Goal: Feedback & Contribution: Contribute content

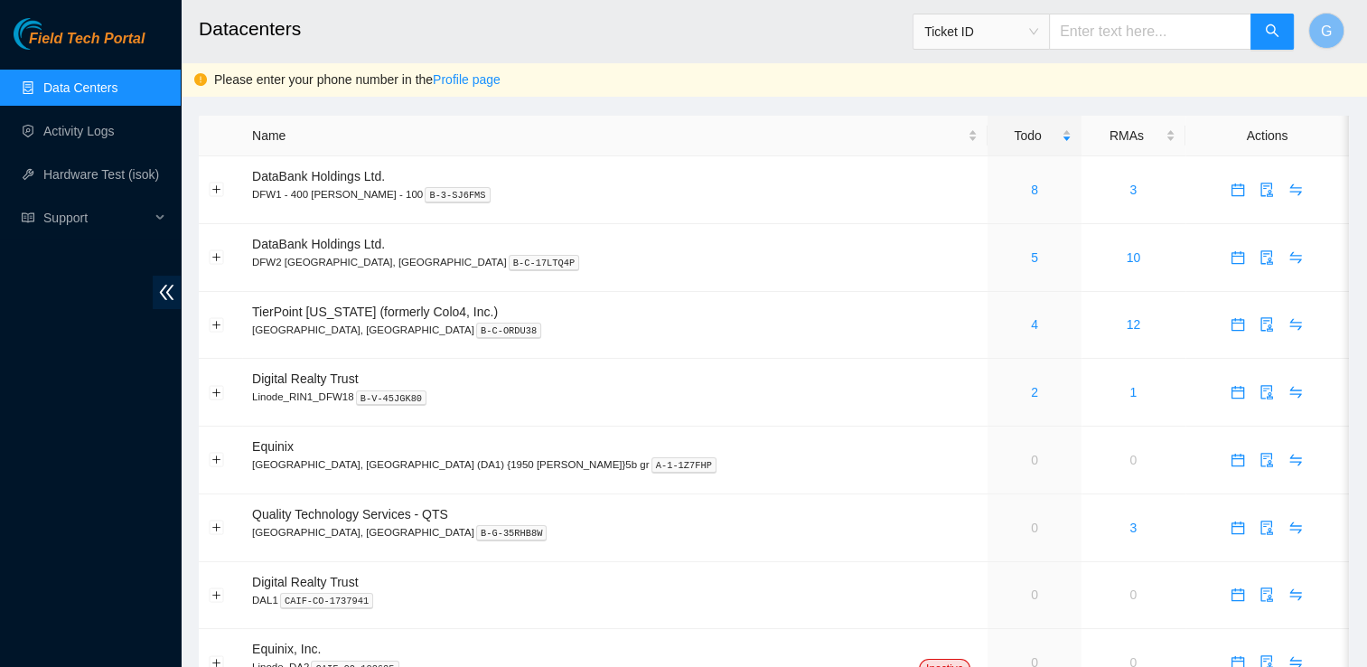
drag, startPoint x: 0, startPoint y: 0, endPoint x: 98, endPoint y: 269, distance: 286.5
drag, startPoint x: 98, startPoint y: 269, endPoint x: 31, endPoint y: 410, distance: 156.1
click at [31, 410] on div "Field Tech Portal Data Centers Activity Logs Hardware Test (isok) Support" at bounding box center [90, 342] width 181 height 649
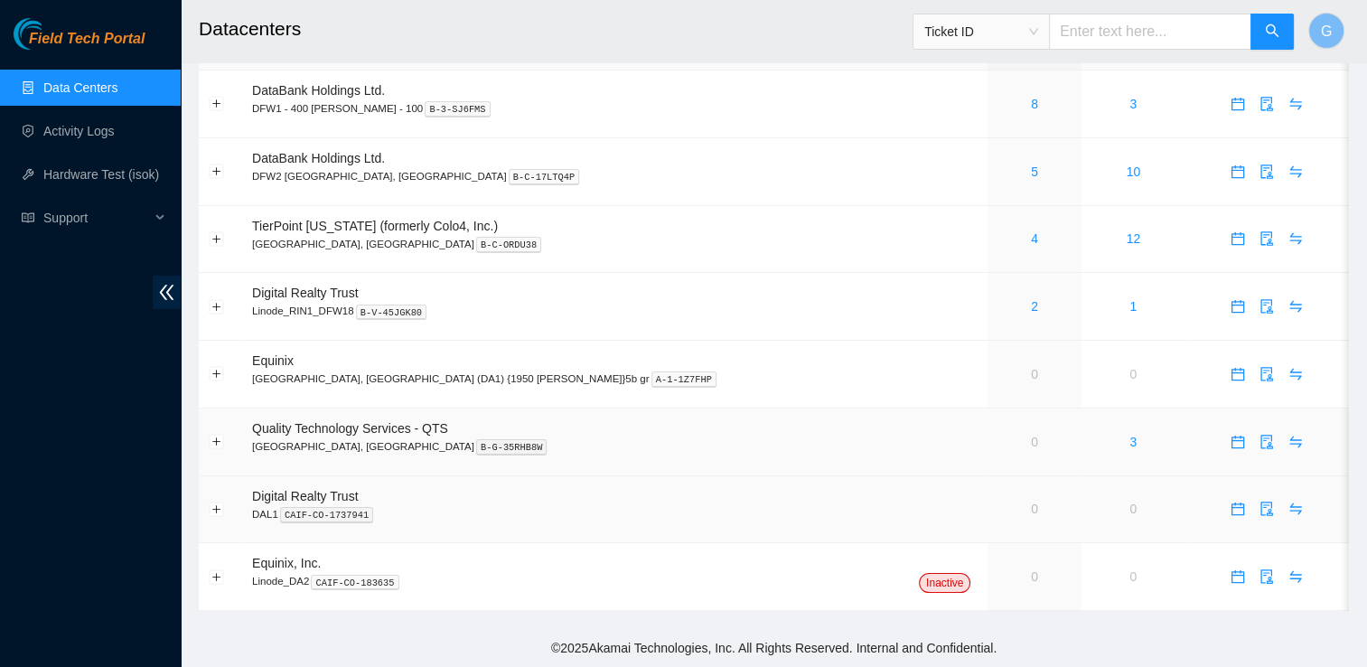
scroll to position [87, 0]
click at [1225, 232] on span "calendar" at bounding box center [1238, 238] width 27 height 14
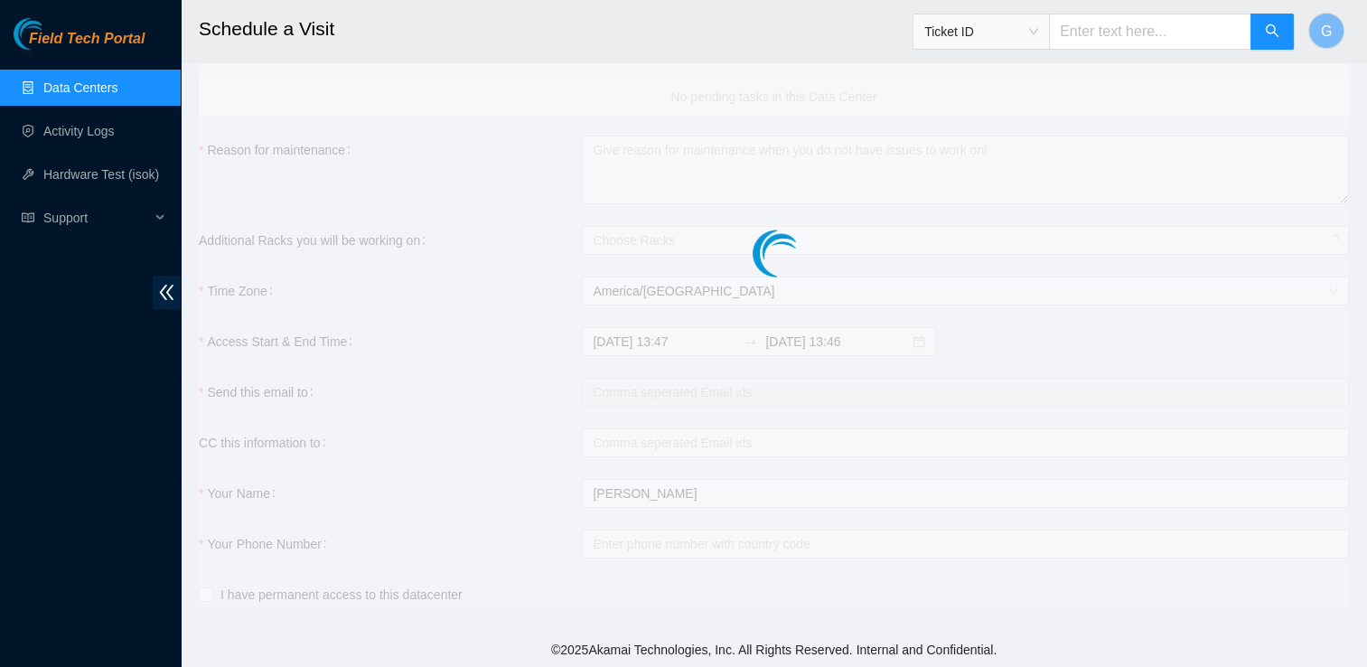
scroll to position [87, 0]
checkbox input "true"
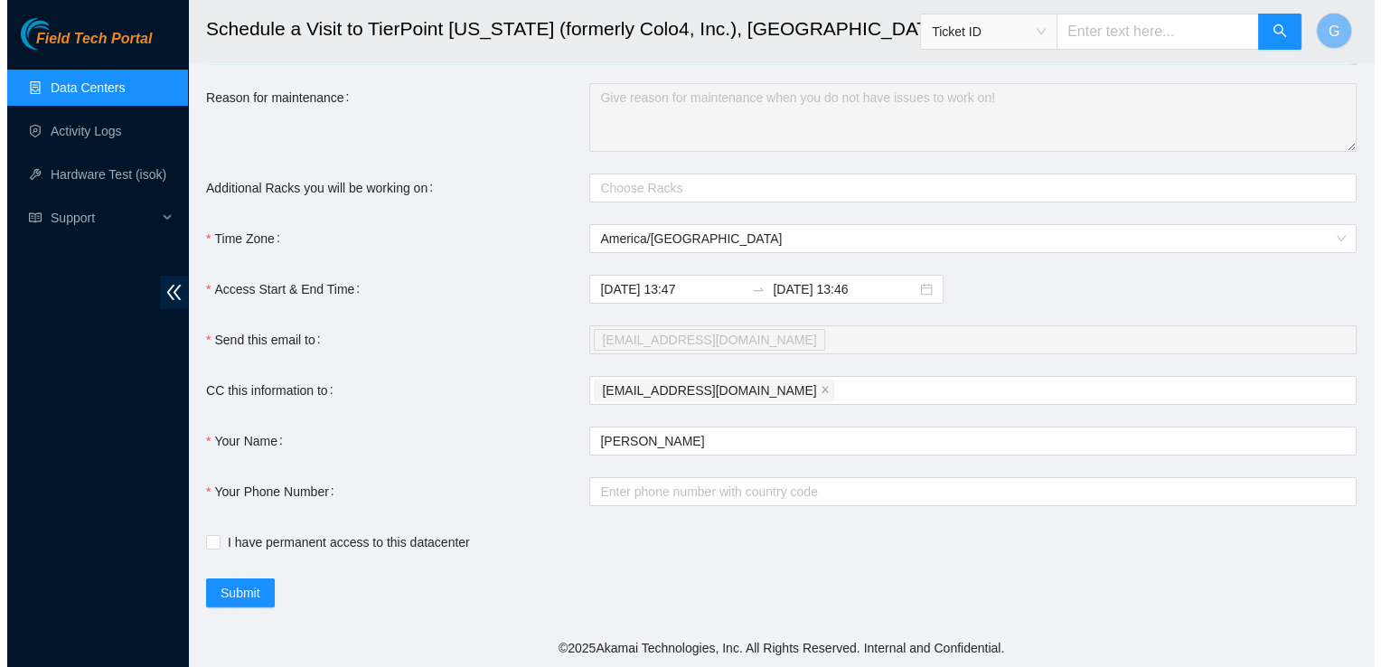
scroll to position [0, 0]
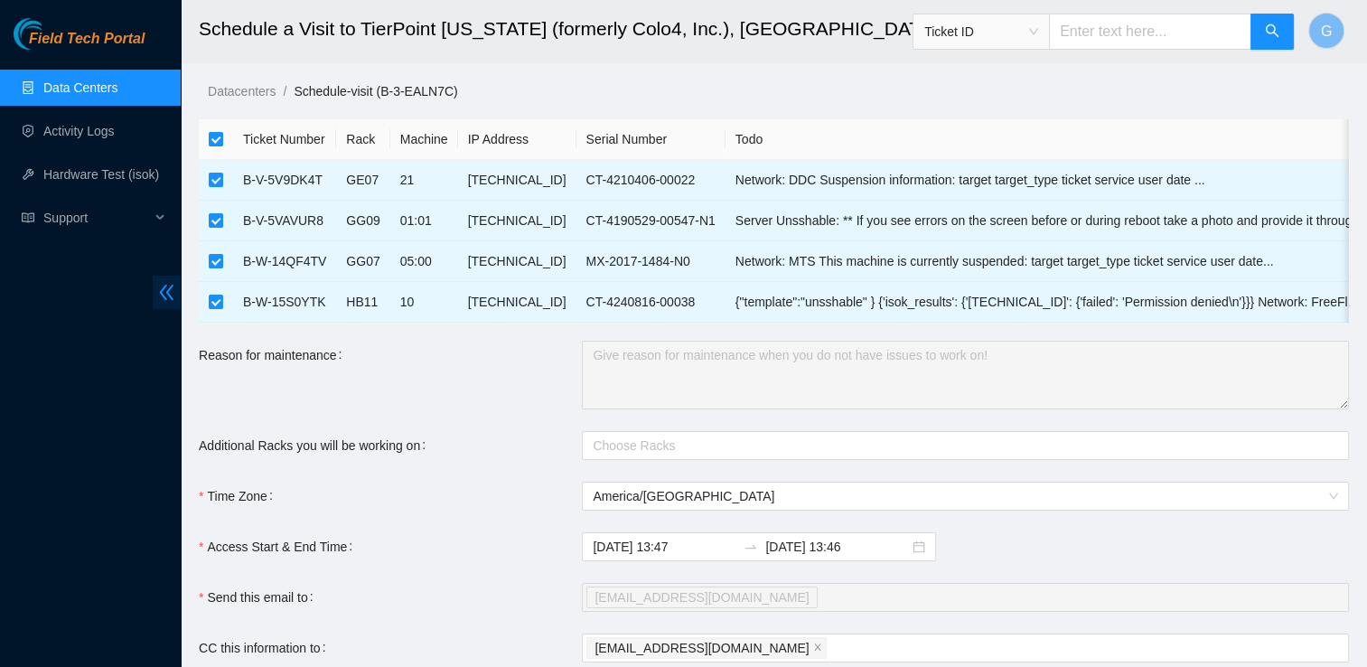
click at [163, 288] on icon "double-left" at bounding box center [167, 292] width 14 height 15
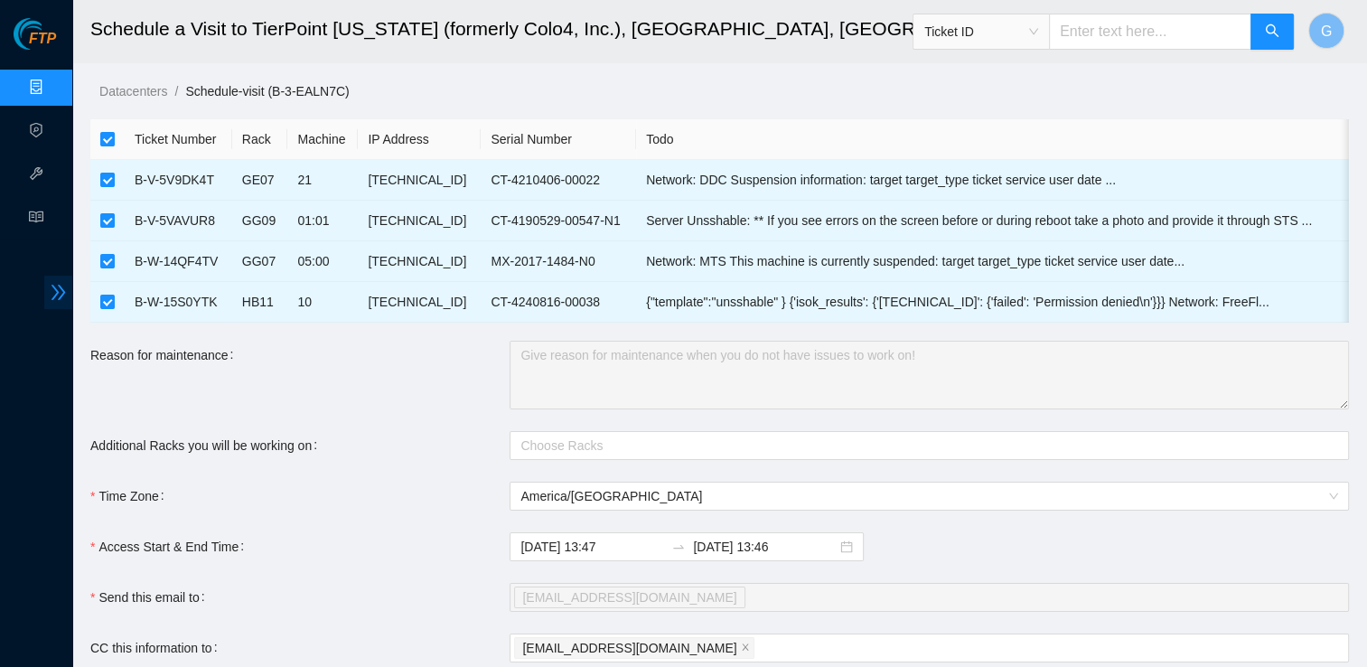
click at [60, 296] on icon "double-right" at bounding box center [59, 292] width 14 height 15
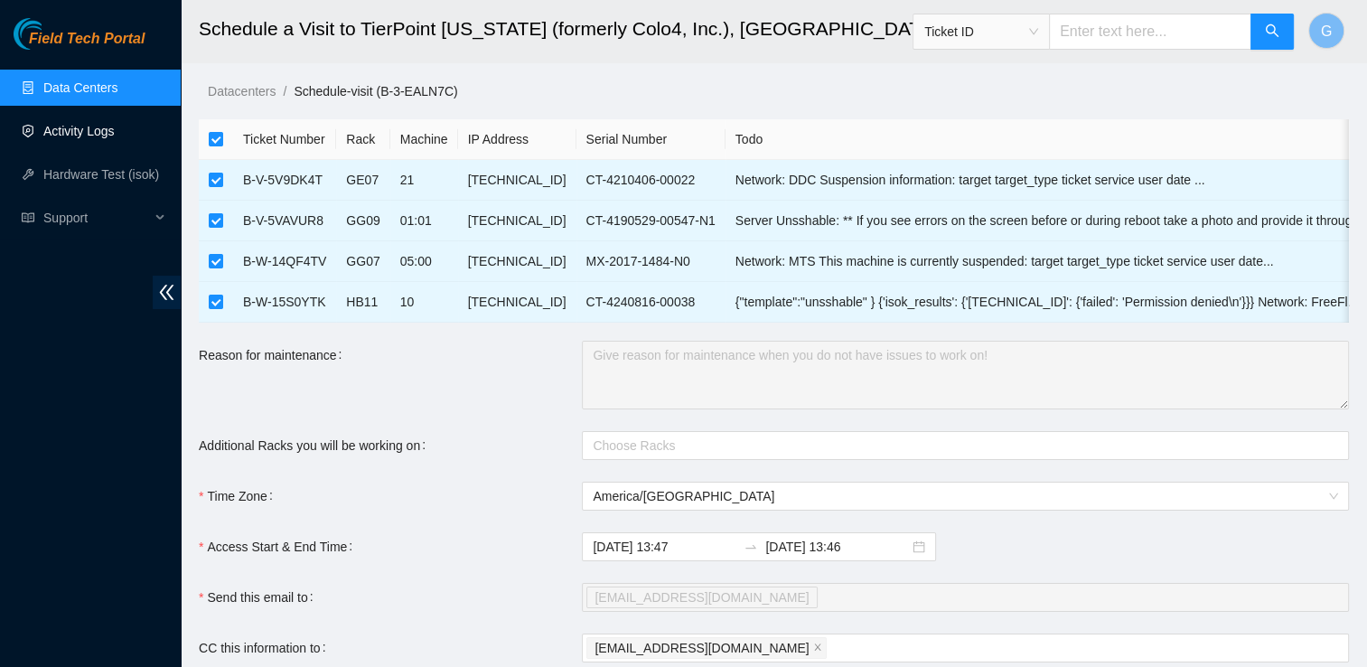
click at [81, 124] on link "Activity Logs" at bounding box center [78, 131] width 71 height 14
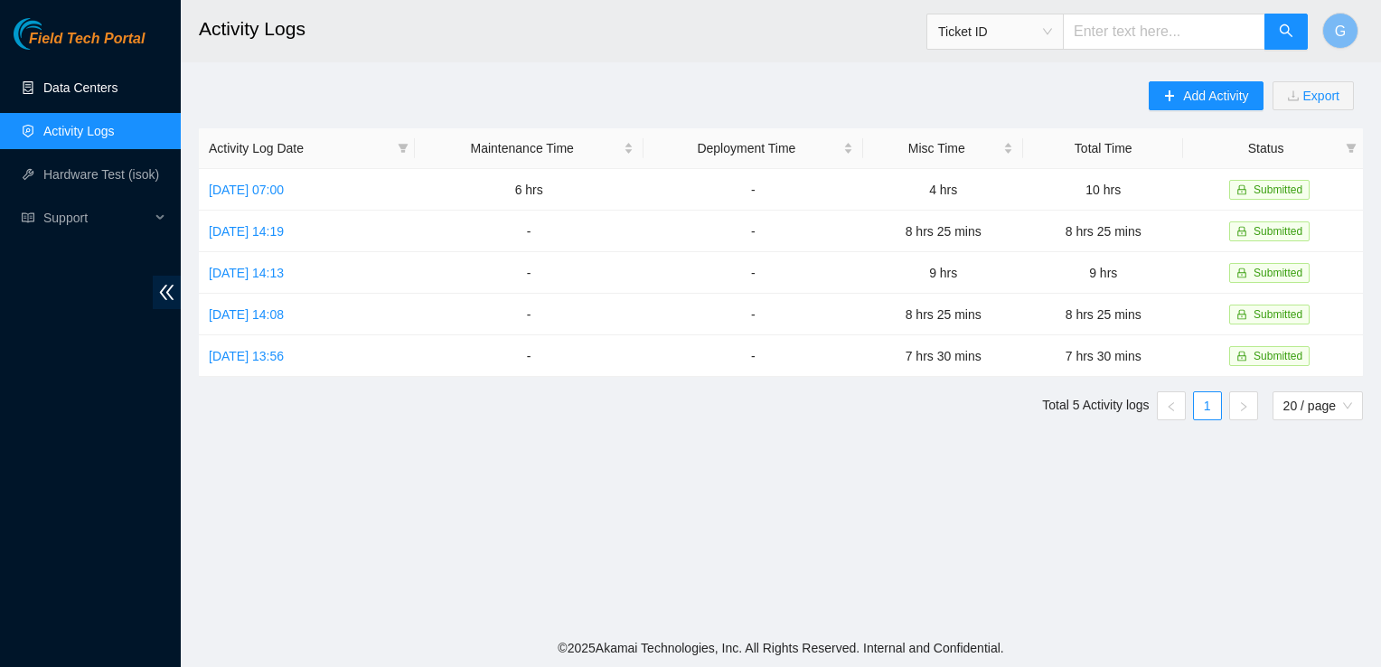
click at [83, 95] on link "Data Centers" at bounding box center [80, 87] width 74 height 14
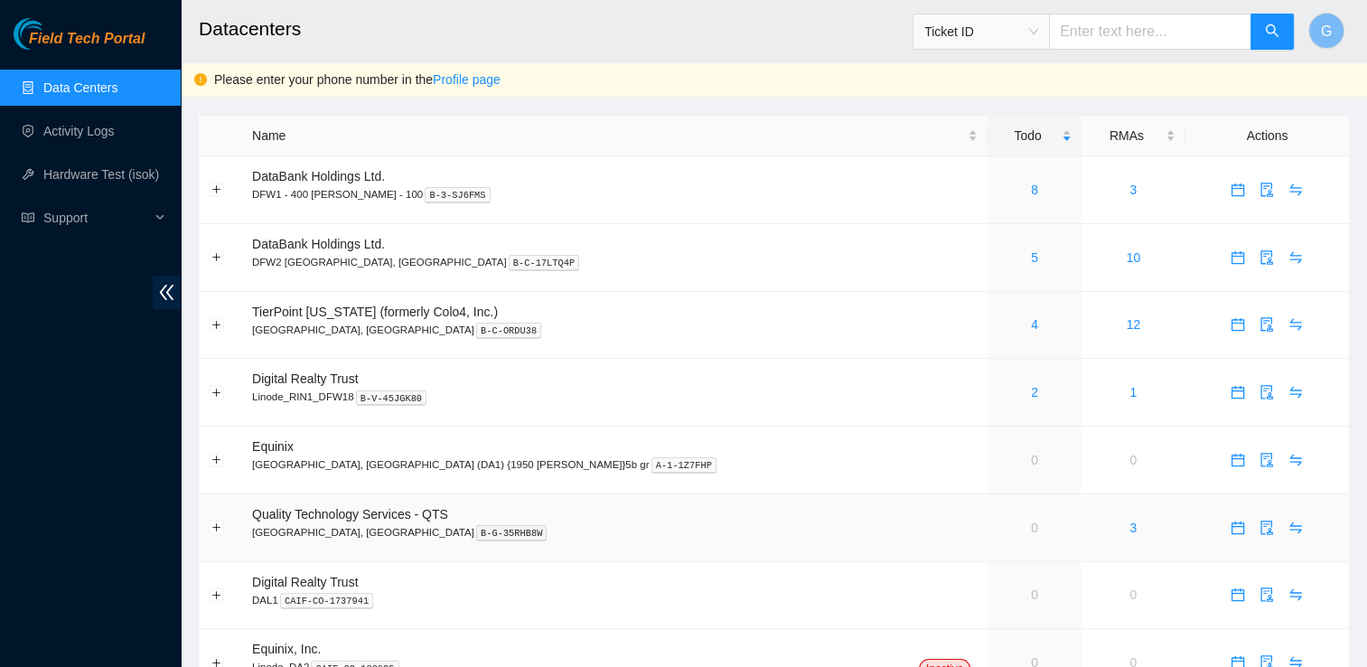
click at [700, 554] on td "Quality Technology Services - QTS [GEOGRAPHIC_DATA], [GEOGRAPHIC_DATA] B-G-35RH…" at bounding box center [615, 528] width 746 height 68
click at [1031, 325] on link "4" at bounding box center [1034, 324] width 7 height 14
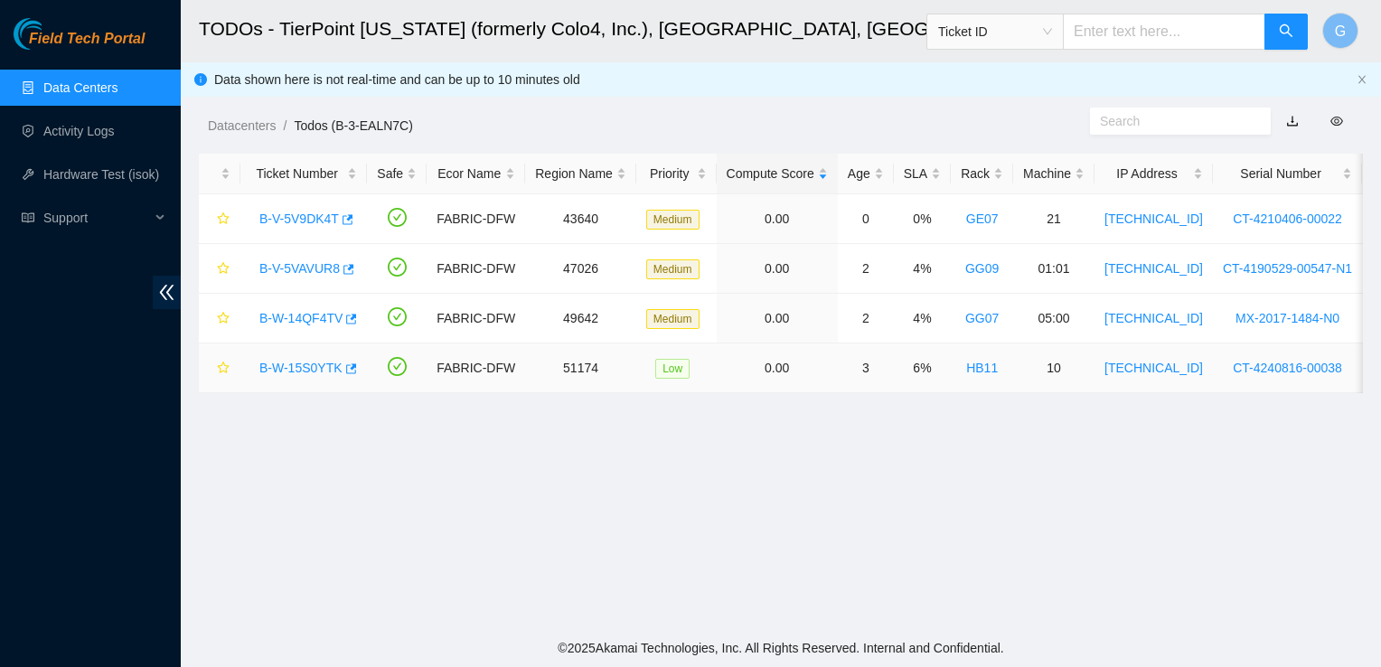
click at [324, 371] on link "B-W-15S0YTK" at bounding box center [300, 368] width 83 height 14
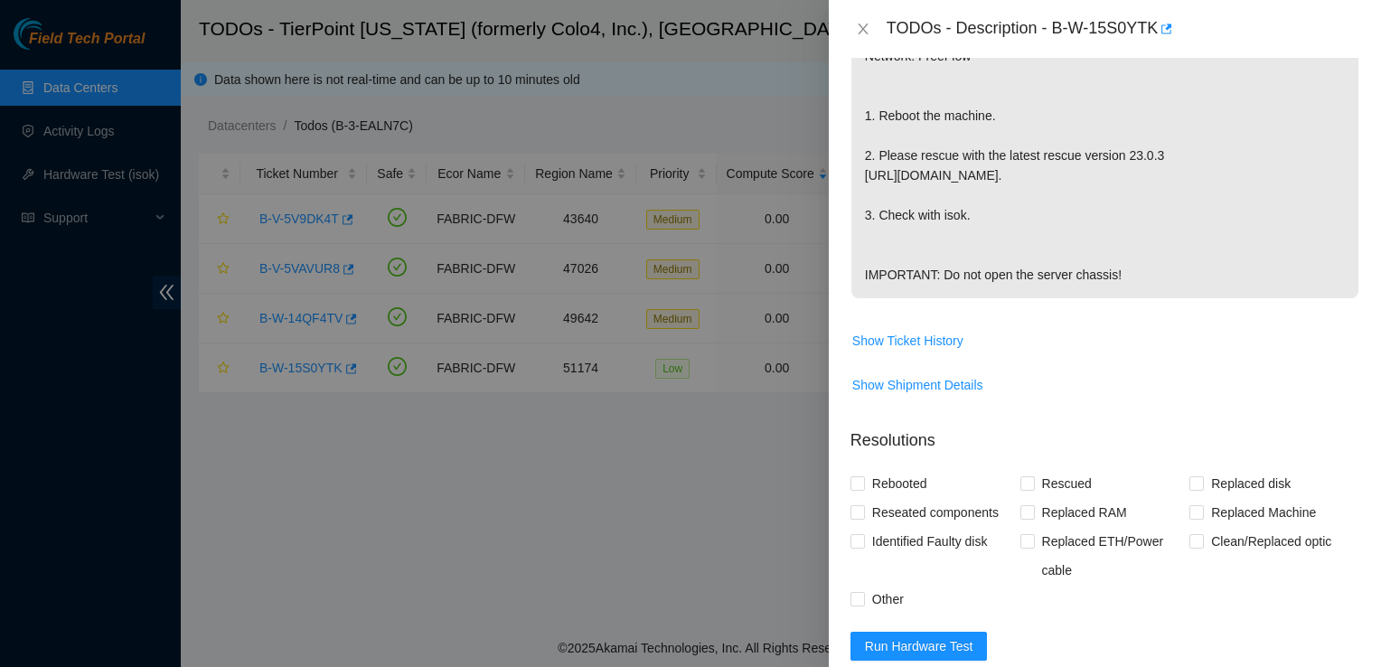
scroll to position [650, 0]
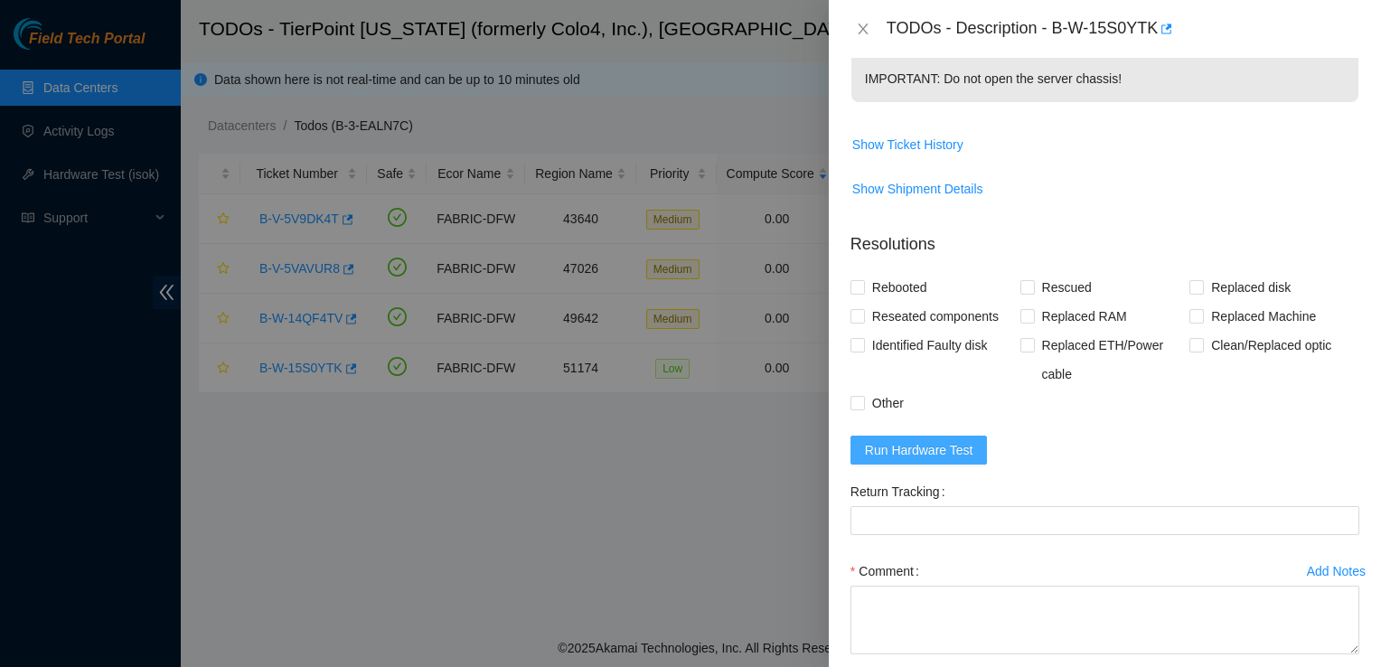
click at [940, 460] on span "Run Hardware Test" at bounding box center [919, 450] width 108 height 20
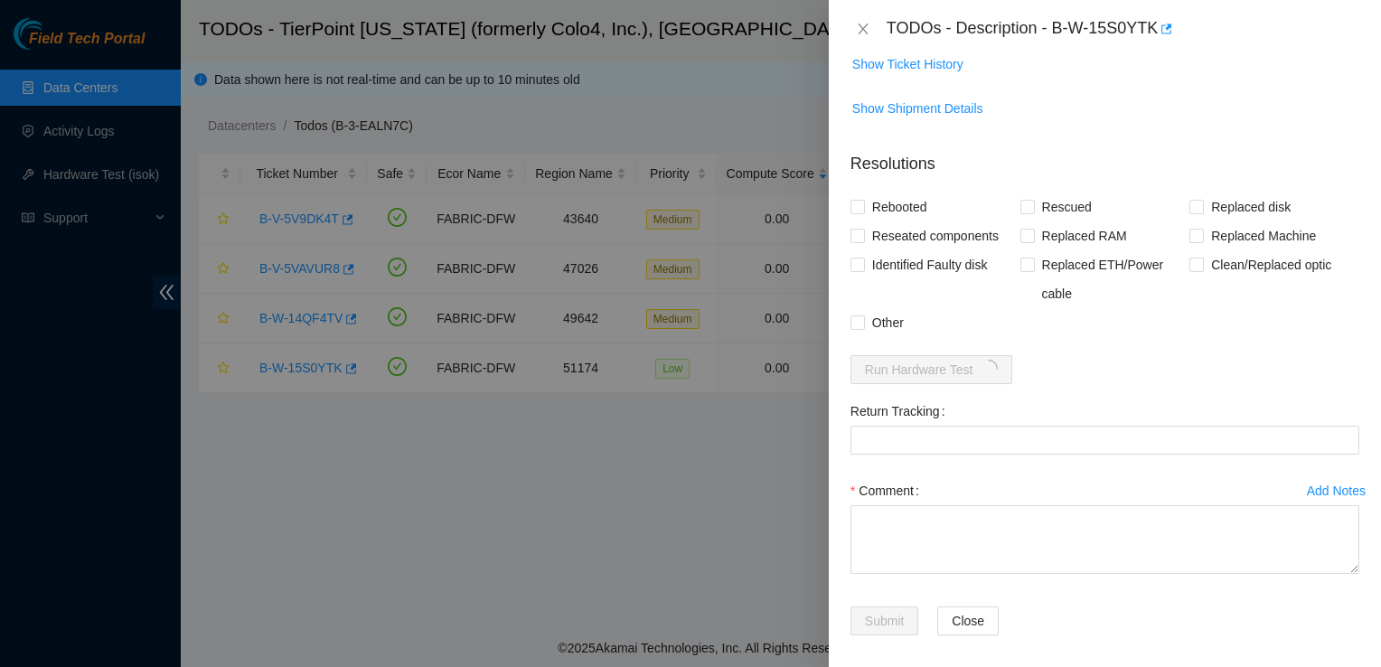
scroll to position [779, 0]
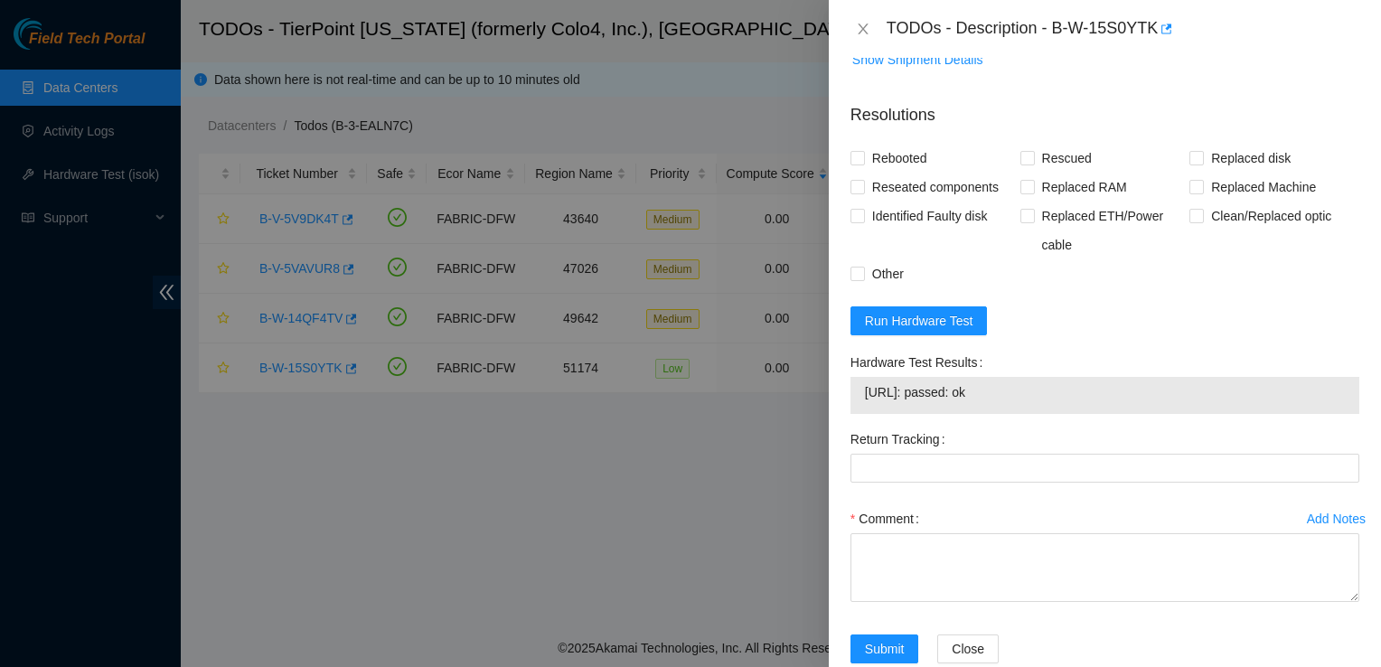
click at [85, 82] on div at bounding box center [690, 333] width 1381 height 667
click at [860, 31] on icon "close" at bounding box center [863, 28] width 10 height 11
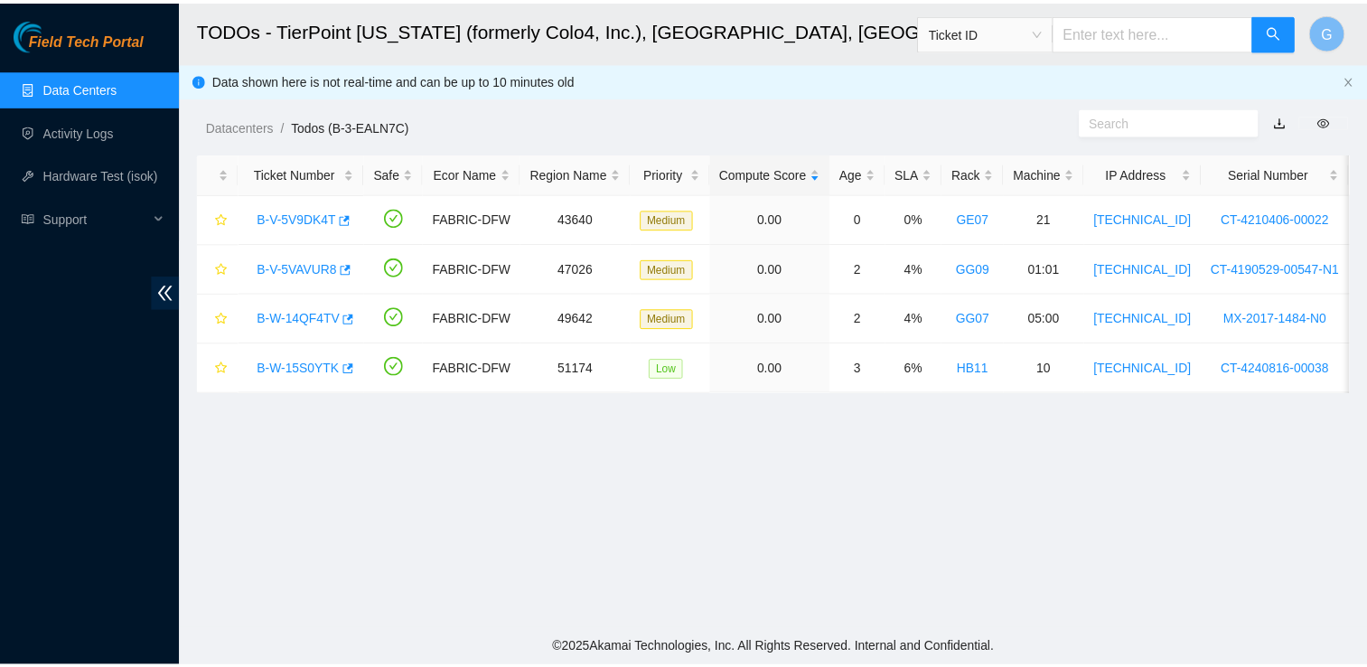
scroll to position [408, 0]
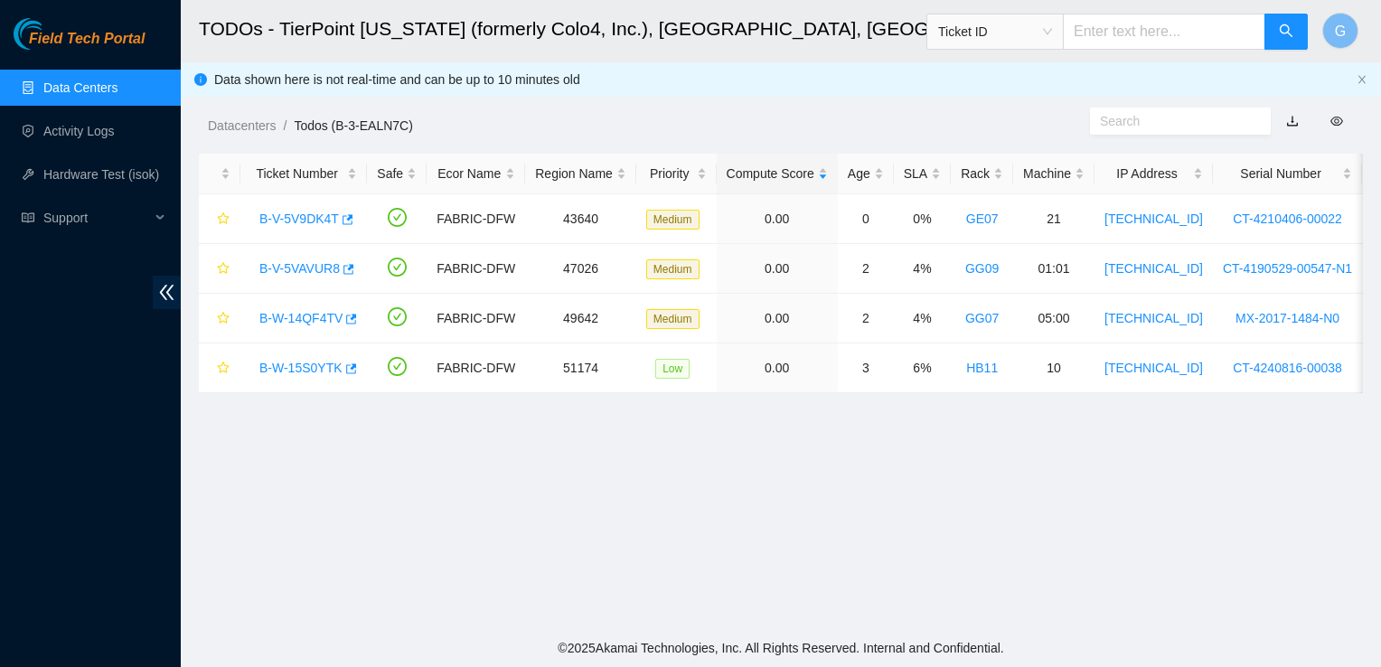
click at [62, 89] on link "Data Centers" at bounding box center [80, 87] width 74 height 14
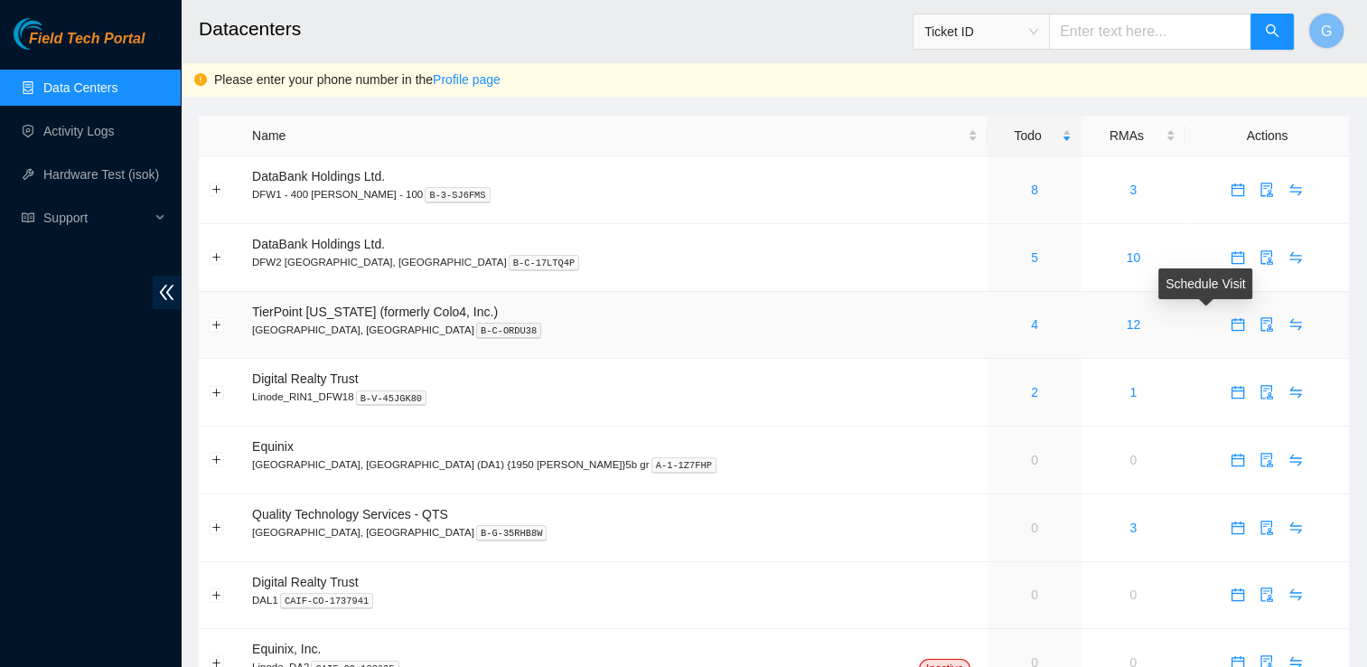
click at [1232, 324] on icon "calendar" at bounding box center [1238, 324] width 13 height 13
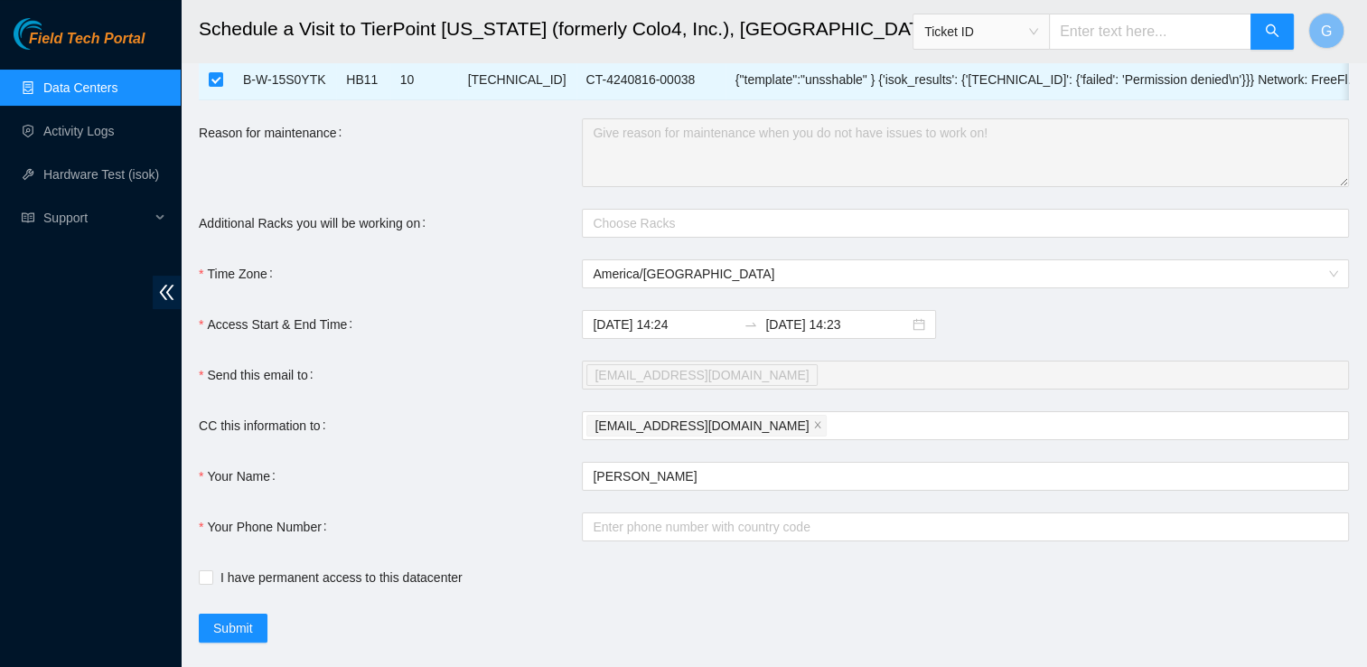
scroll to position [228, 0]
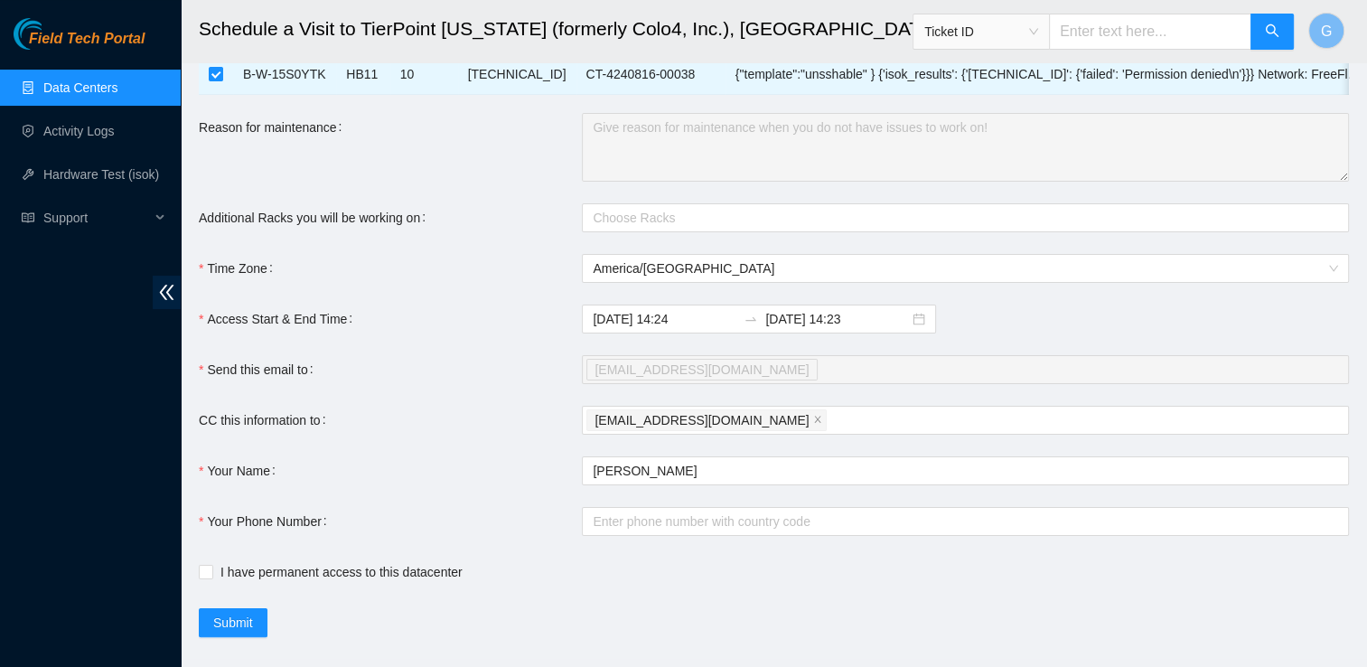
click at [54, 533] on div "Field Tech Portal Data Centers Activity Logs Hardware Test (isok) Support" at bounding box center [90, 342] width 181 height 649
click at [820, 432] on div "[EMAIL_ADDRESS][DOMAIN_NAME]" at bounding box center [957, 420] width 740 height 25
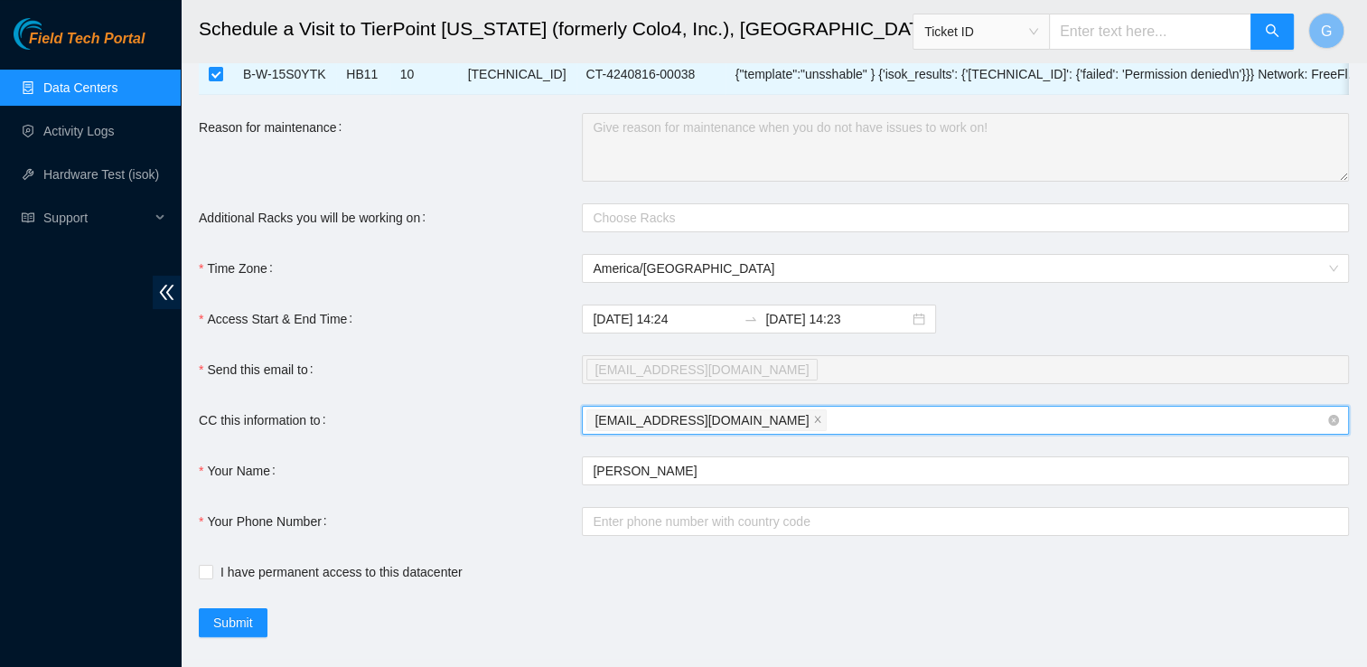
paste input "[EMAIL_ADDRESS][DOMAIN_NAME]"
click at [815, 382] on div "[EMAIL_ADDRESS][DOMAIN_NAME]" at bounding box center [957, 369] width 740 height 25
type input "[EMAIL_ADDRESS][DOMAIN_NAME]"
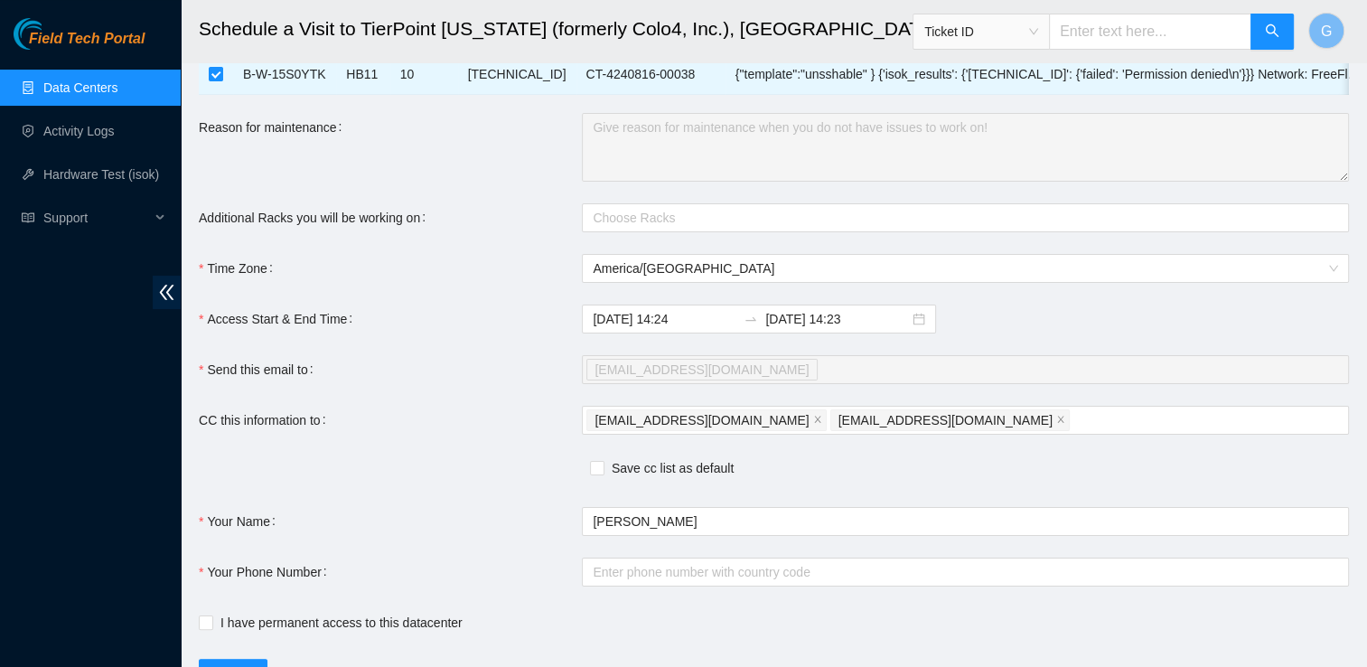
click at [444, 381] on div "Send this email to" at bounding box center [390, 369] width 383 height 29
click at [95, 90] on link "Data Centers" at bounding box center [80, 87] width 74 height 14
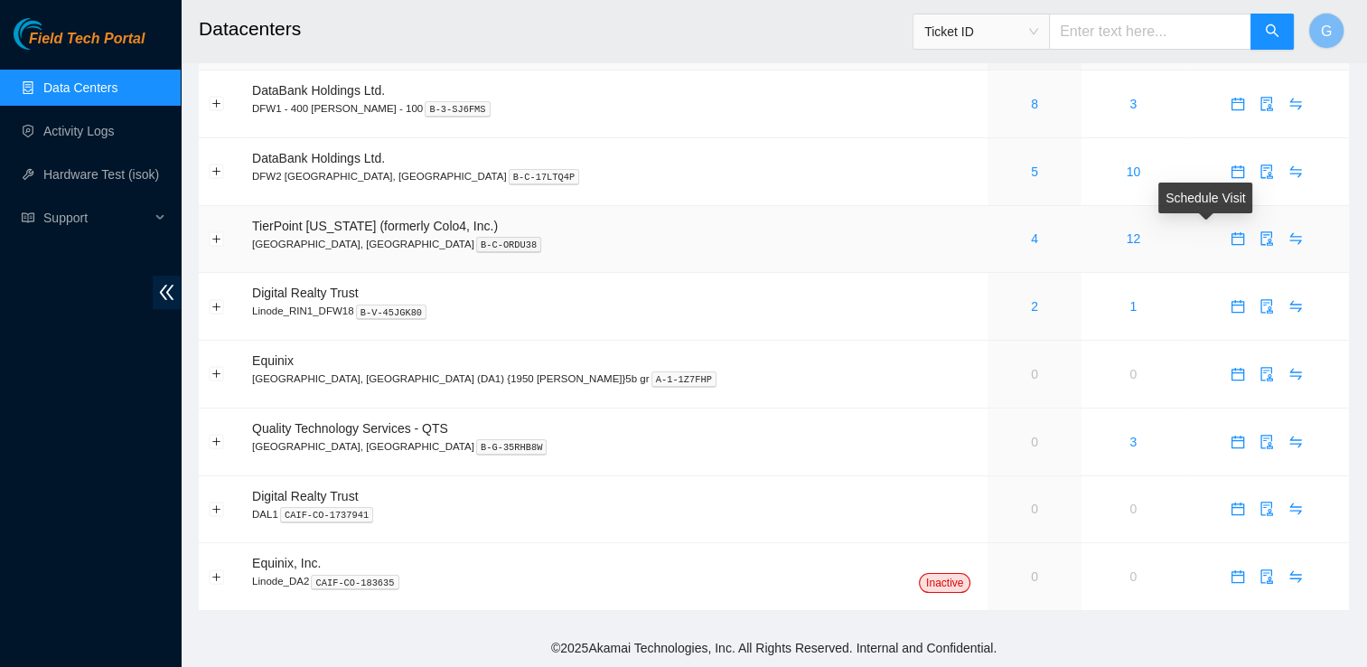
click at [1231, 241] on icon "calendar" at bounding box center [1238, 238] width 14 height 14
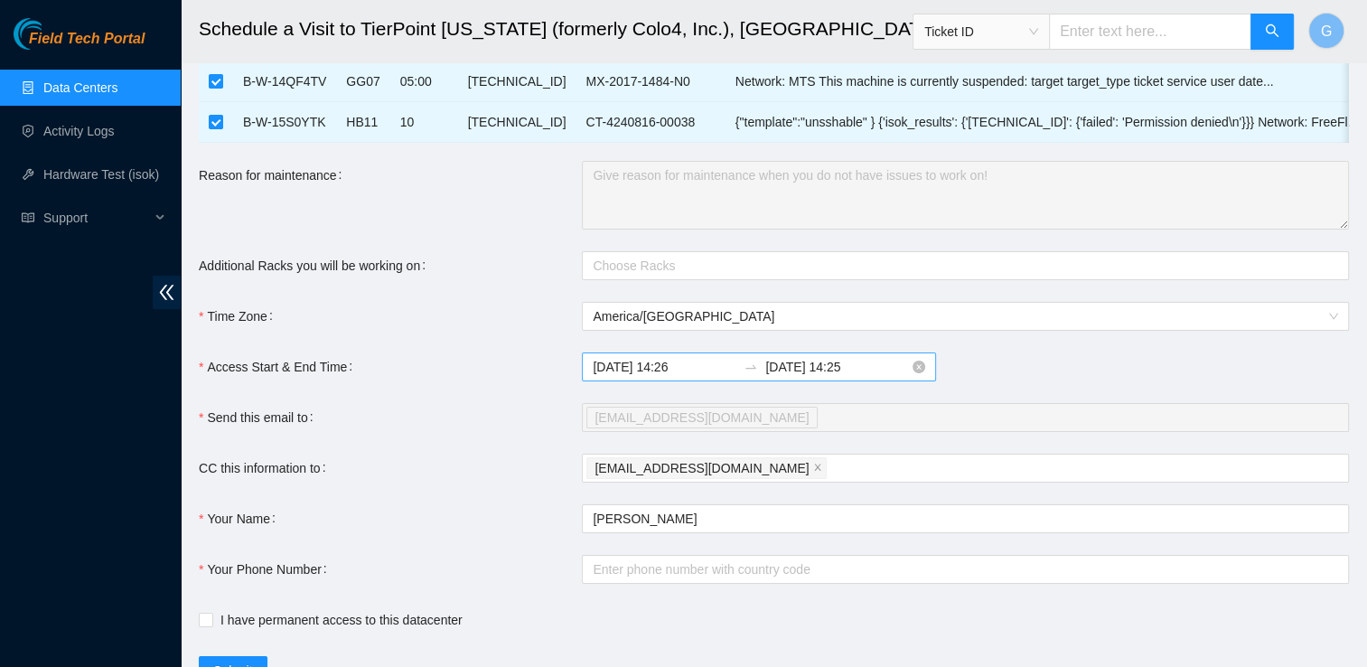
scroll to position [186, 0]
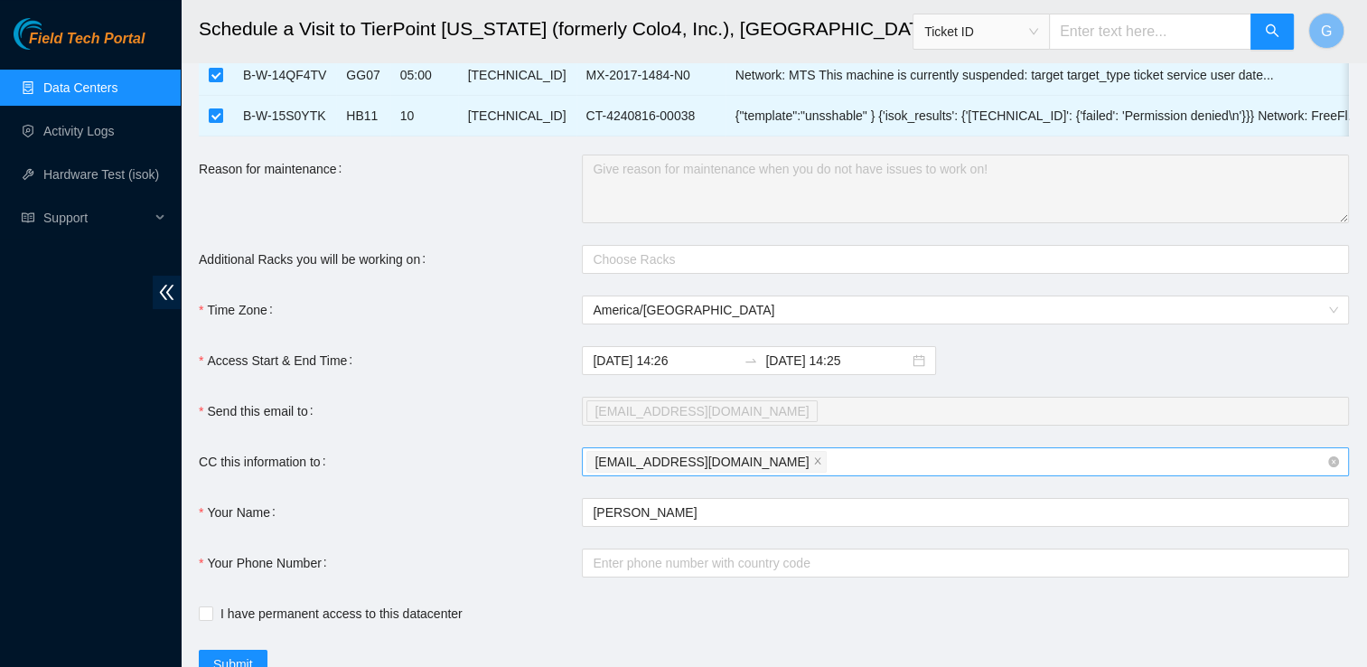
click at [809, 474] on div "[EMAIL_ADDRESS][DOMAIN_NAME]" at bounding box center [957, 461] width 740 height 25
paste input "[EMAIL_ADDRESS][DOMAIN_NAME]"
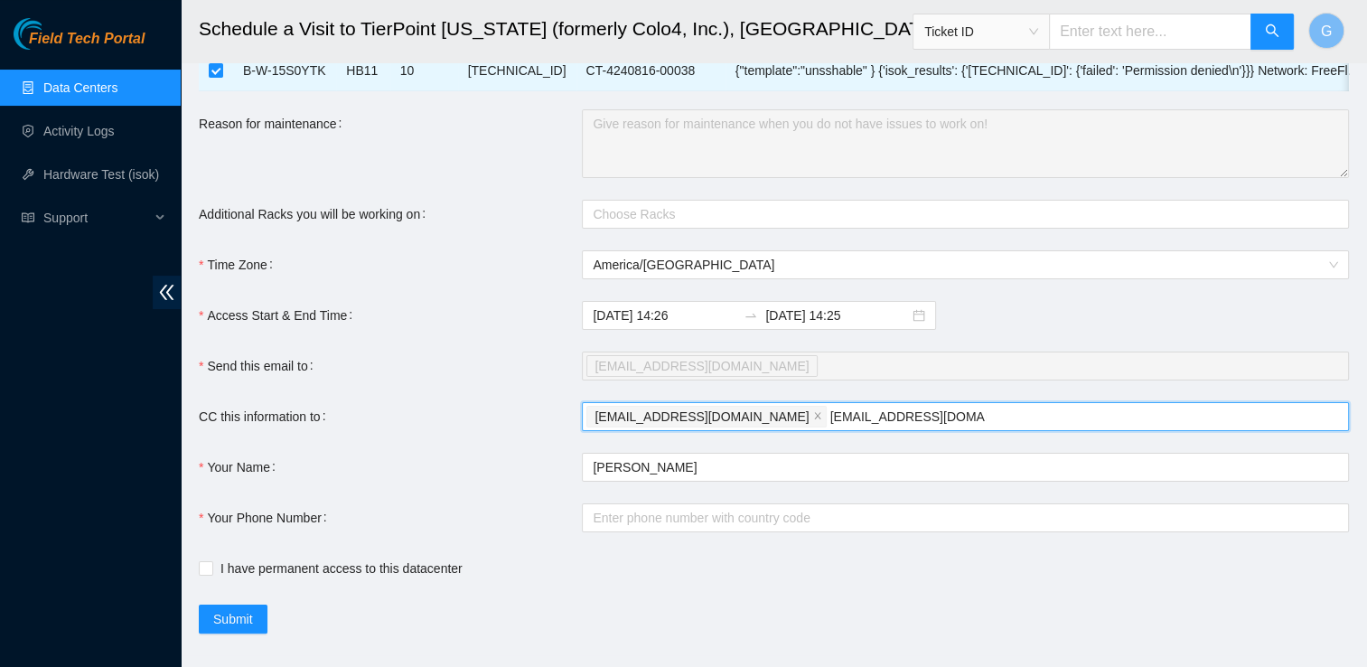
scroll to position [237, 0]
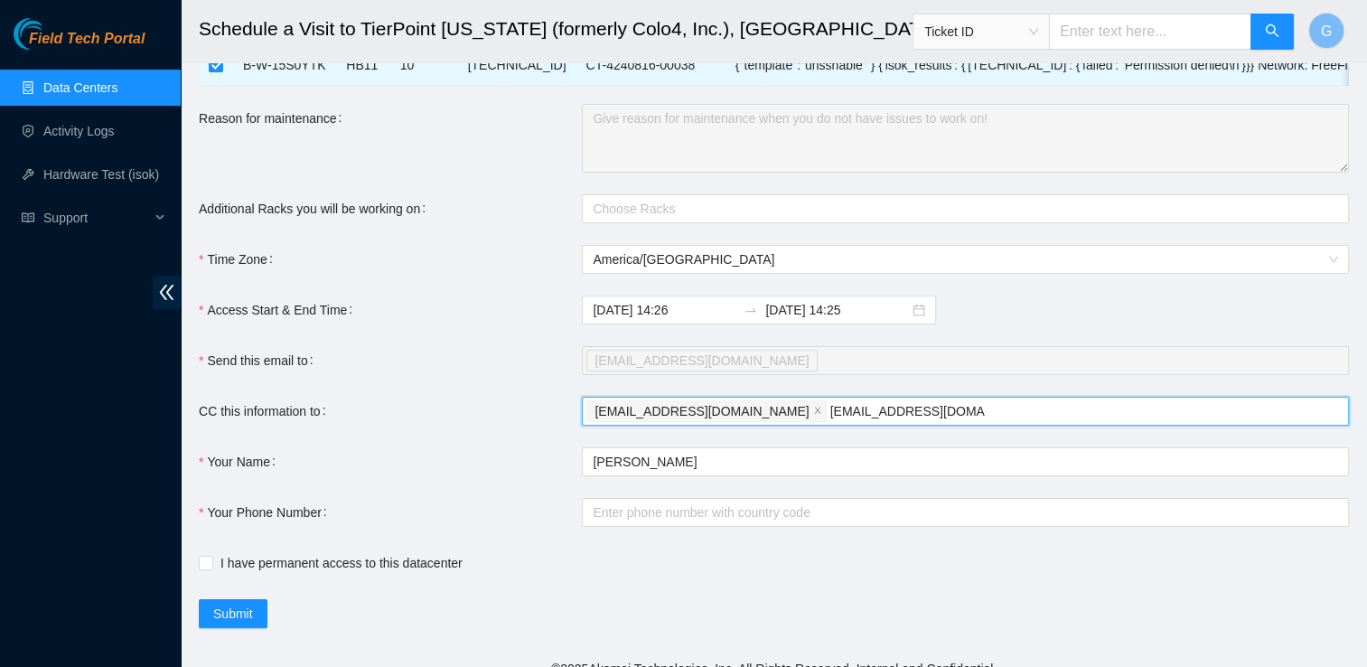
type input "[EMAIL_ADDRESS][DOMAIN_NAME]"
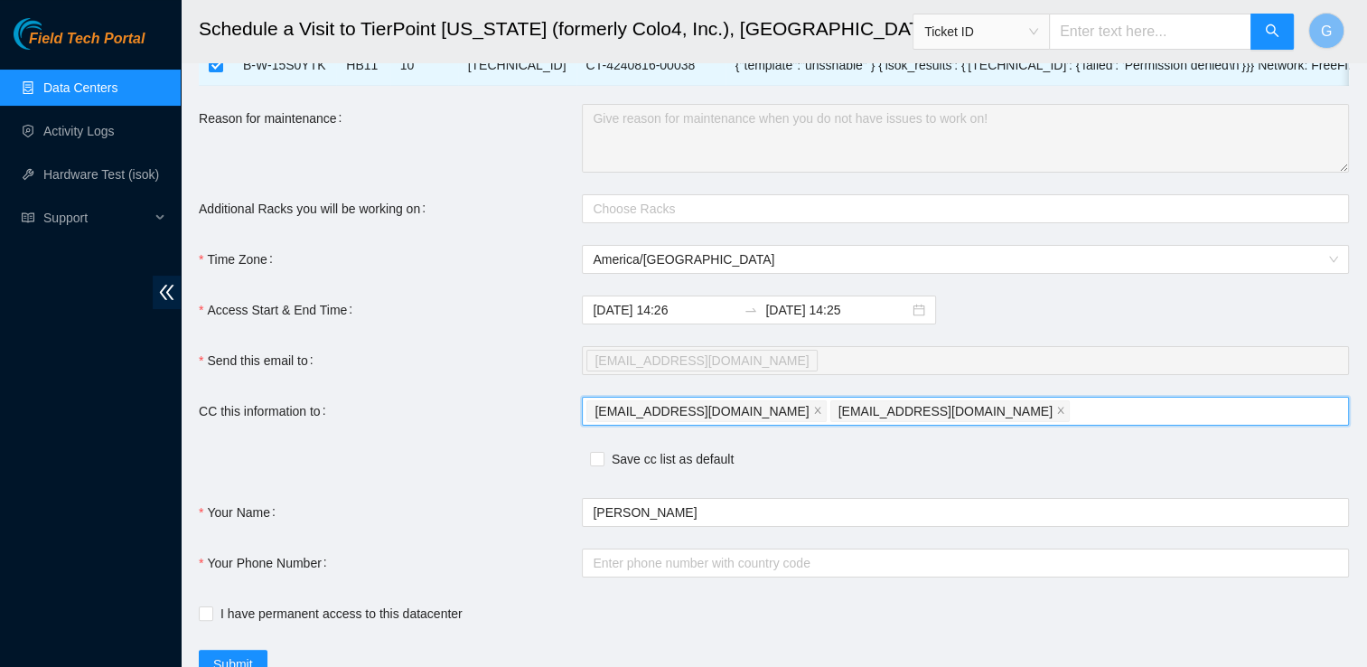
click at [520, 423] on div "CC this information to" at bounding box center [390, 411] width 383 height 29
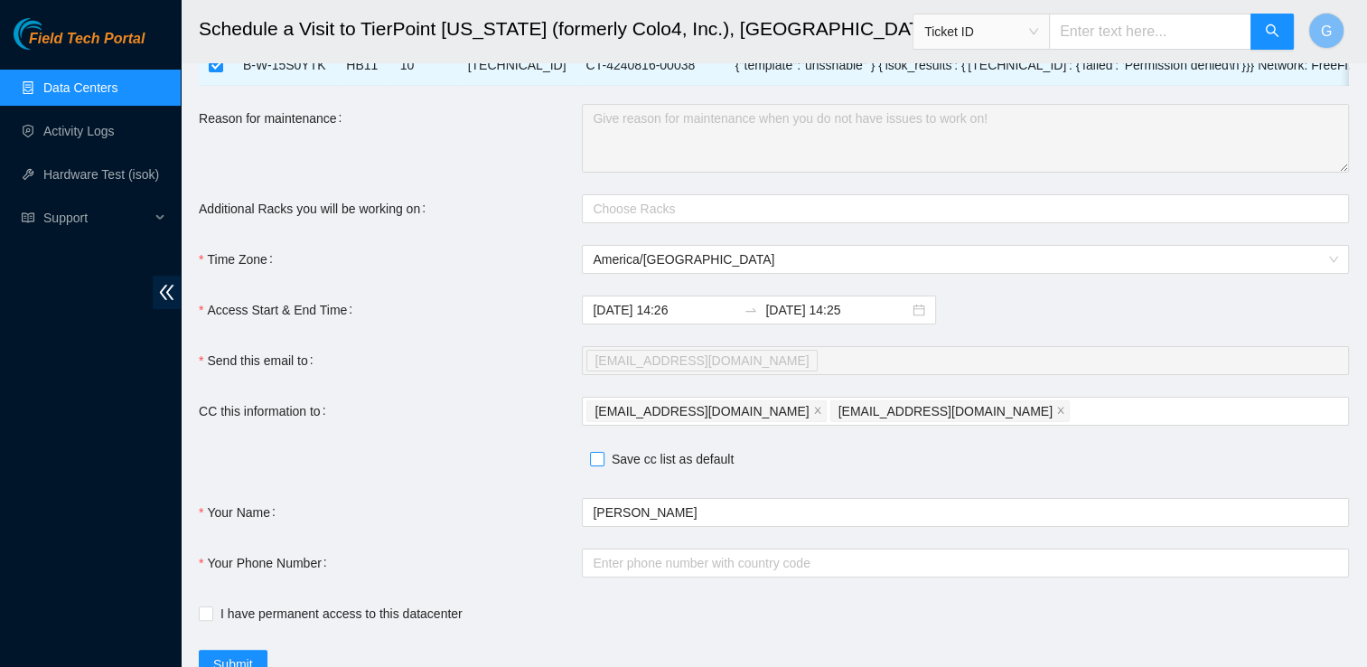
click at [600, 465] on input "Save cc list as default" at bounding box center [596, 458] width 13 height 13
checkbox input "true"
click at [59, 392] on div "Field Tech Portal Data Centers Activity Logs Hardware Test (isok) Support" at bounding box center [90, 342] width 181 height 649
click at [994, 424] on div "[EMAIL_ADDRESS][DOMAIN_NAME] [EMAIL_ADDRESS][DOMAIN_NAME]" at bounding box center [957, 411] width 740 height 25
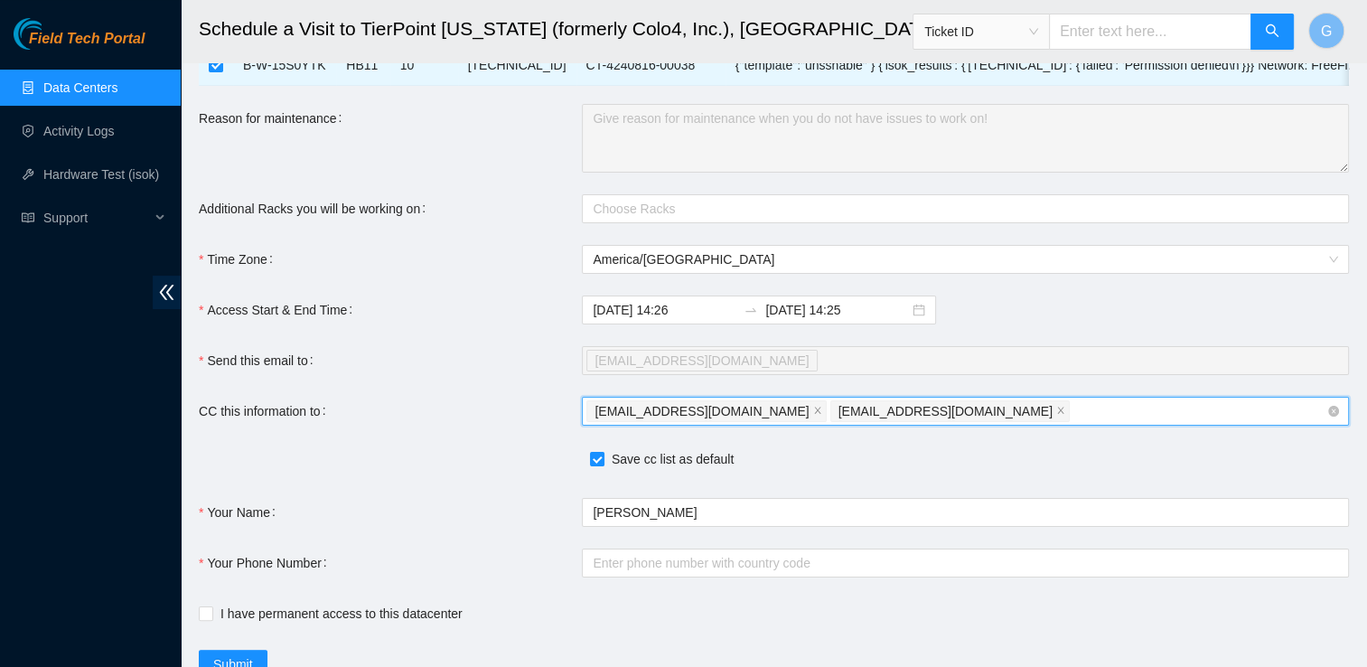
paste input "[EMAIL_ADDRESS][DOMAIN_NAME]"
type input "[EMAIL_ADDRESS][DOMAIN_NAME]"
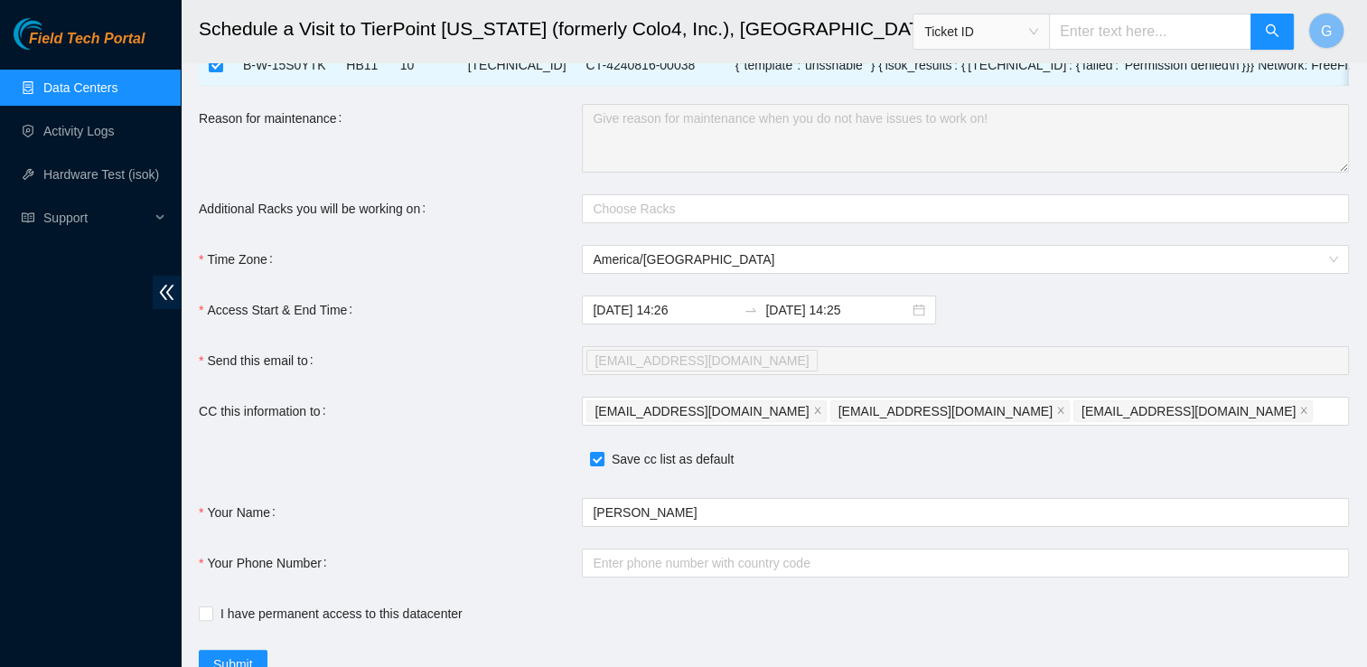
click at [513, 388] on form "Ticket Number Rack Machine IP Address Serial Number Todo B-V-5V9DK4T GE07 21 [T…" at bounding box center [774, 281] width 1151 height 796
click at [1164, 80] on td "{"template":"unsshable" } {'isok_results': {'[TECHNICAL_ID]': {'failed': 'Permi…" at bounding box center [1069, 65] width 686 height 41
click at [41, 403] on div "Field Tech Portal Data Centers Activity Logs Hardware Test (isok) Support" at bounding box center [90, 342] width 181 height 649
click at [1109, 424] on div "[EMAIL_ADDRESS][DOMAIN_NAME] [EMAIL_ADDRESS][DOMAIN_NAME] [EMAIL_ADDRESS][DOMAI…" at bounding box center [957, 411] width 740 height 25
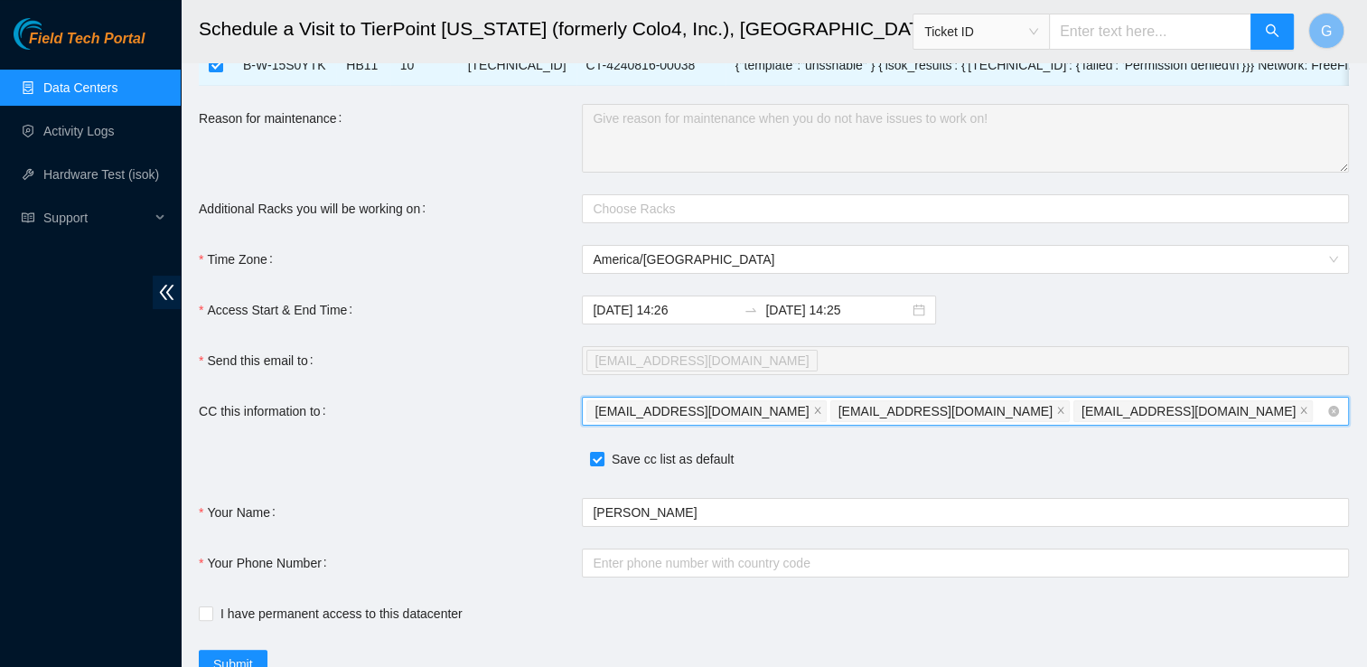
paste input "[EMAIL_ADDRESS][DOMAIN_NAME]"
type input "[EMAIL_ADDRESS][DOMAIN_NAME]"
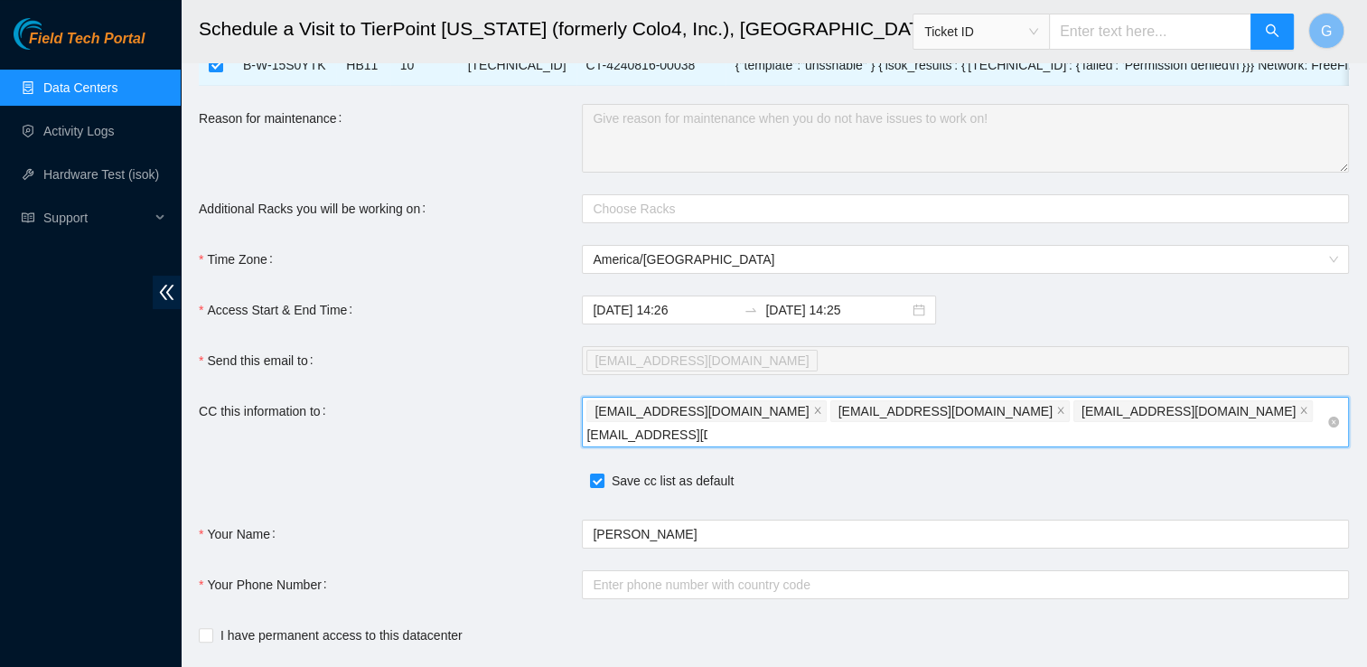
click at [708, 432] on input "[EMAIL_ADDRESS][DOMAIN_NAME]" at bounding box center [647, 435] width 121 height 22
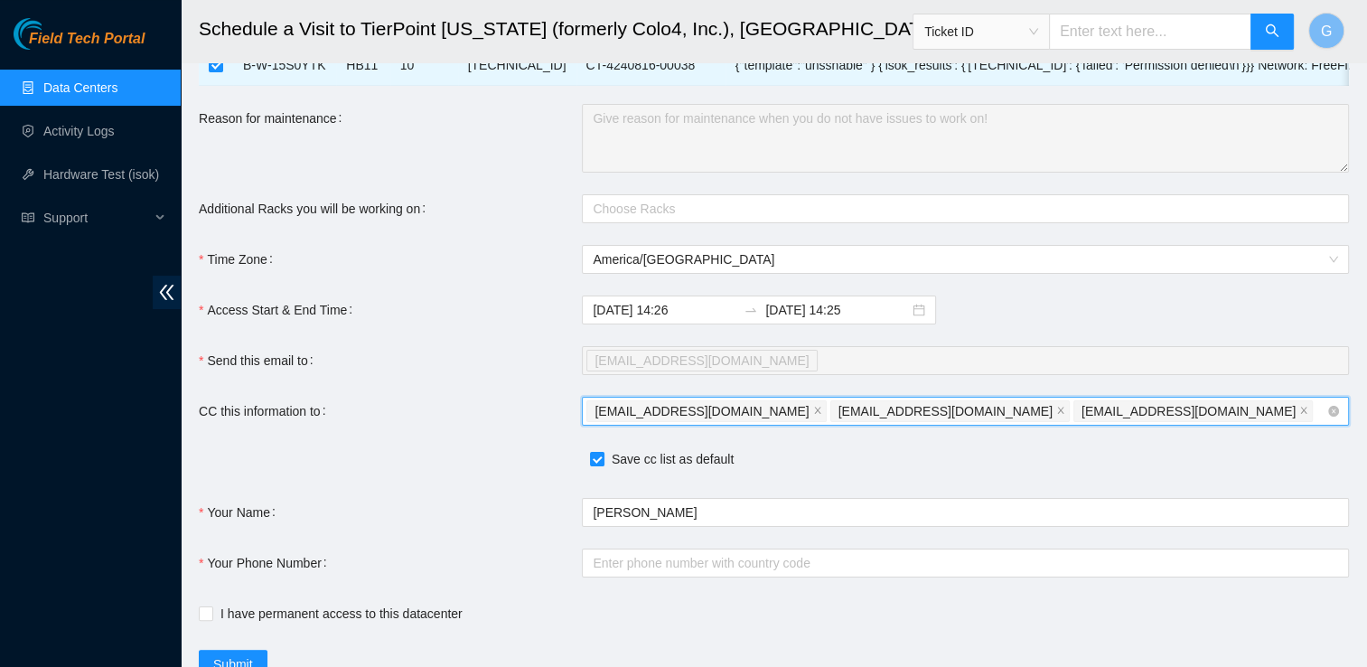
drag, startPoint x: 1196, startPoint y: 431, endPoint x: 1066, endPoint y: 416, distance: 131.1
click at [1066, 416] on div "[EMAIL_ADDRESS][DOMAIN_NAME] [EMAIL_ADDRESS][DOMAIN_NAME] [EMAIL_ADDRESS][DOMAI…" at bounding box center [957, 411] width 740 height 25
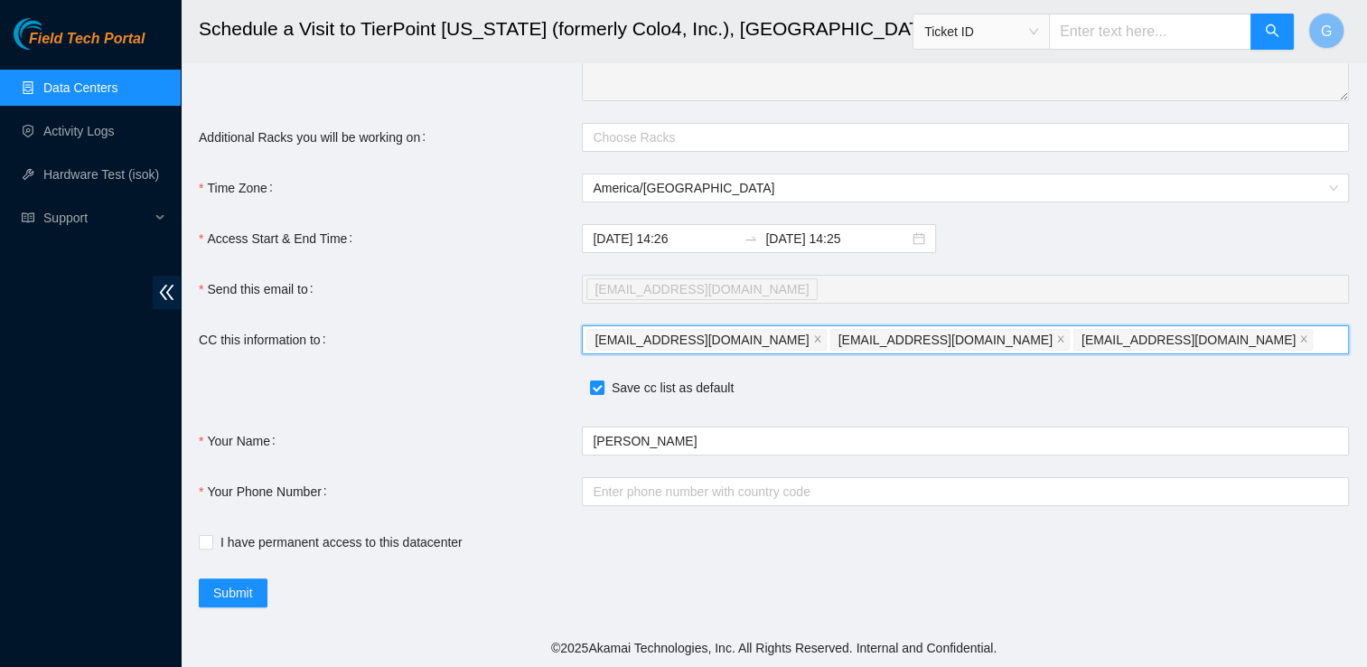
scroll to position [315, 0]
click at [64, 127] on link "Activity Logs" at bounding box center [78, 131] width 71 height 14
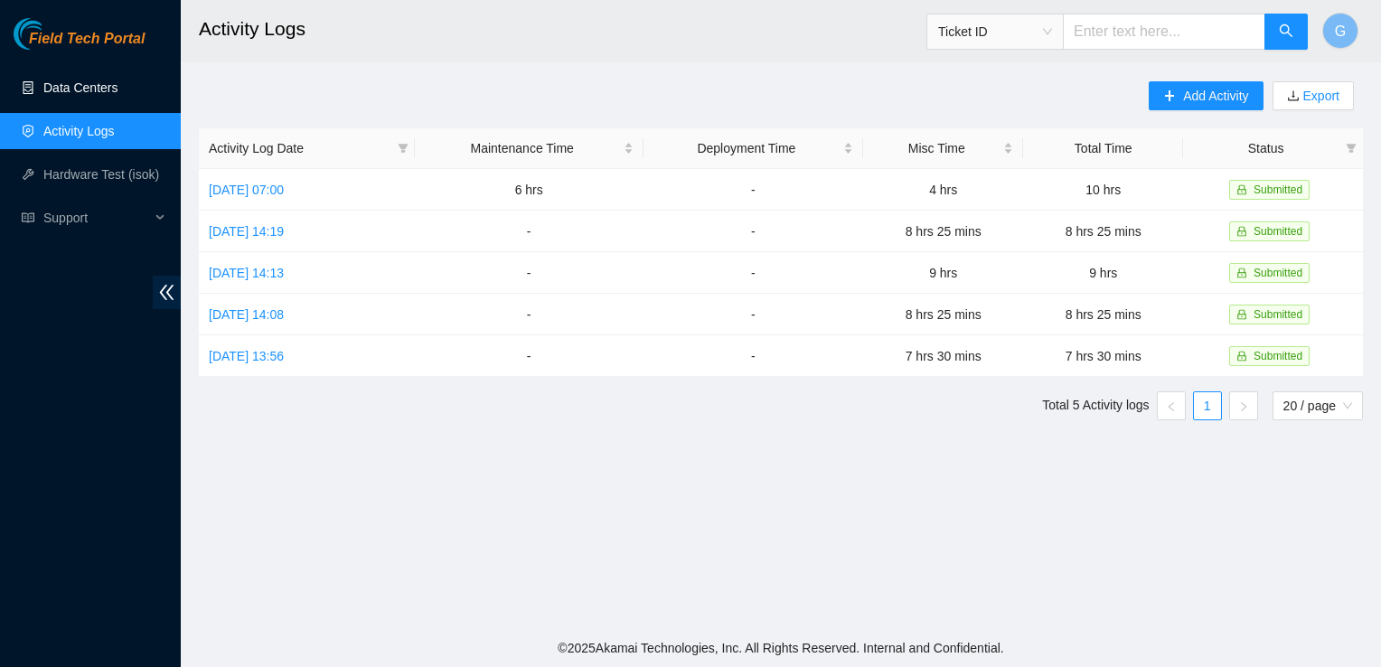
click at [108, 84] on link "Data Centers" at bounding box center [80, 87] width 74 height 14
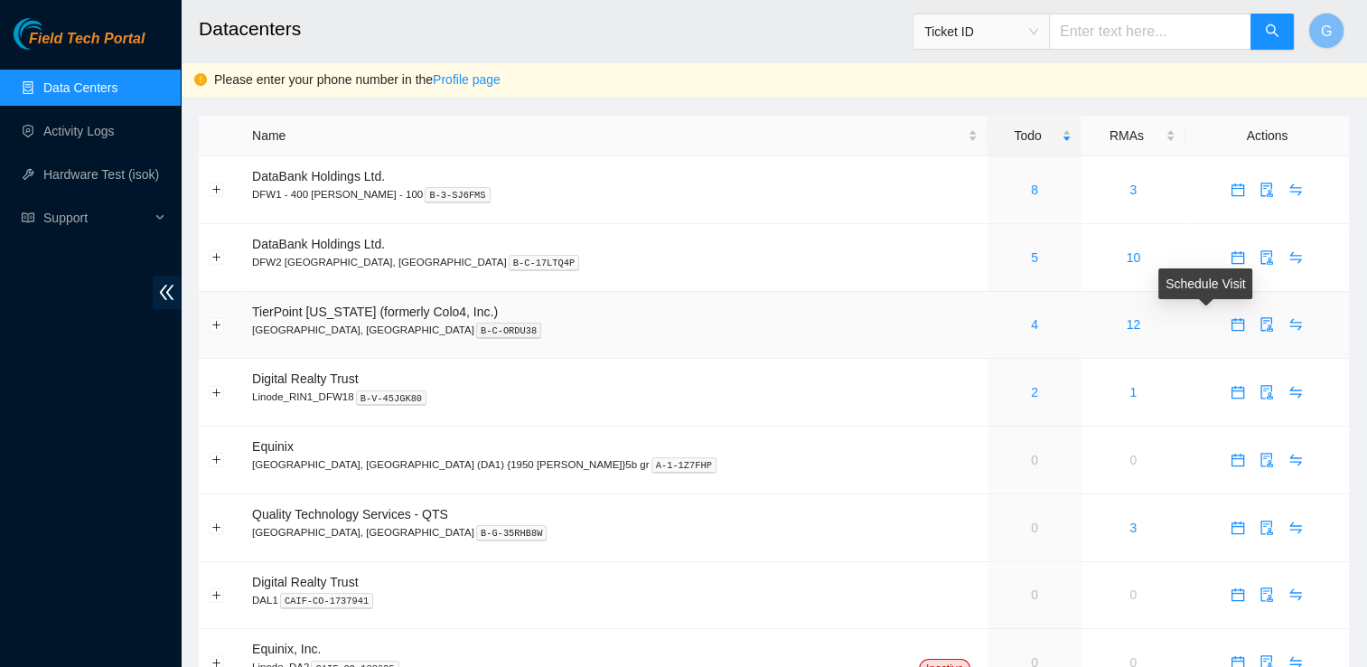
click at [1234, 323] on icon "calendar" at bounding box center [1239, 322] width 11 height 2
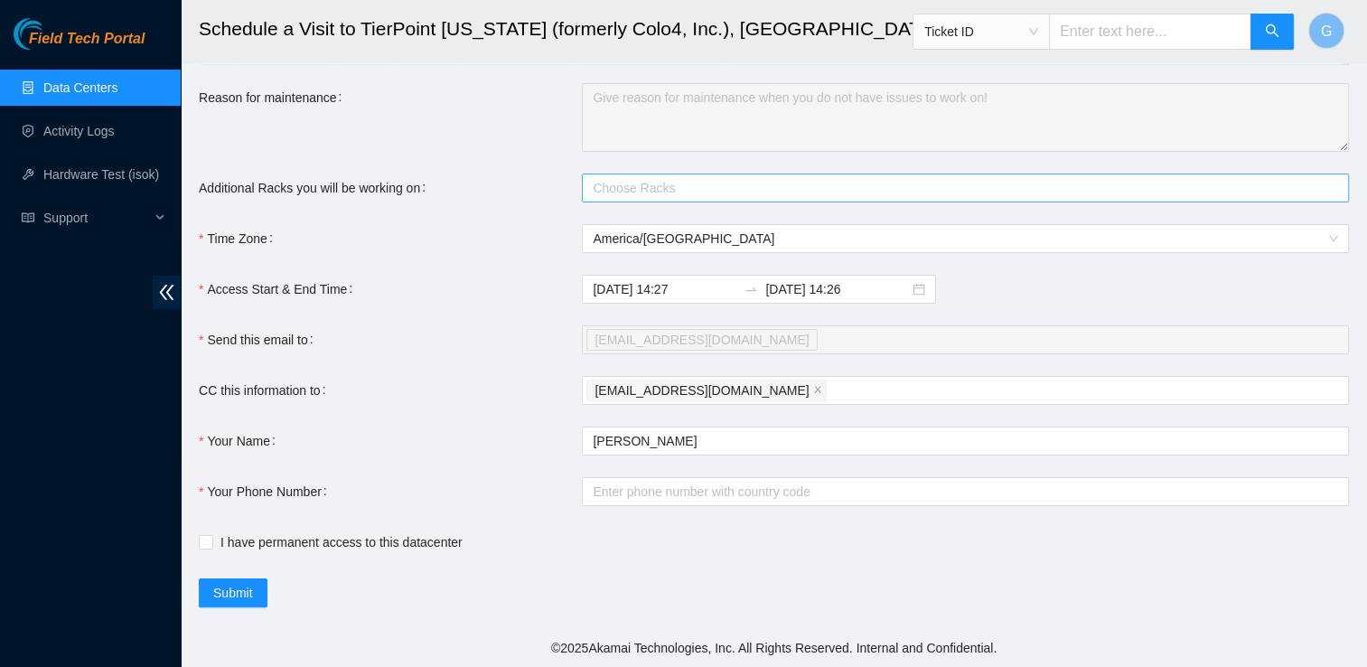
scroll to position [268, 0]
click at [101, 250] on div "Field Tech Portal Data Centers Activity Logs Hardware Test (isok) Support" at bounding box center [90, 342] width 181 height 649
click at [745, 384] on div "[EMAIL_ADDRESS][DOMAIN_NAME]" at bounding box center [957, 390] width 740 height 25
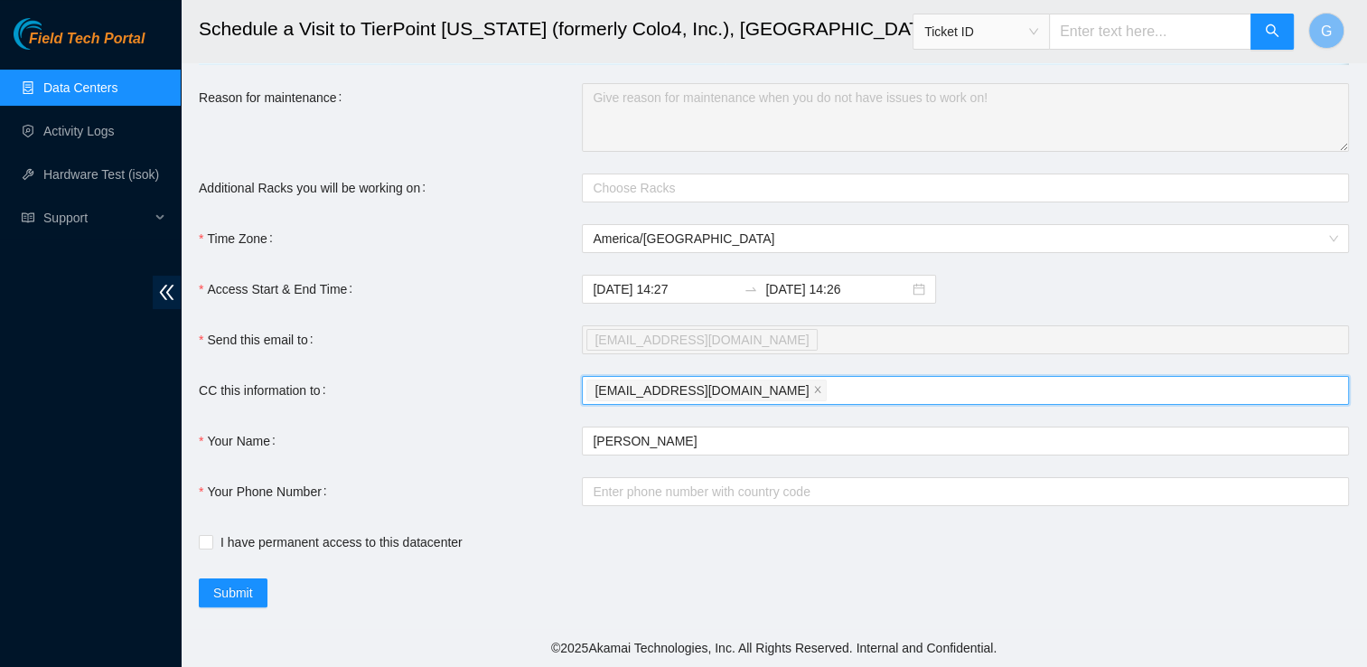
paste input "[EMAIL_ADDRESS][DOMAIN_NAME]"
click at [783, 342] on div "[EMAIL_ADDRESS][DOMAIN_NAME]" at bounding box center [957, 339] width 740 height 25
type input "[EMAIL_ADDRESS][DOMAIN_NAME]"
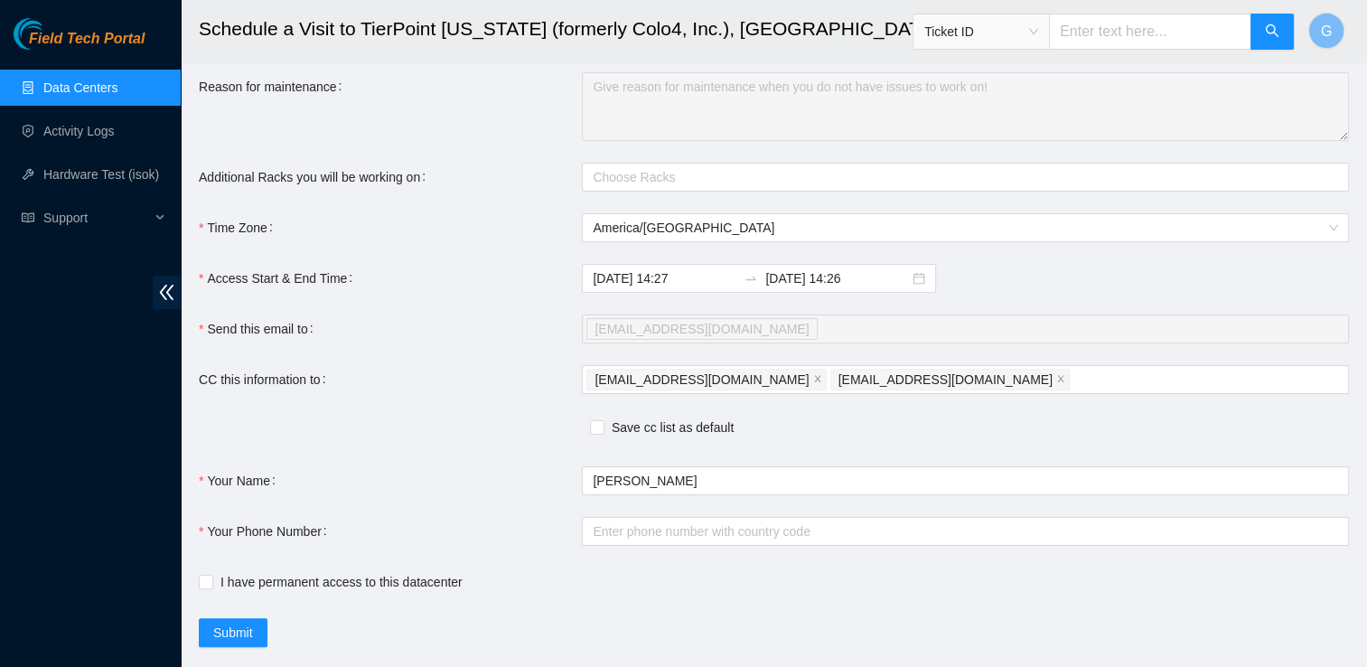
click at [507, 384] on div "CC this information to" at bounding box center [390, 379] width 383 height 29
click at [602, 433] on input "Save cc list as default" at bounding box center [596, 426] width 13 height 13
checkbox input "true"
click at [88, 95] on link "Data Centers" at bounding box center [80, 87] width 74 height 14
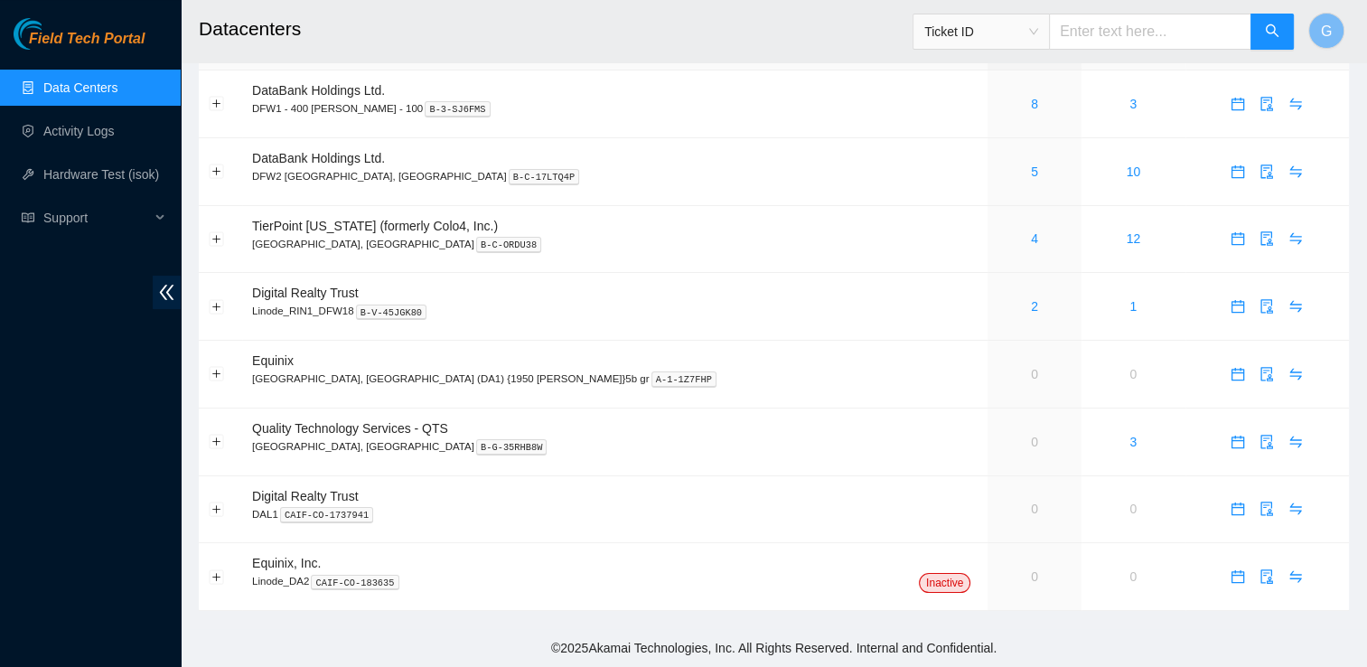
scroll to position [87, 0]
click at [1232, 244] on icon "calendar" at bounding box center [1238, 238] width 13 height 13
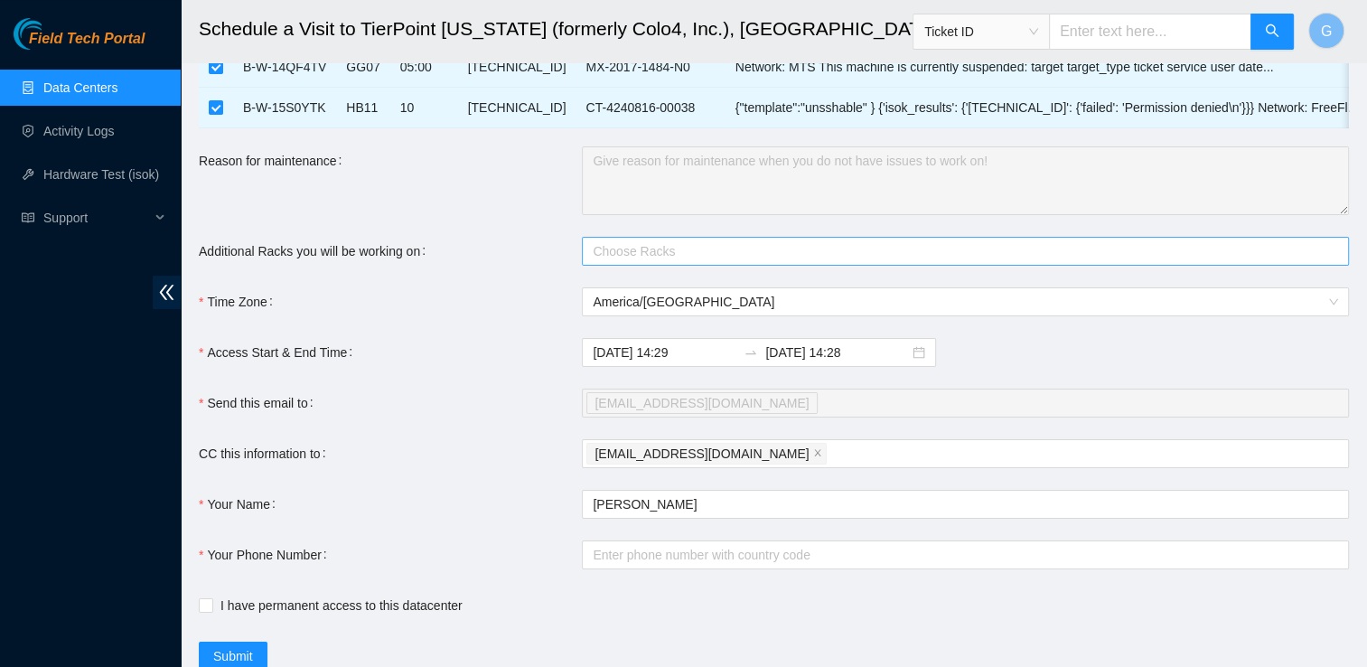
scroll to position [200, 0]
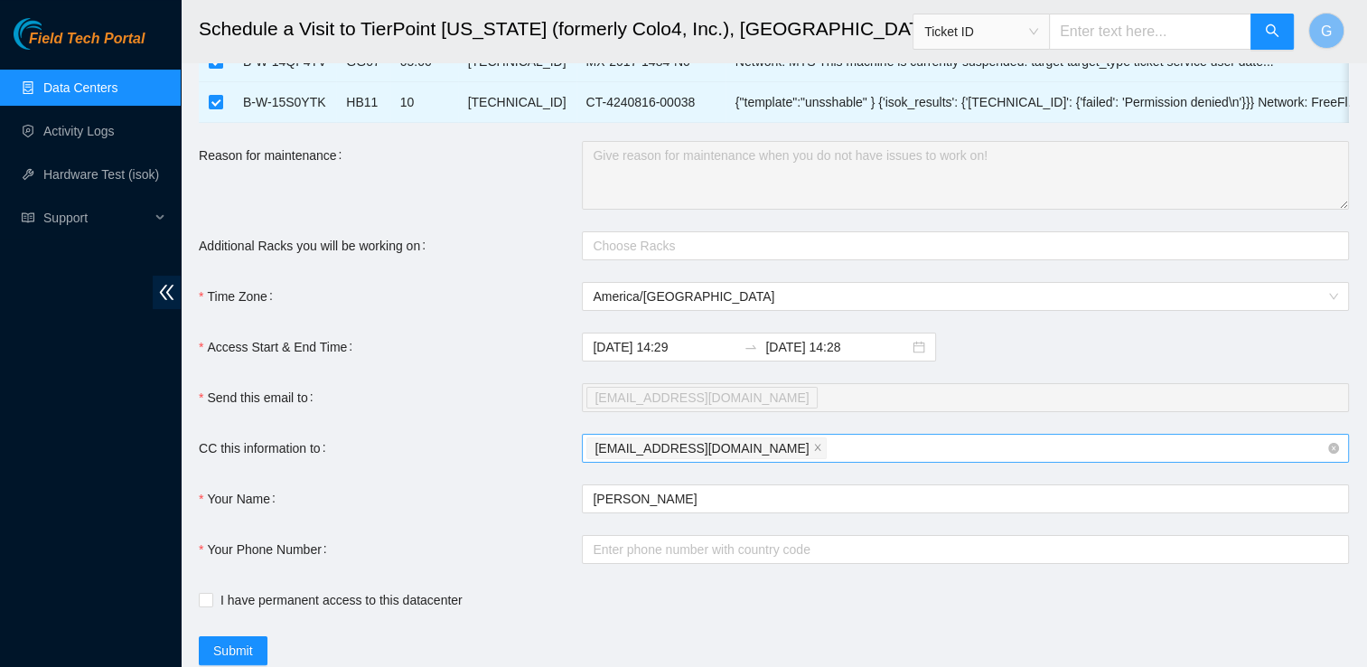
click at [799, 455] on div "[EMAIL_ADDRESS][DOMAIN_NAME]" at bounding box center [957, 448] width 740 height 25
paste input "[EMAIL_ADDRESS][DOMAIN_NAME]"
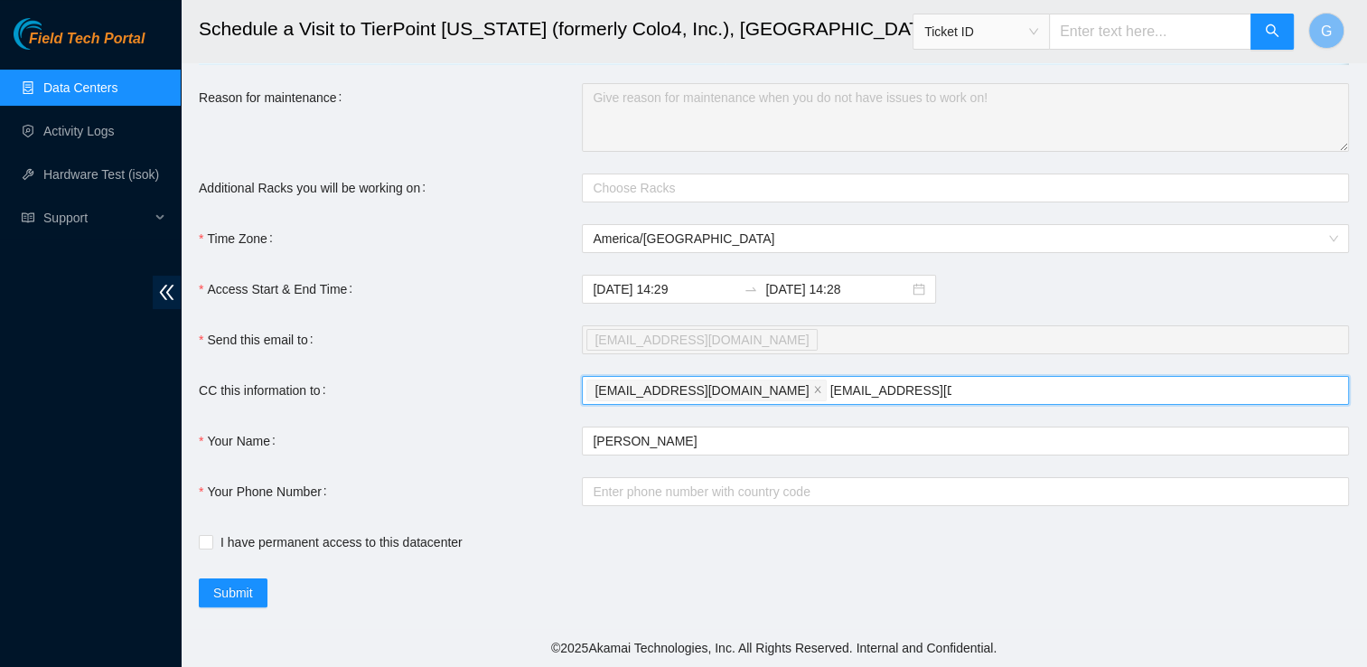
scroll to position [262, 0]
type input "[EMAIL_ADDRESS][DOMAIN_NAME]"
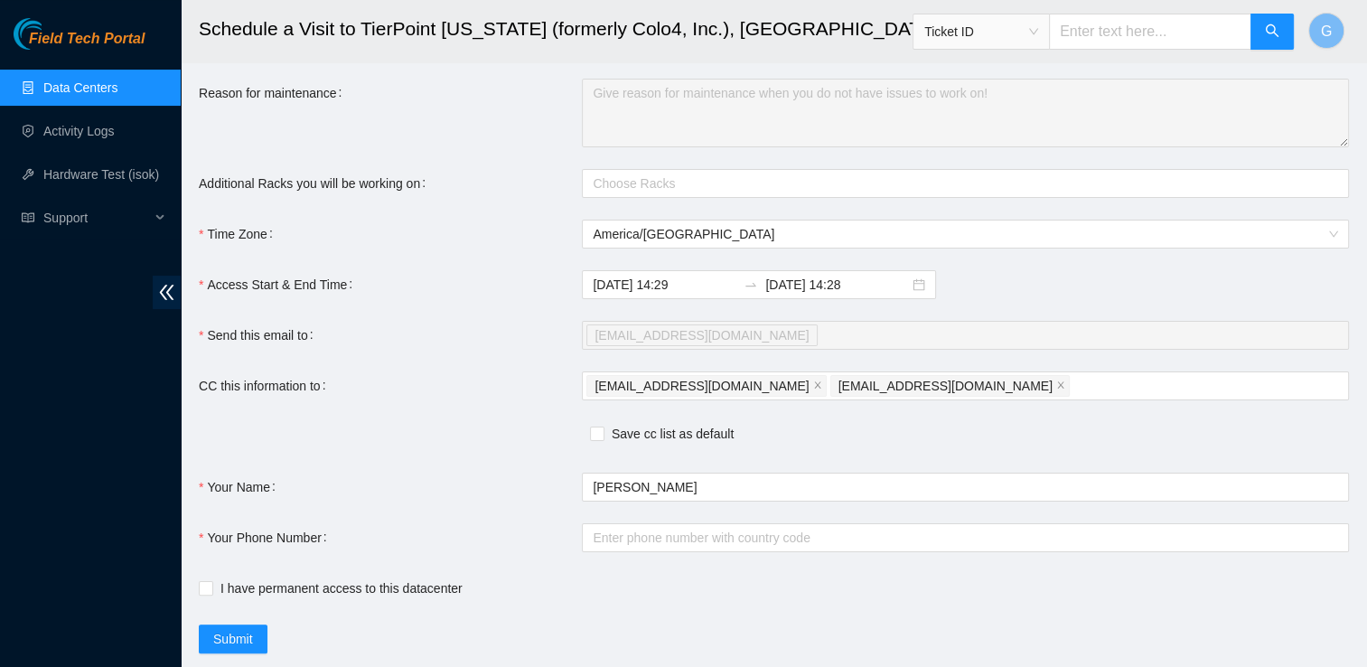
click at [567, 389] on div "CC this information to" at bounding box center [390, 385] width 383 height 29
click at [598, 446] on span at bounding box center [597, 437] width 14 height 20
click at [598, 439] on input "Save cc list as default" at bounding box center [596, 433] width 13 height 13
checkbox input "true"
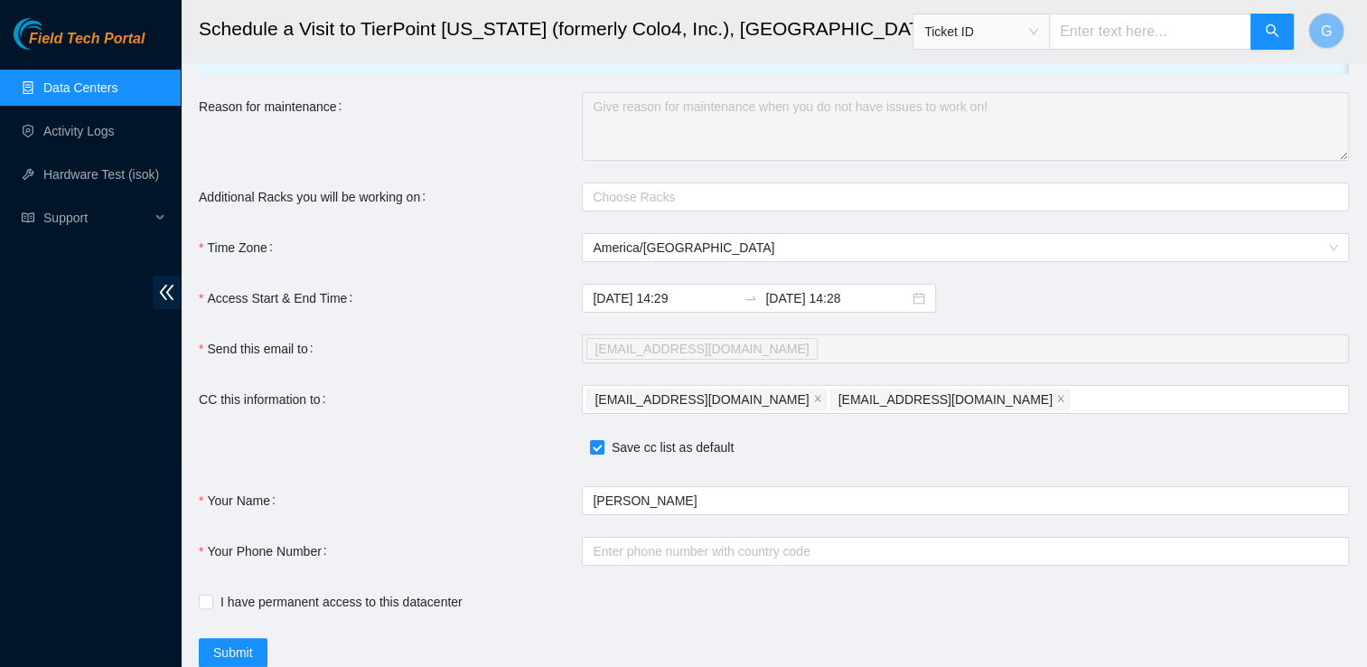
scroll to position [235, 0]
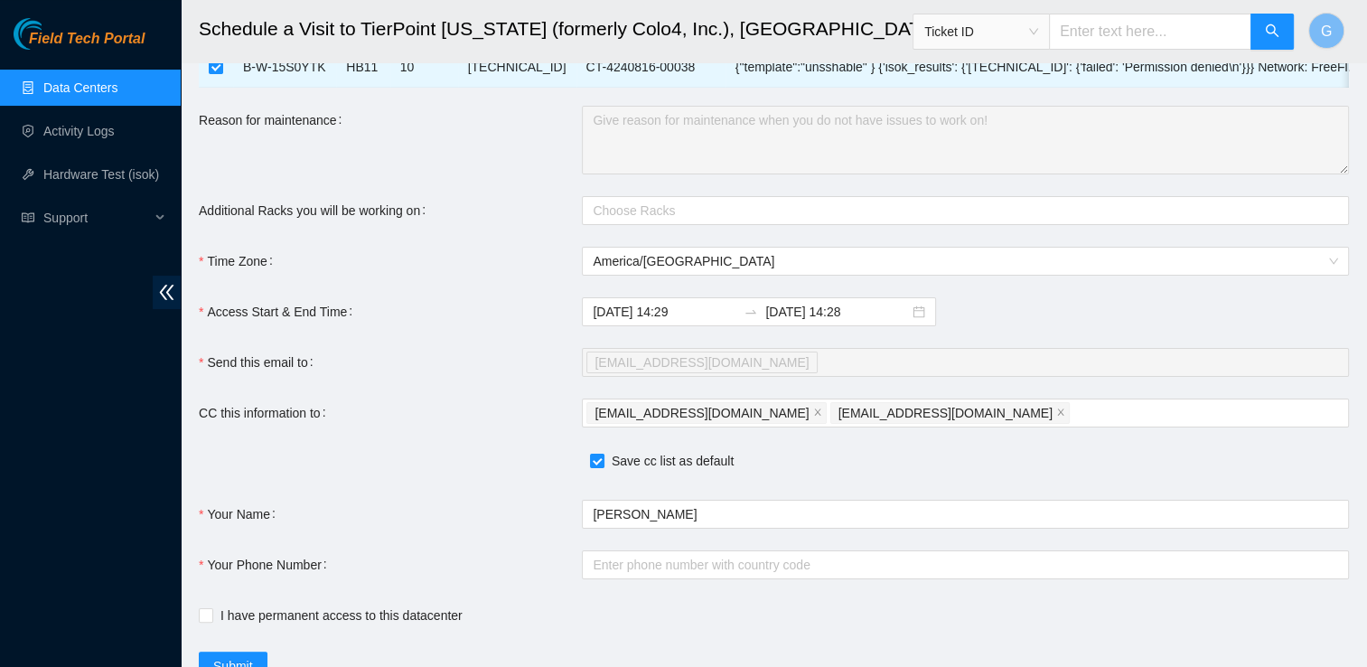
click at [376, 363] on div "Send this email to" at bounding box center [390, 362] width 383 height 29
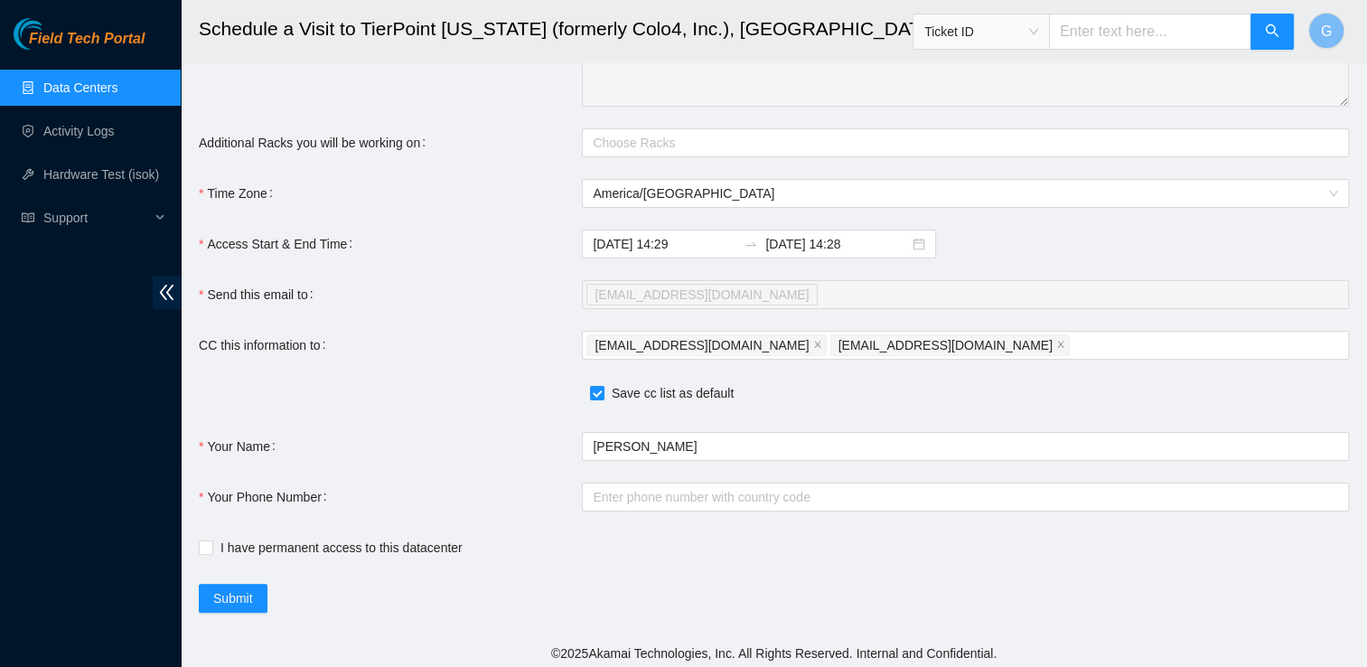
scroll to position [320, 0]
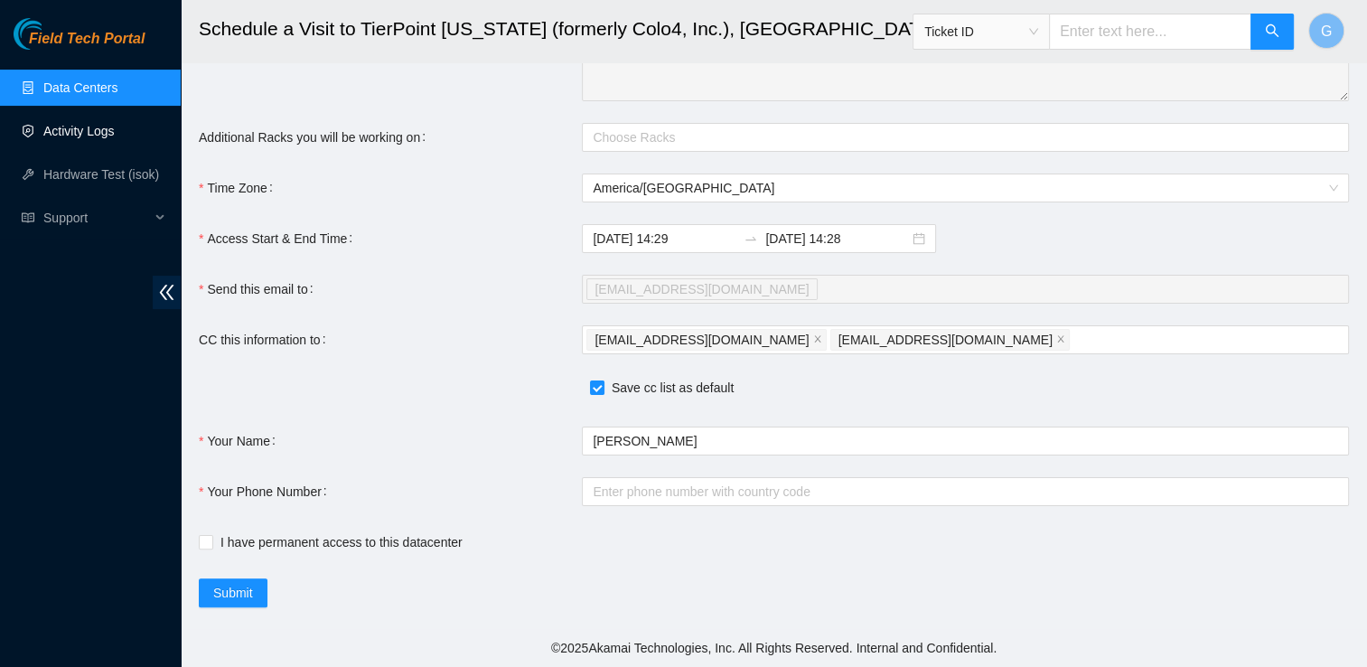
click at [80, 129] on link "Activity Logs" at bounding box center [78, 131] width 71 height 14
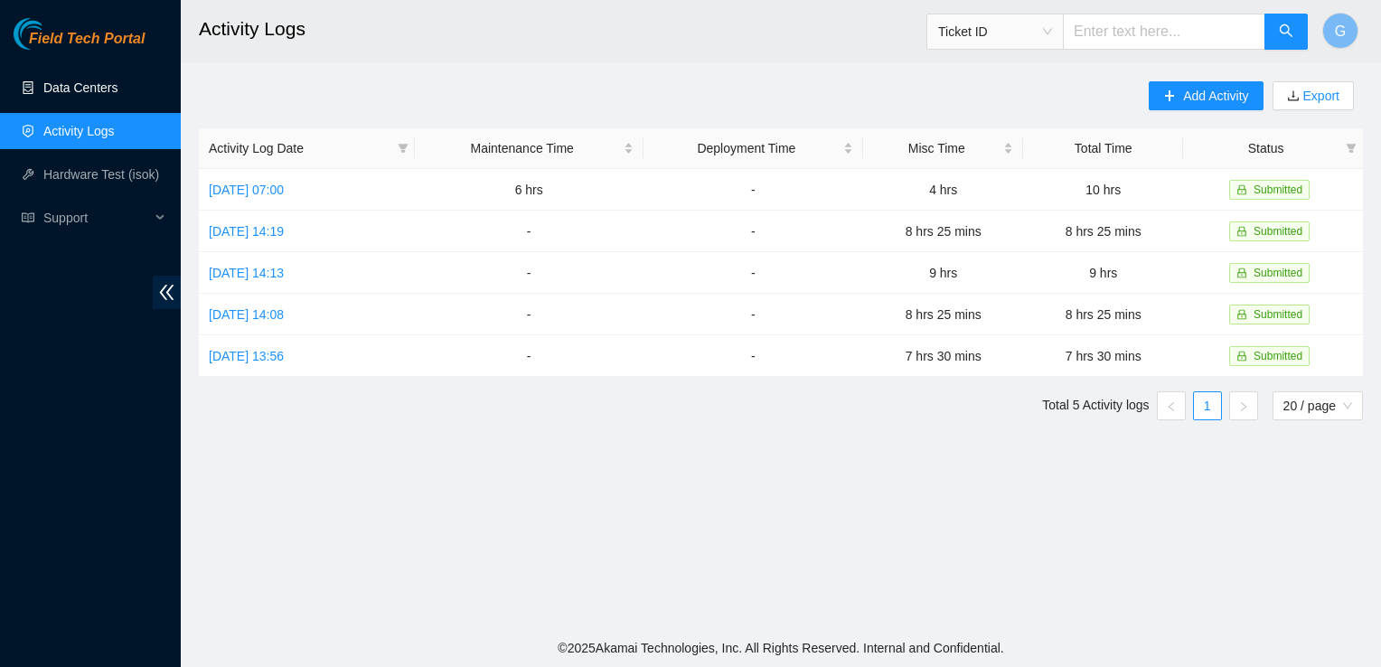
click at [78, 89] on link "Data Centers" at bounding box center [80, 87] width 74 height 14
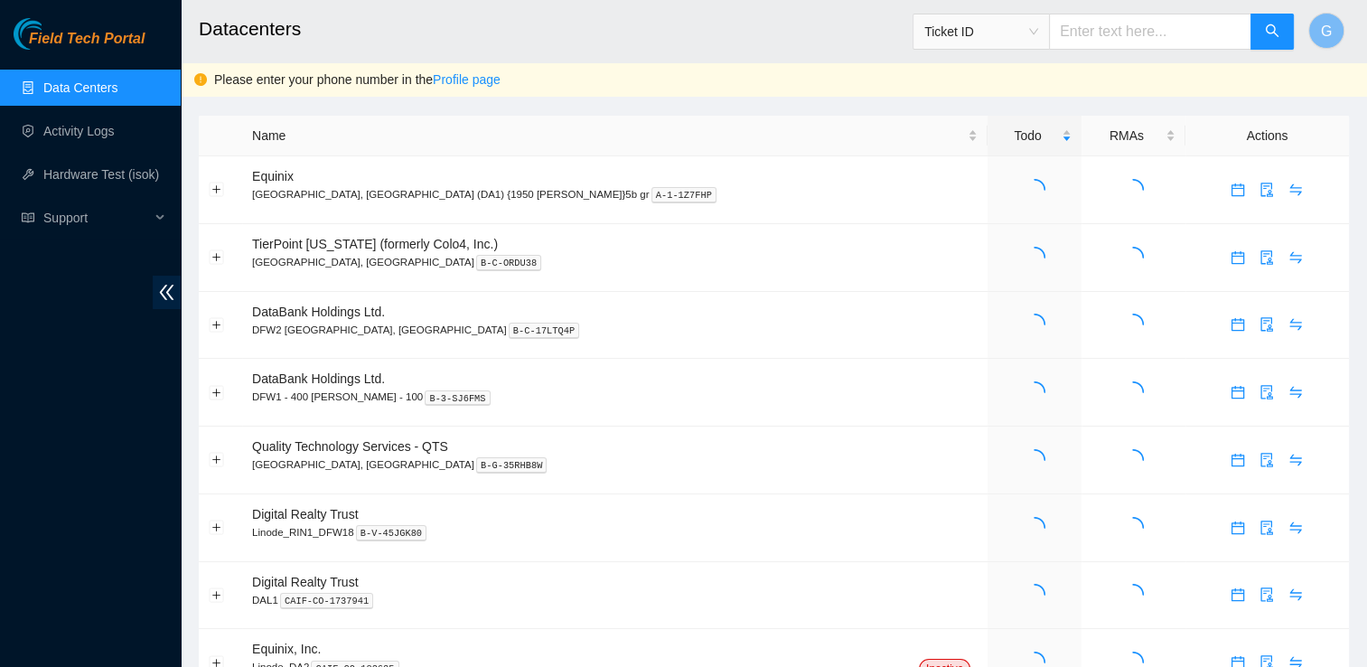
click at [78, 89] on link "Data Centers" at bounding box center [80, 87] width 74 height 14
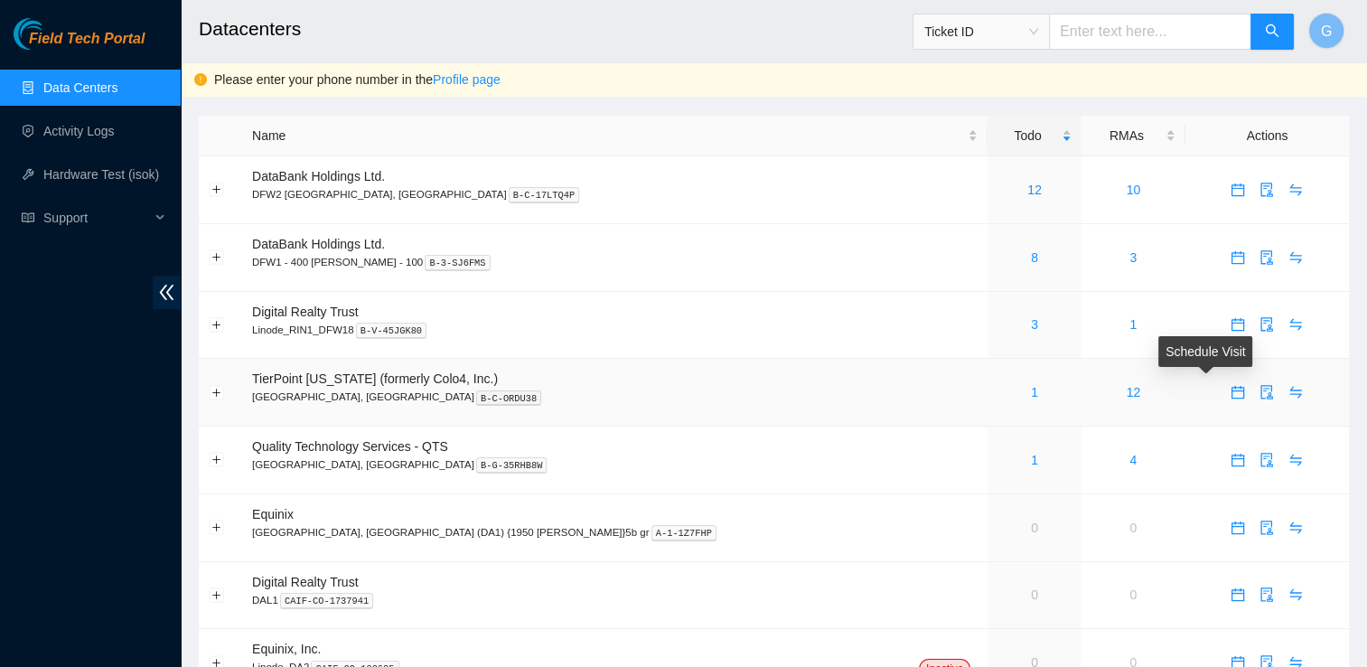
click at [1232, 399] on icon "calendar" at bounding box center [1238, 392] width 13 height 13
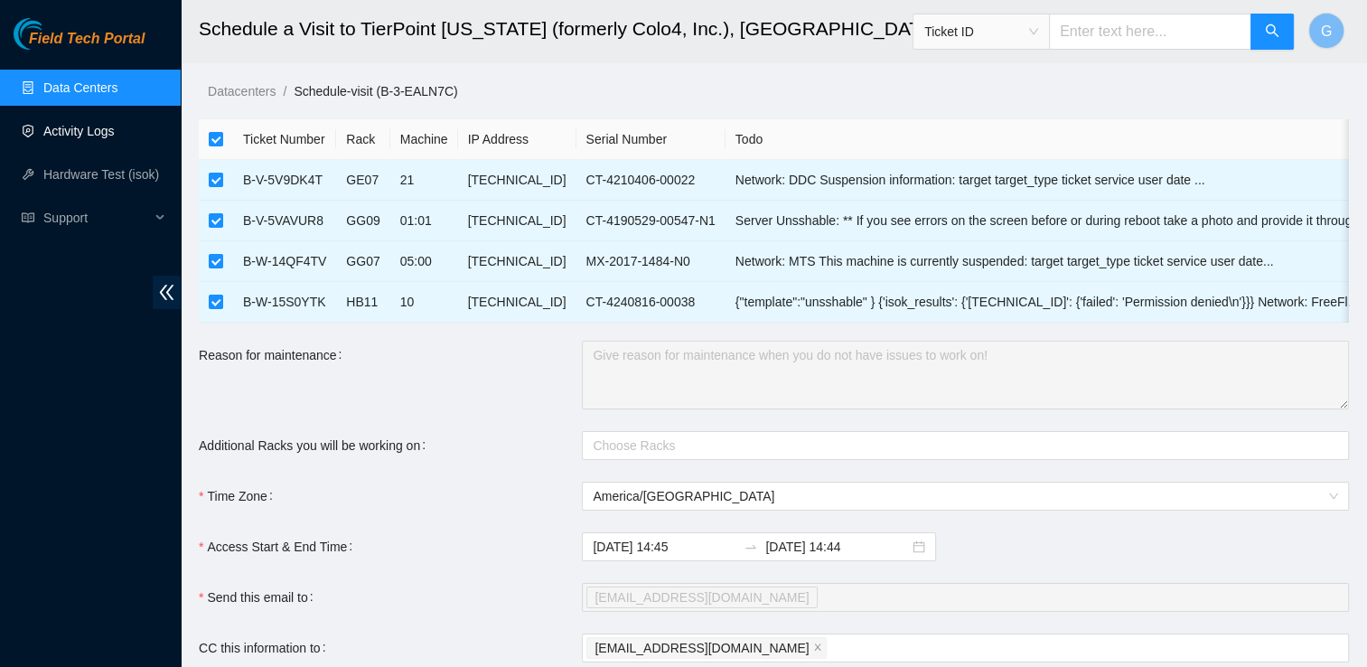
click at [67, 134] on link "Activity Logs" at bounding box center [78, 131] width 71 height 14
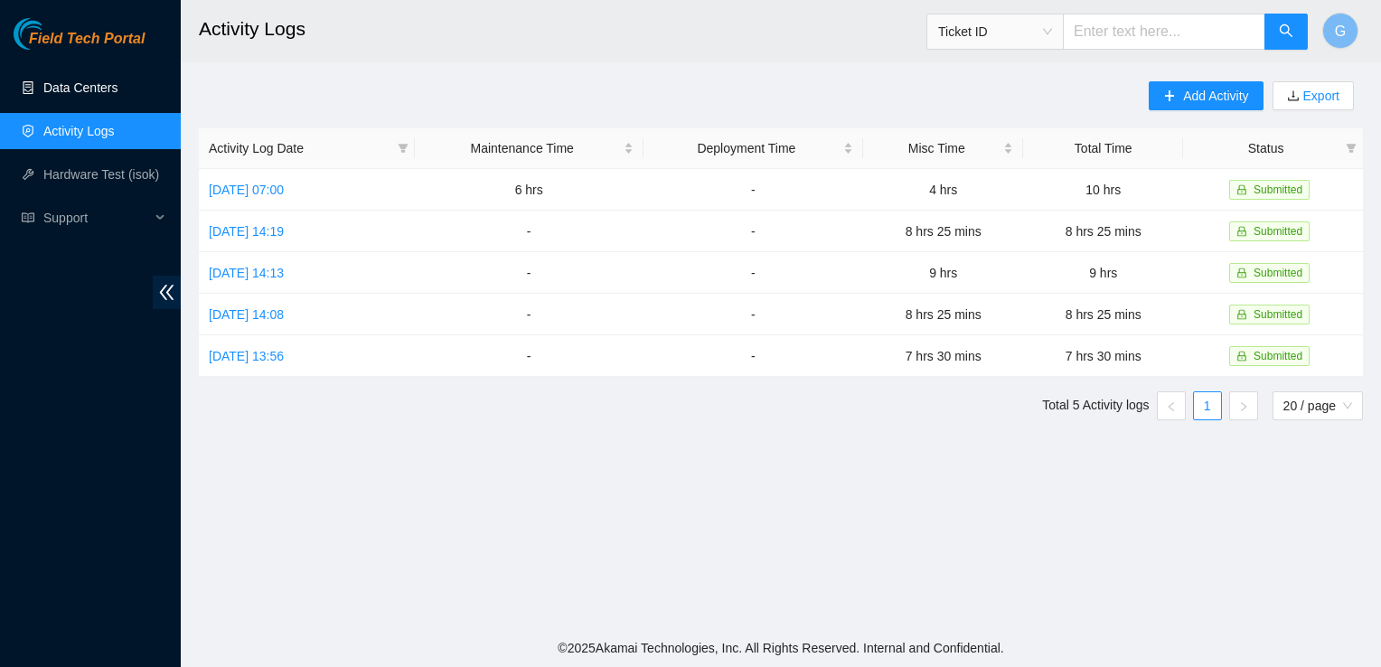
click at [64, 94] on link "Data Centers" at bounding box center [80, 87] width 74 height 14
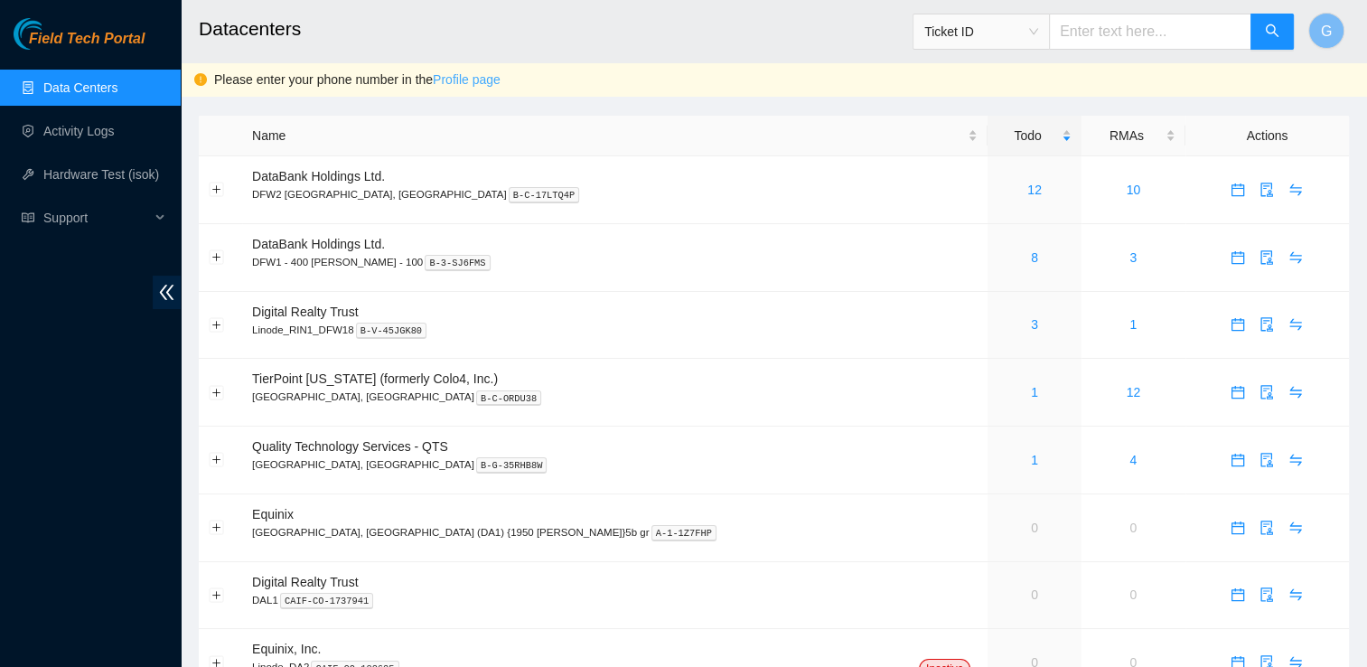
click at [491, 85] on link "Profile page" at bounding box center [467, 79] width 68 height 14
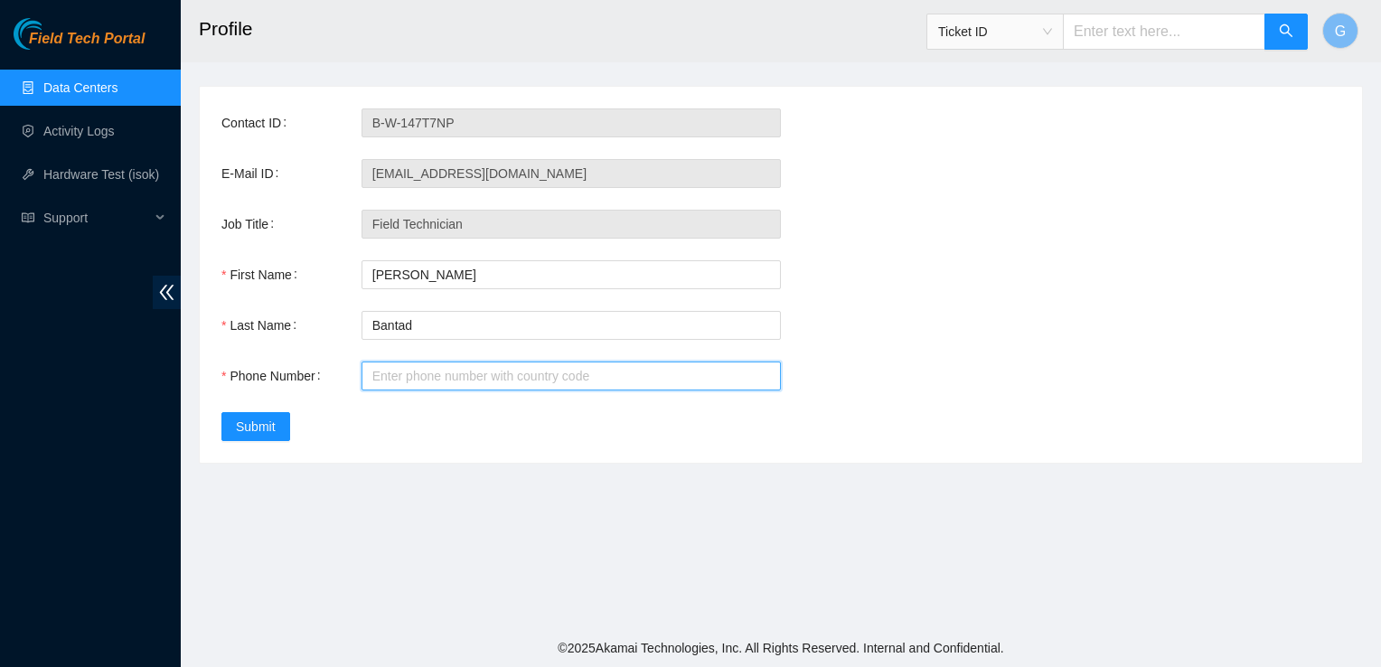
click at [504, 389] on input "Phone Number" at bounding box center [571, 376] width 419 height 29
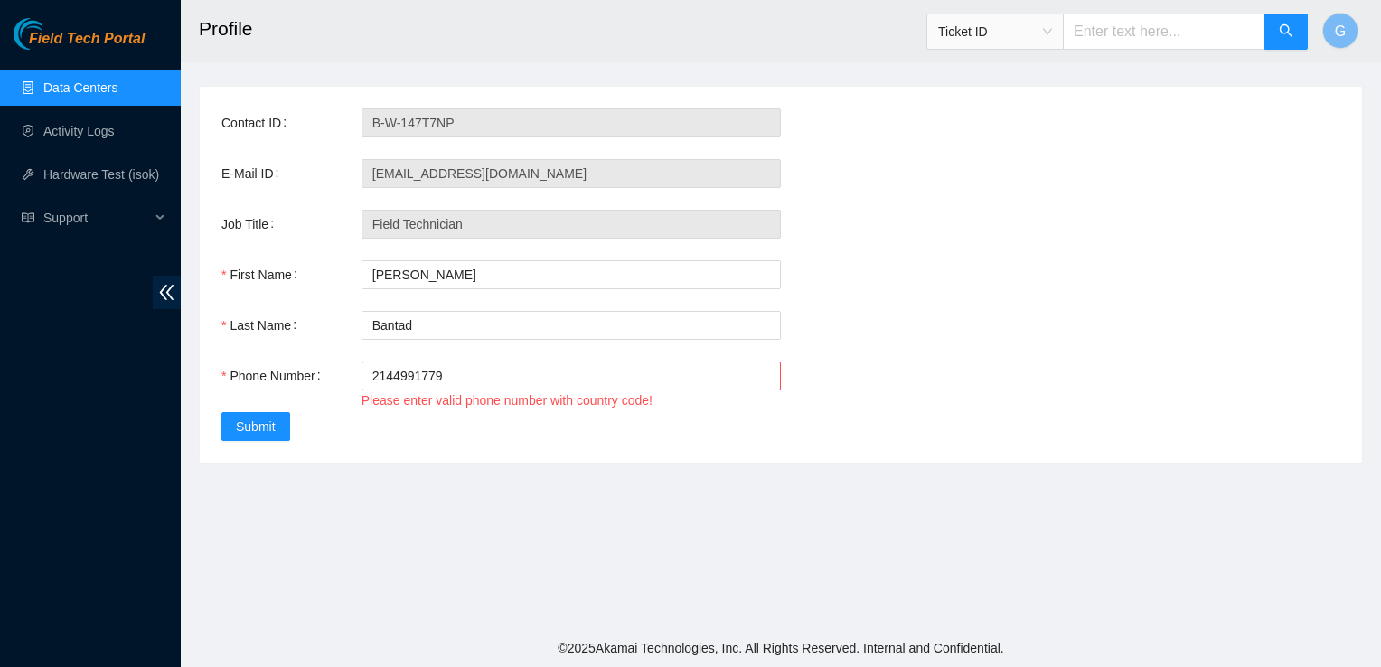
drag, startPoint x: 452, startPoint y: 358, endPoint x: 454, endPoint y: 376, distance: 18.2
click at [454, 376] on div "Contact ID B-W-147T7NP E-Mail ID [EMAIL_ADDRESS][DOMAIN_NAME] Job Title Field T…" at bounding box center [781, 275] width 1162 height 376
drag, startPoint x: 454, startPoint y: 376, endPoint x: 240, endPoint y: 371, distance: 214.3
click at [240, 371] on div "Phone Number [PHONE_NUMBER] Please enter valid phone number with country code!" at bounding box center [780, 387] width 1119 height 51
click at [240, 371] on label "Phone Number" at bounding box center [274, 376] width 107 height 29
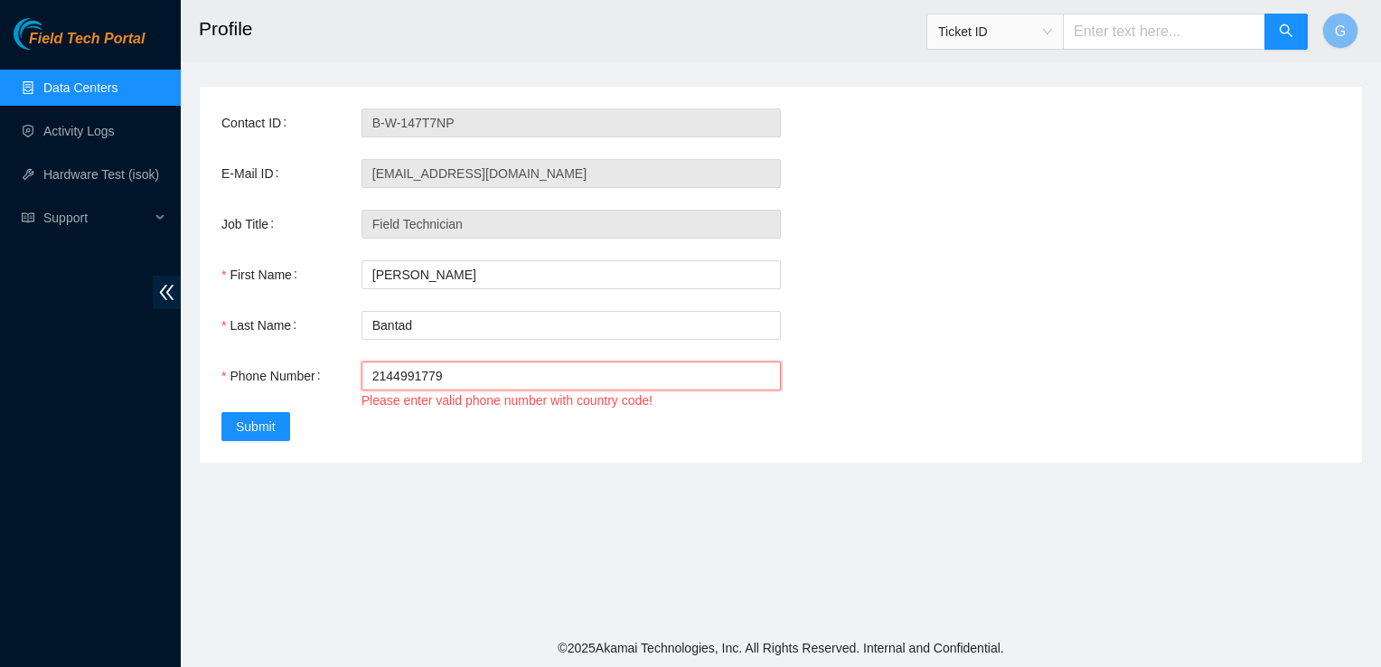
click at [362, 371] on input "2144991779" at bounding box center [571, 376] width 419 height 29
type input "12144991779"
click at [318, 512] on main "Profile Ticket ID G Contact ID B-W-147T7NP E-Mail ID [EMAIL_ADDRESS][DOMAIN_NAM…" at bounding box center [781, 314] width 1200 height 629
drag, startPoint x: 503, startPoint y: 381, endPoint x: 124, endPoint y: 407, distance: 380.4
click at [124, 407] on section "Field Tech Portal Data Centers Activity Logs Hardware Test (isok) Support Profi…" at bounding box center [690, 333] width 1381 height 667
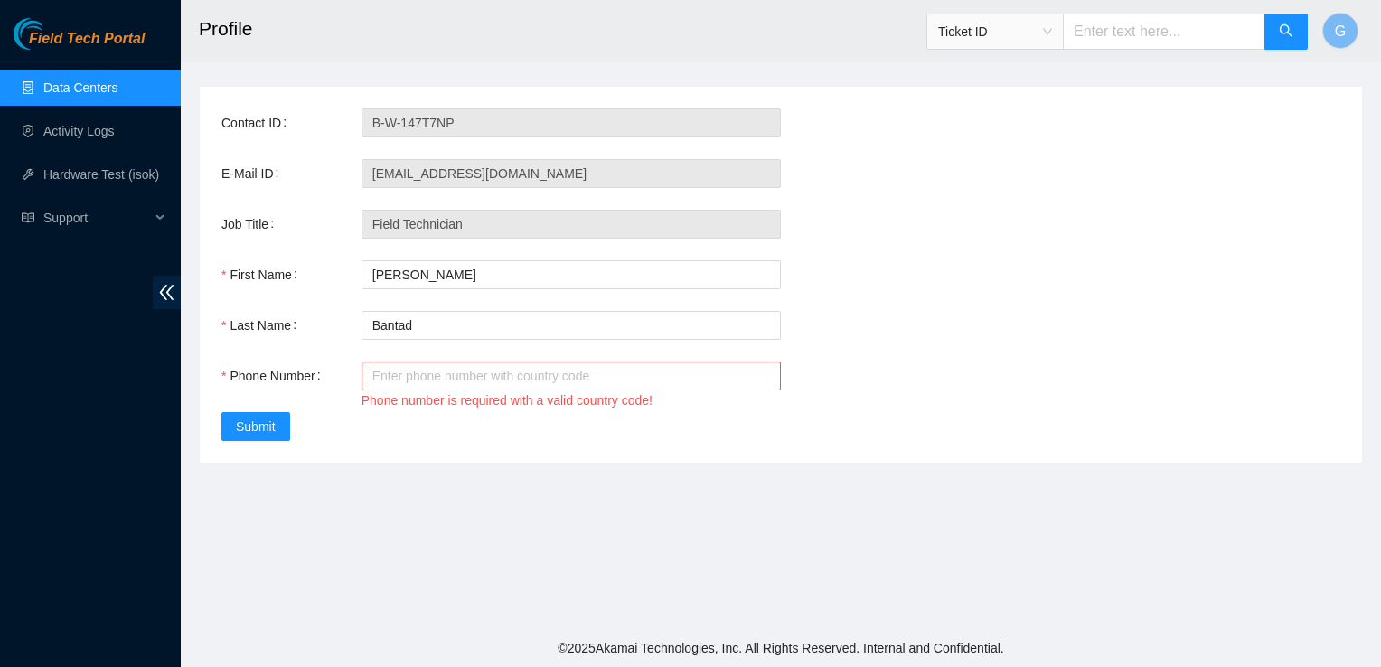
click at [124, 407] on div "Field Tech Portal Data Centers Activity Logs Hardware Test (isok) Support" at bounding box center [90, 342] width 181 height 649
click at [492, 382] on input "Phone Number" at bounding box center [571, 376] width 419 height 29
type input "[PHONE_NUMBER]"
click at [566, 553] on main "Profile Ticket ID G Contact ID B-W-147T7NP E-Mail ID [EMAIL_ADDRESS][DOMAIN_NAM…" at bounding box center [781, 314] width 1200 height 629
click at [263, 421] on span "Submit" at bounding box center [256, 427] width 40 height 20
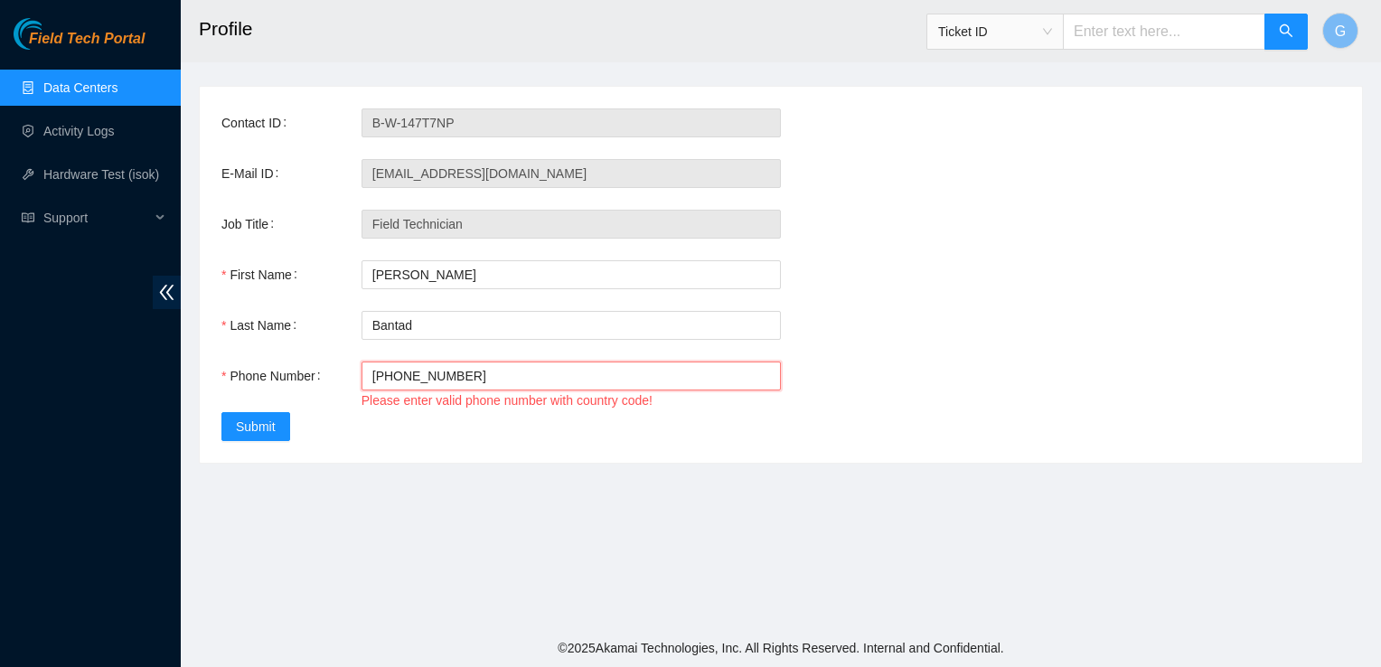
drag, startPoint x: 502, startPoint y: 370, endPoint x: 227, endPoint y: 352, distance: 275.3
click at [227, 352] on div "Contact ID B-W-147T7NP E-Mail ID [EMAIL_ADDRESS][DOMAIN_NAME] Job Title Field T…" at bounding box center [781, 275] width 1162 height 376
click at [54, 125] on link "Activity Logs" at bounding box center [78, 131] width 71 height 14
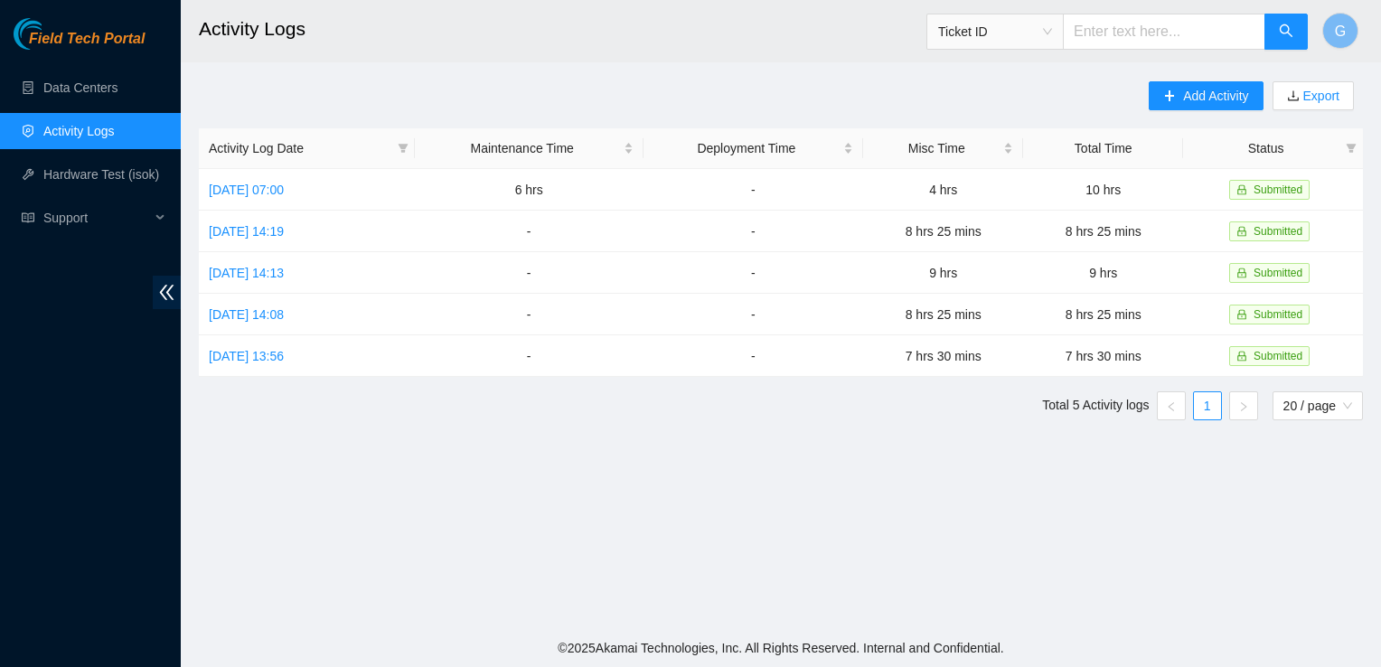
click at [831, 648] on footer "© 2025 Akamai Technologies, Inc. All Rights Reserved. Internal and Confidential." at bounding box center [781, 648] width 1200 height 38
click at [1227, 90] on span "Add Activity" at bounding box center [1215, 96] width 65 height 20
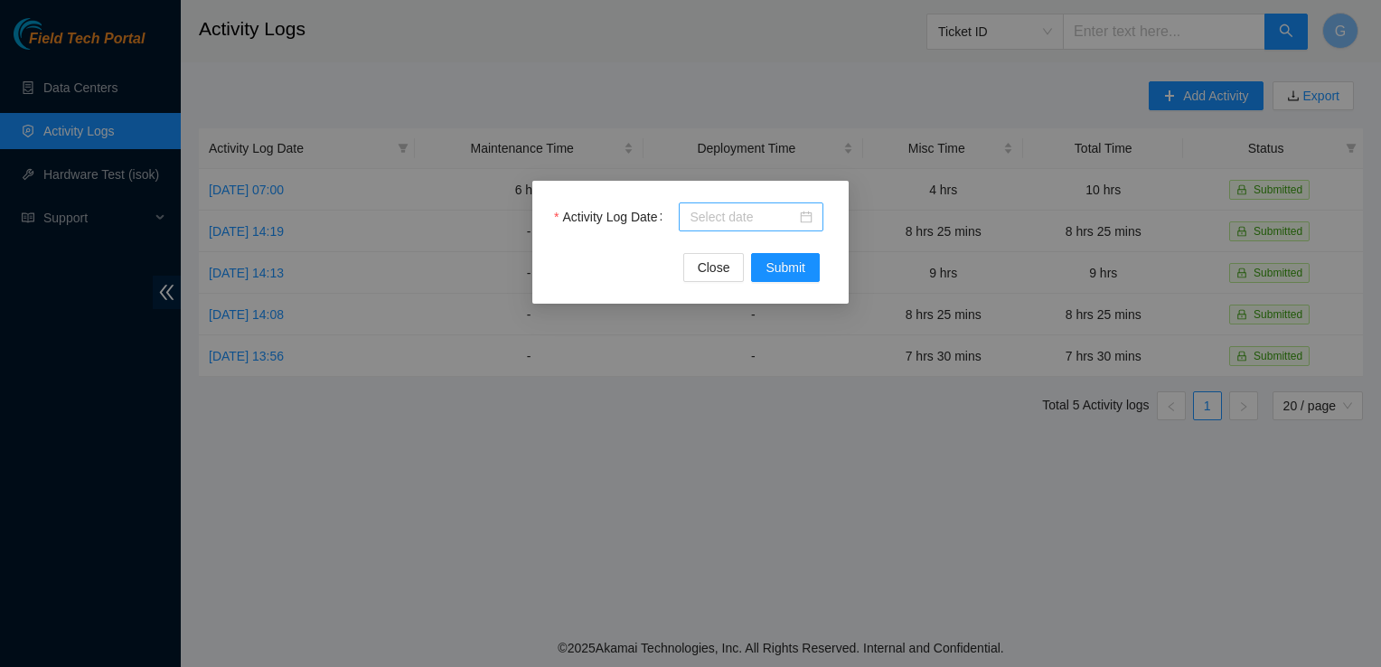
click at [803, 220] on div at bounding box center [751, 217] width 123 height 20
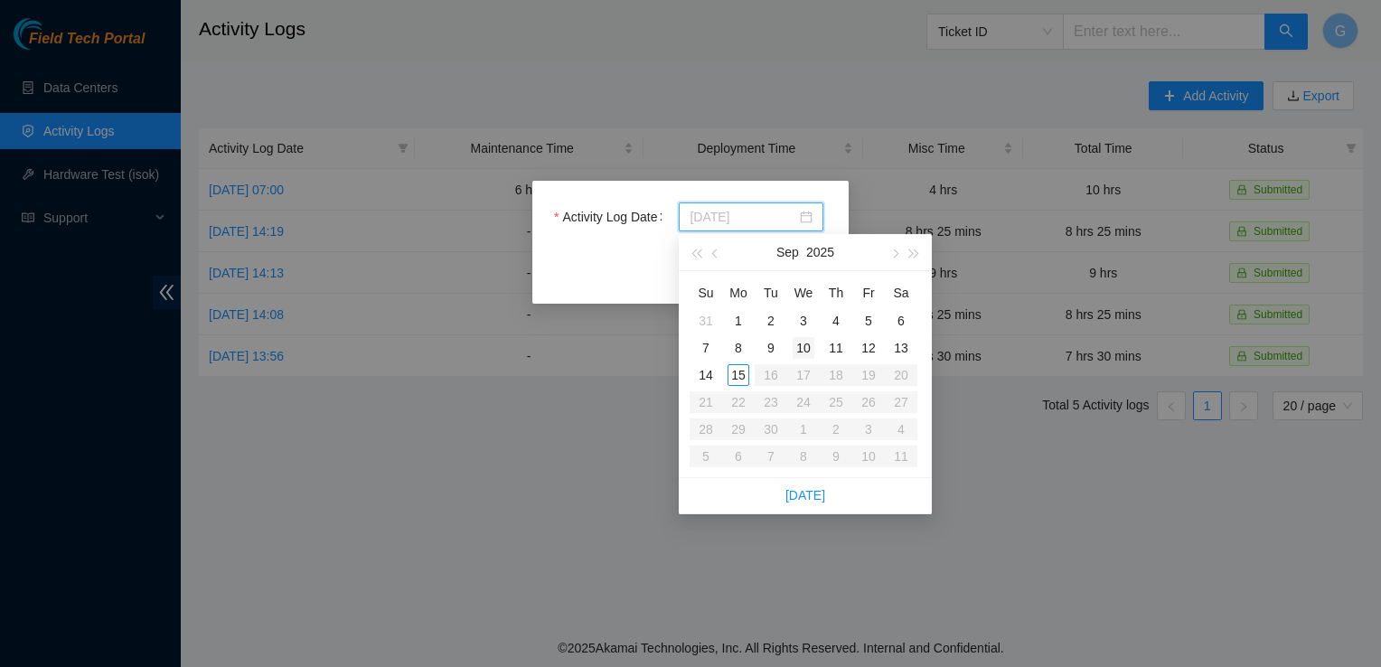
type input "[DATE]"
click at [742, 373] on div "15" at bounding box center [739, 375] width 22 height 22
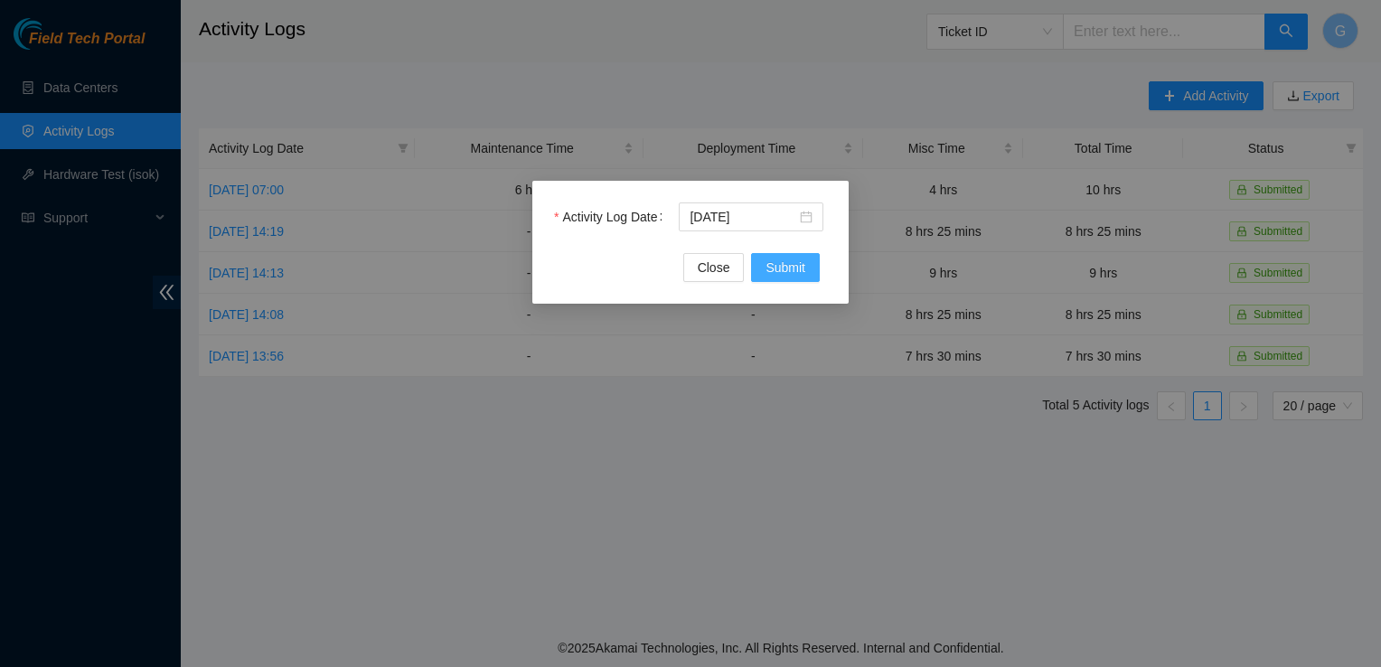
click at [785, 259] on span "Submit" at bounding box center [786, 268] width 40 height 20
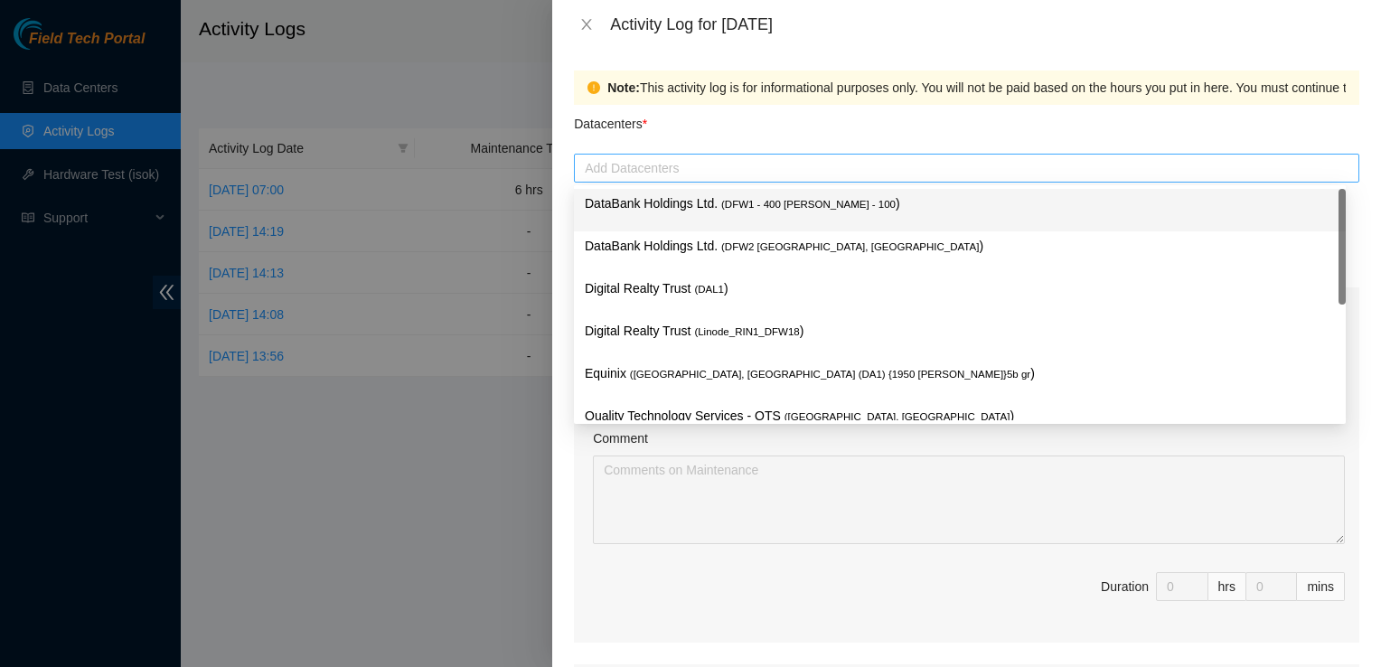
click at [723, 173] on div at bounding box center [966, 168] width 776 height 22
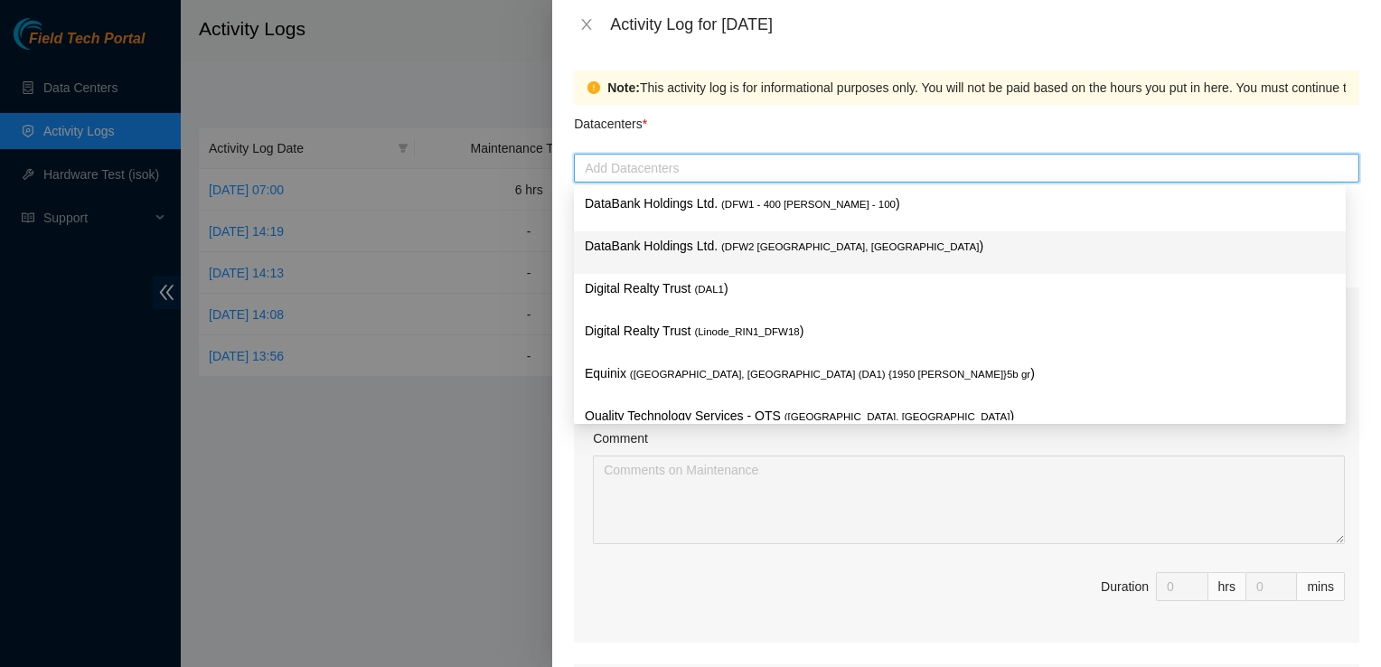
scroll to position [69, 0]
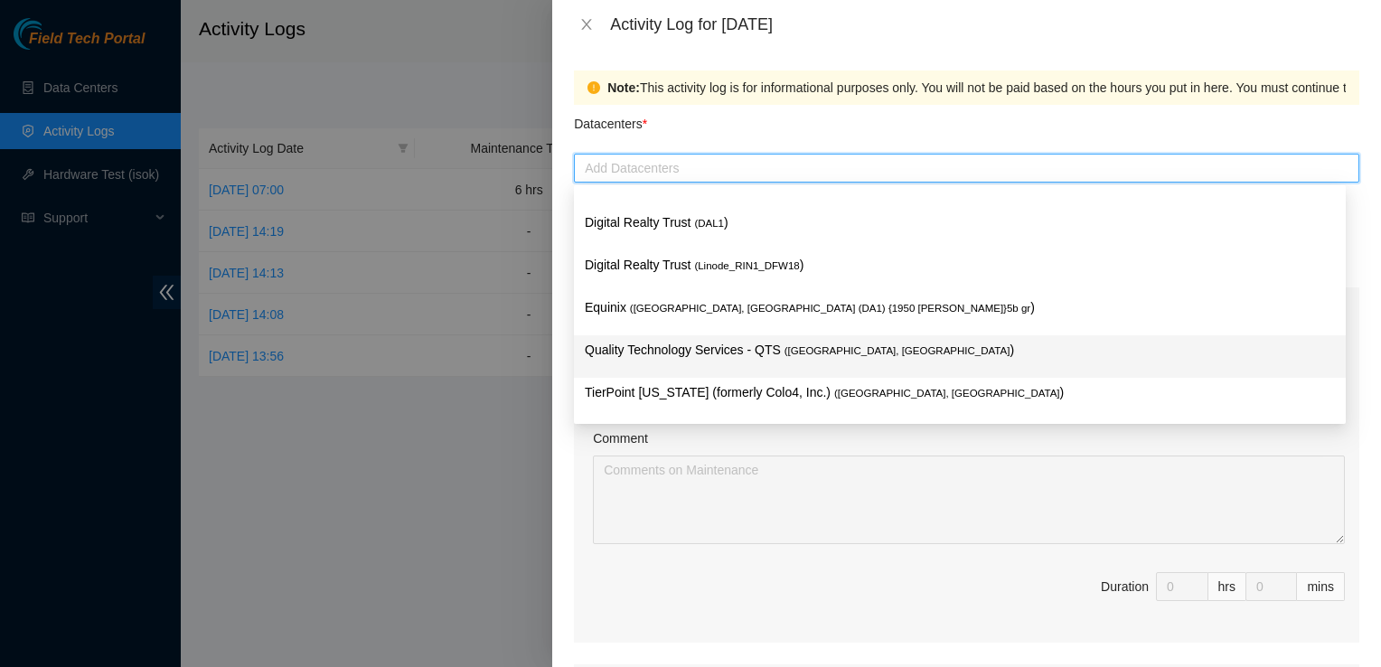
click at [756, 359] on p "Quality Technology Services - QTS ( [GEOGRAPHIC_DATA], [GEOGRAPHIC_DATA] )" at bounding box center [960, 350] width 750 height 21
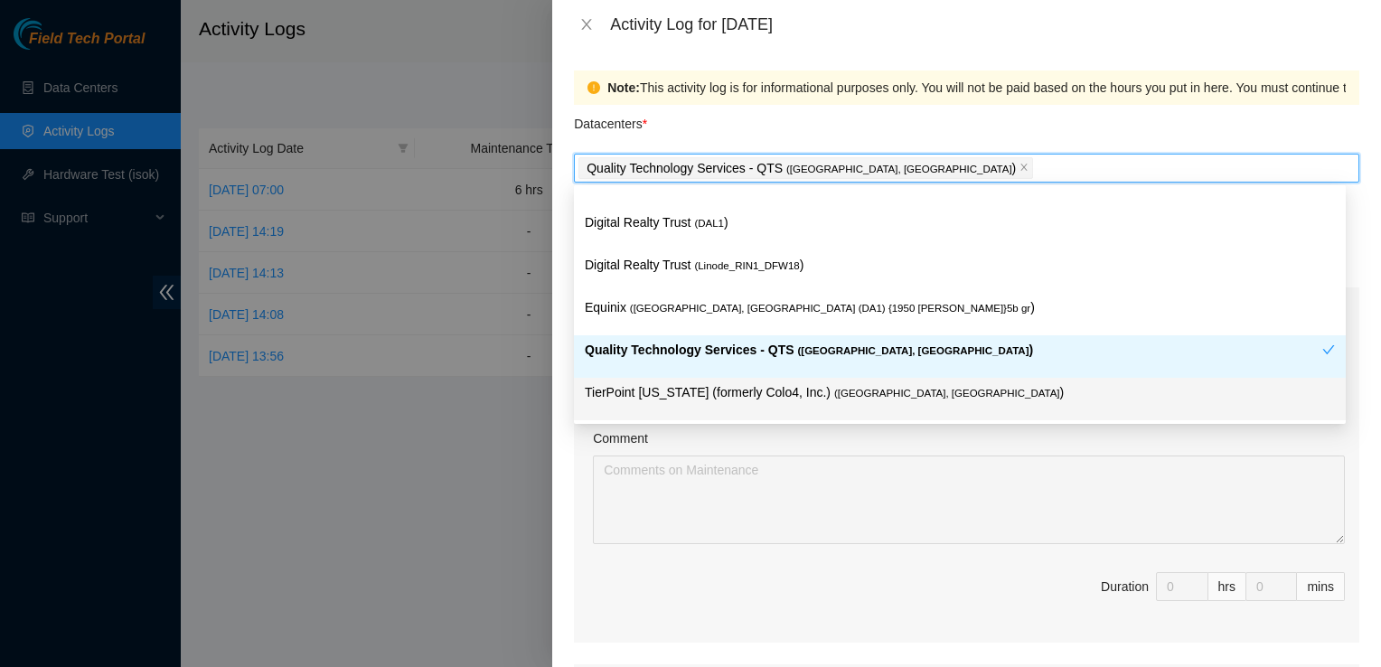
click at [763, 391] on p "TierPoint [US_STATE] (formerly Colo4, Inc.) ( [GEOGRAPHIC_DATA], [GEOGRAPHIC_DA…" at bounding box center [960, 392] width 750 height 21
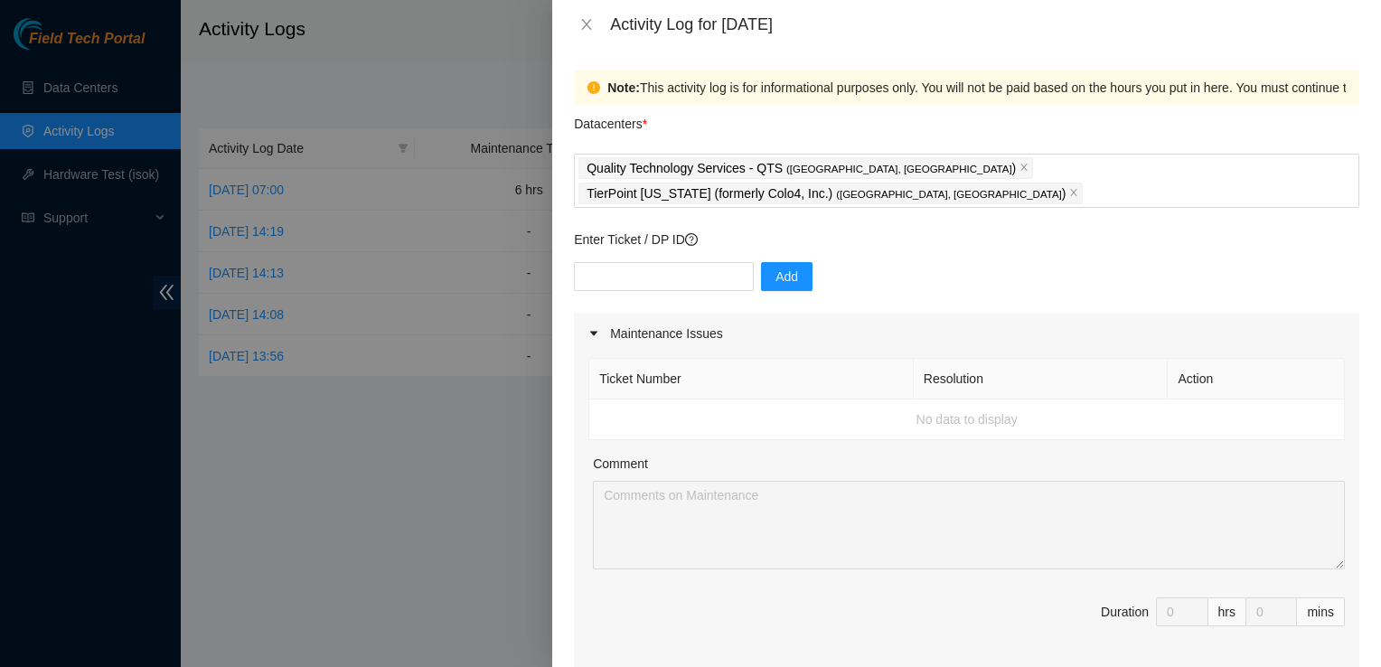
click at [553, 531] on div "Note: This activity log is for informational purposes only. You will not be pai…" at bounding box center [966, 358] width 829 height 618
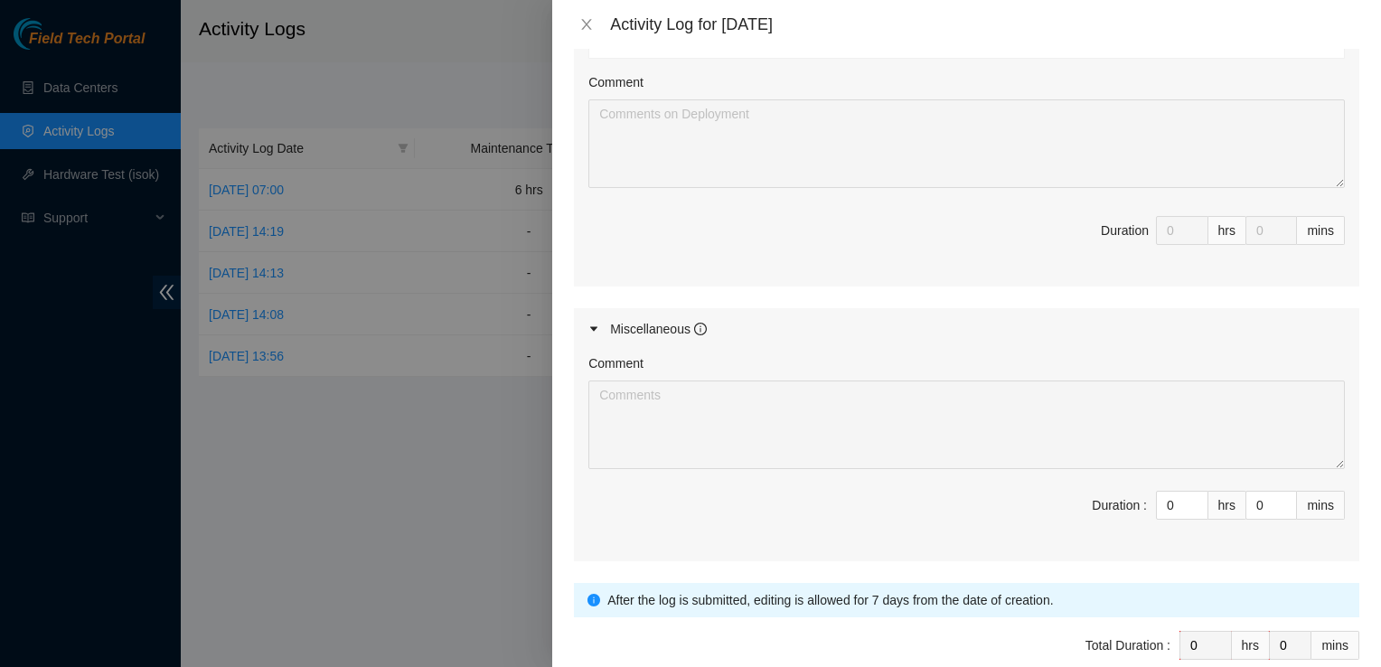
scroll to position [820, 0]
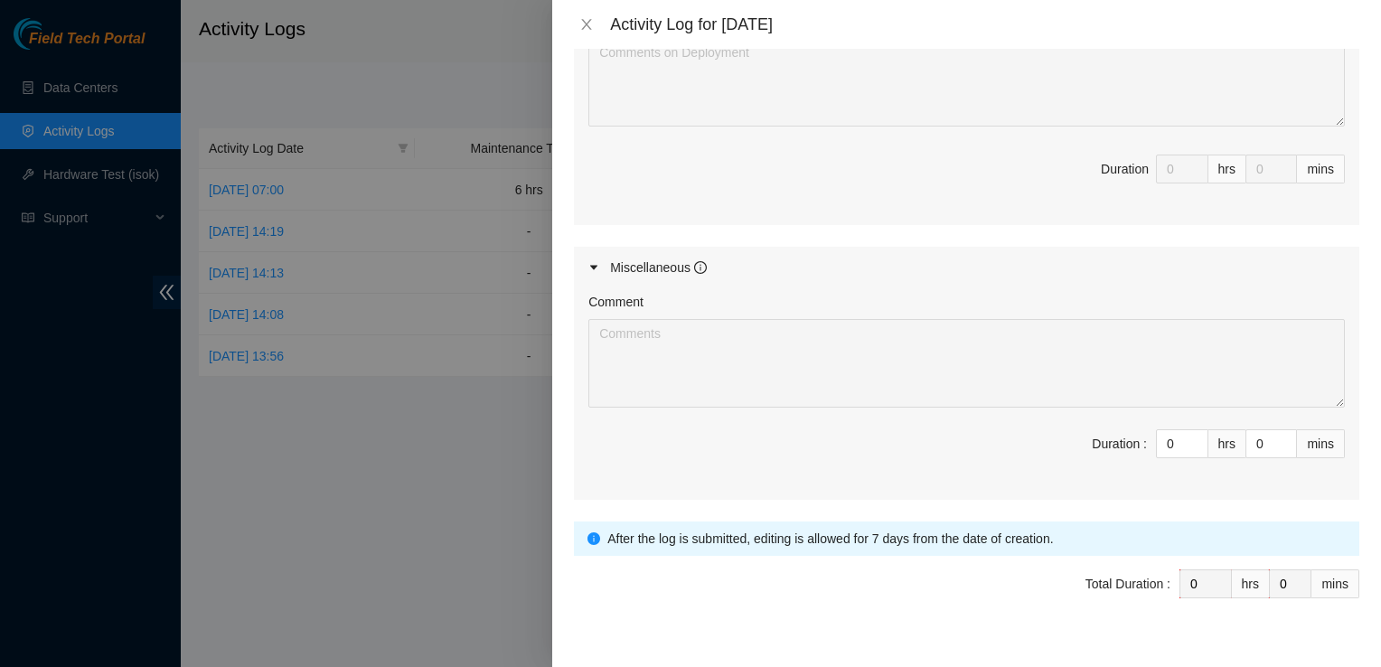
click at [597, 258] on div at bounding box center [599, 268] width 22 height 20
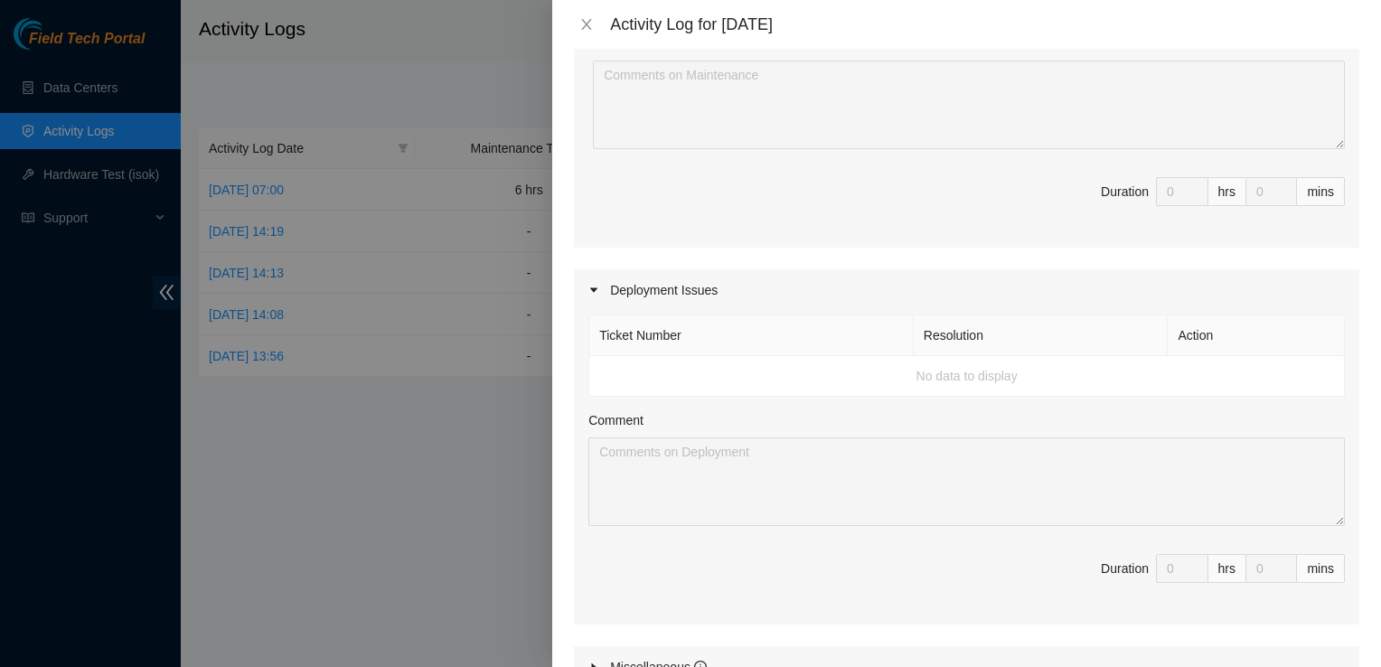
scroll to position [416, 0]
click at [587, 274] on div "Deployment Issues" at bounding box center [966, 295] width 785 height 42
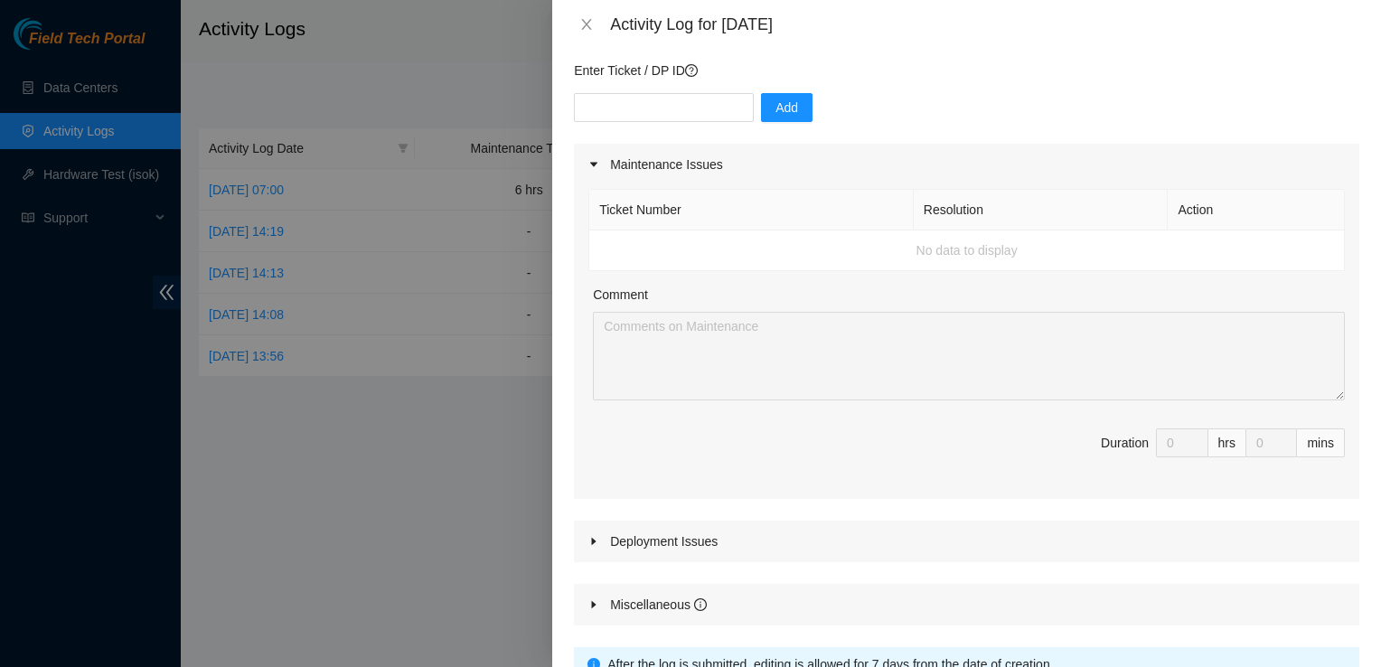
scroll to position [168, 0]
click at [591, 153] on div "Maintenance Issues" at bounding box center [966, 166] width 785 height 42
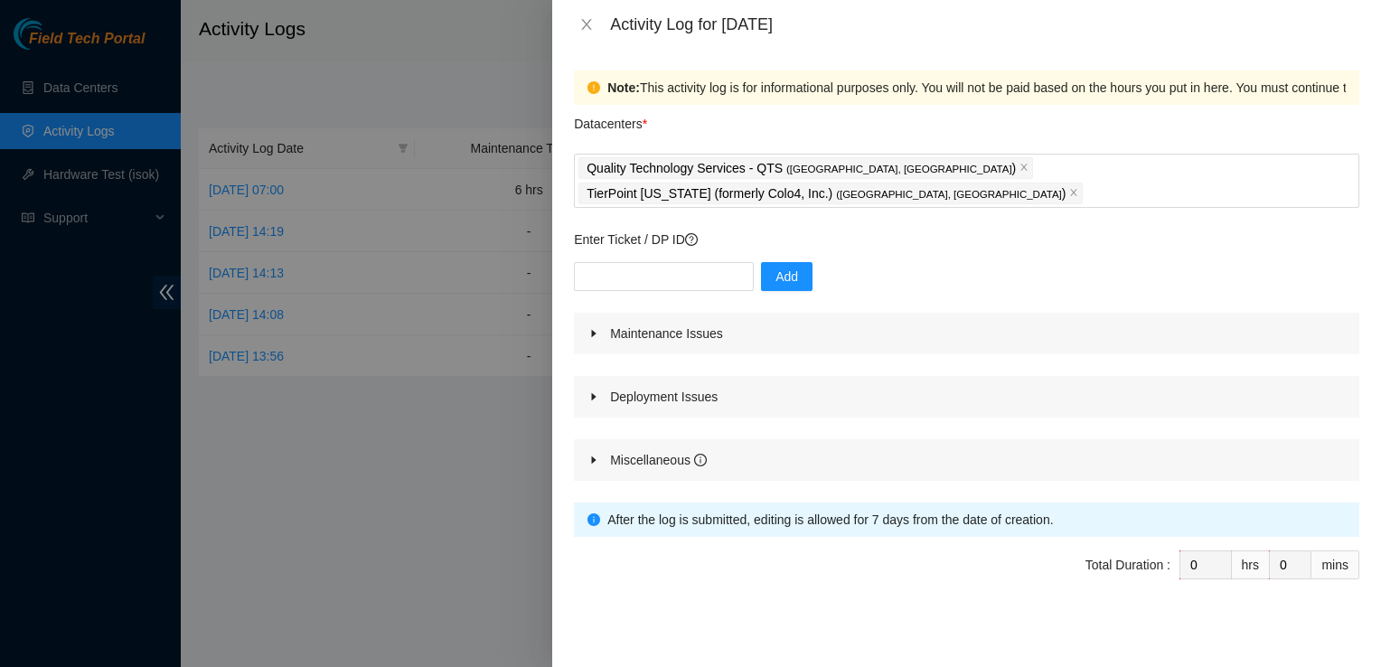
click at [594, 455] on icon "caret-right" at bounding box center [593, 460] width 11 height 11
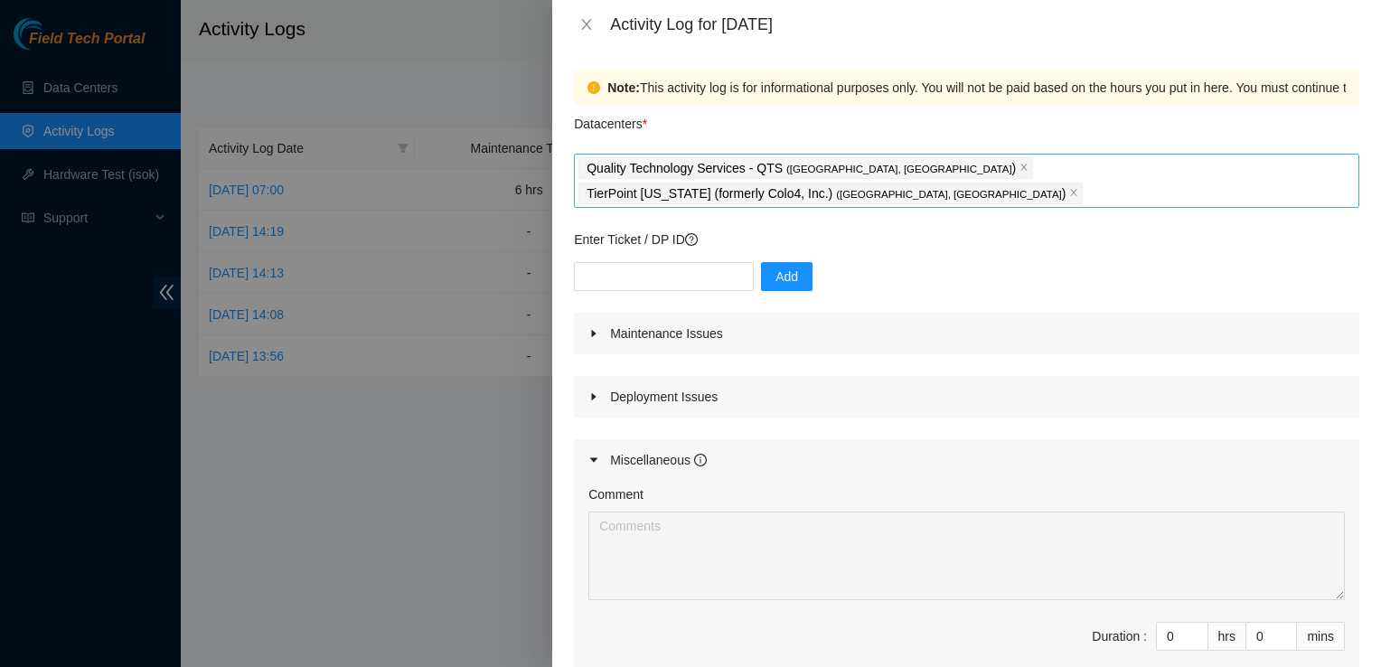
scroll to position [195, 0]
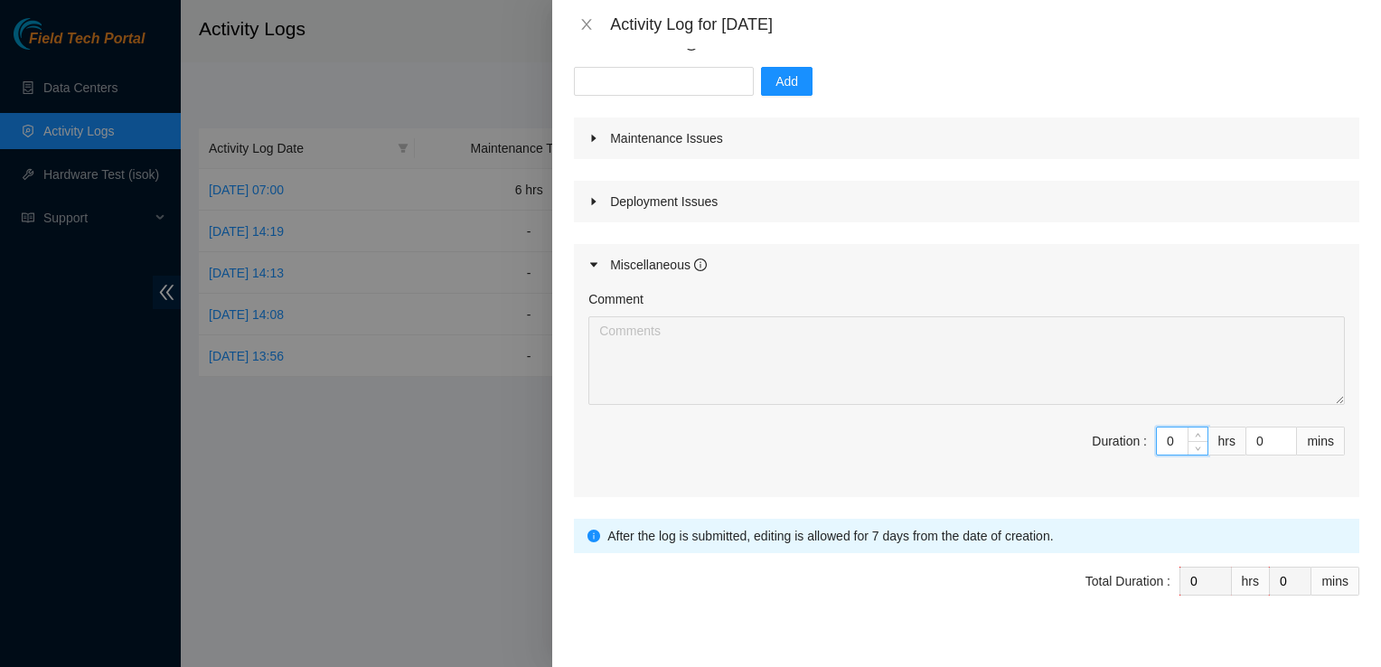
drag, startPoint x: 1160, startPoint y: 425, endPoint x: 1010, endPoint y: 430, distance: 150.1
click at [1010, 430] on span "Duration : 0 hrs 0 mins" at bounding box center [966, 452] width 756 height 51
drag, startPoint x: 1164, startPoint y: 421, endPoint x: 1016, endPoint y: 464, distance: 154.2
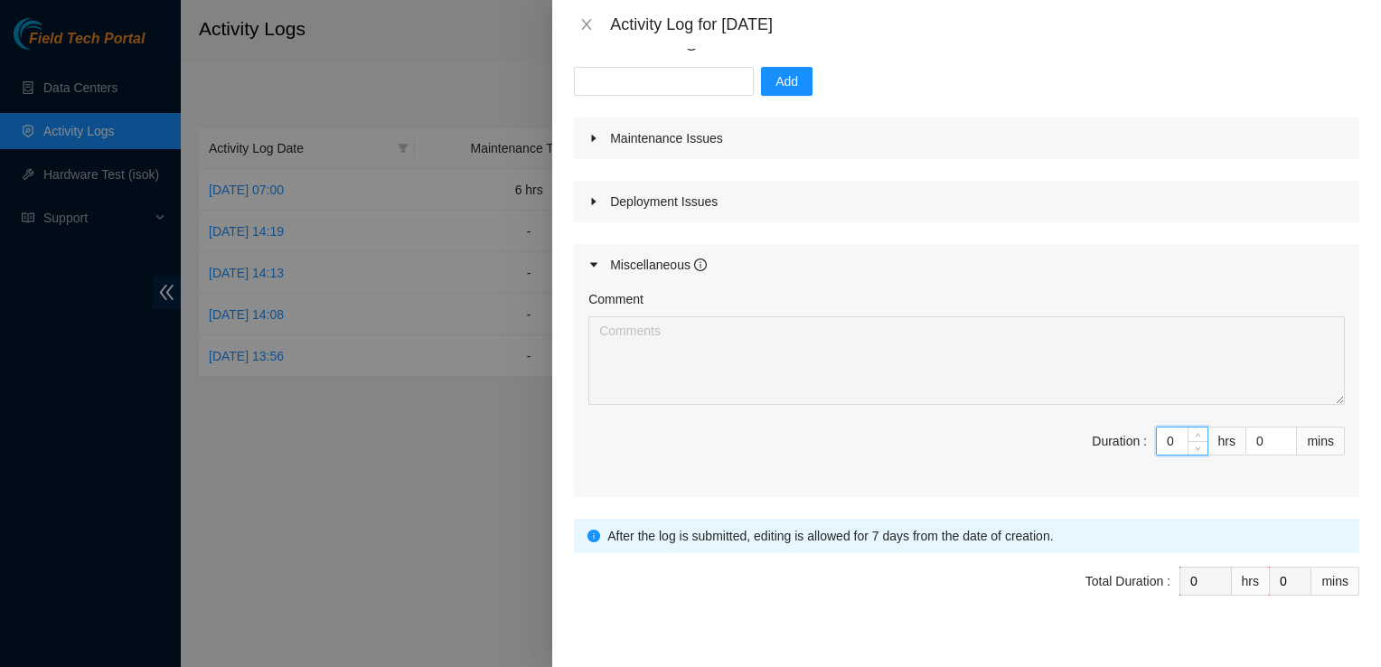
click at [1020, 454] on div "Comment Duration : 0 hrs 0 mins" at bounding box center [966, 391] width 785 height 211
type input "9"
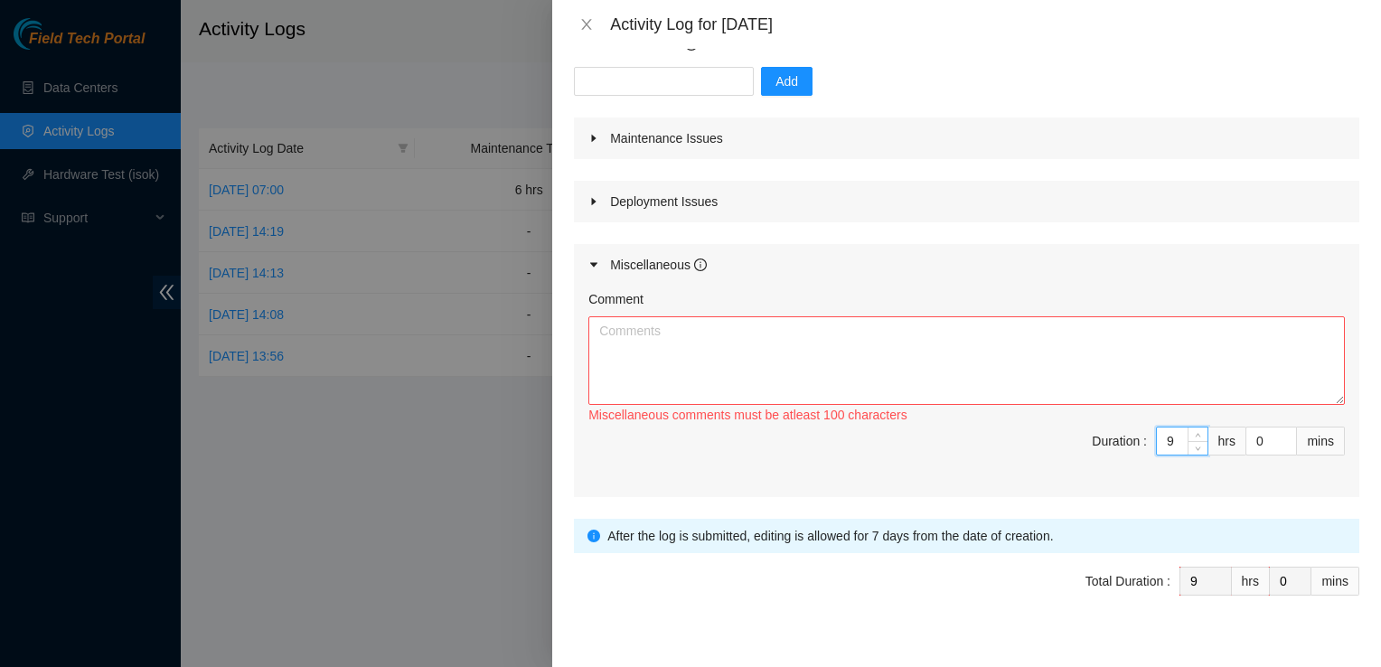
type input "9"
click at [813, 372] on textarea "Comment" at bounding box center [966, 360] width 756 height 89
click at [896, 244] on div "Miscellaneous" at bounding box center [966, 265] width 785 height 42
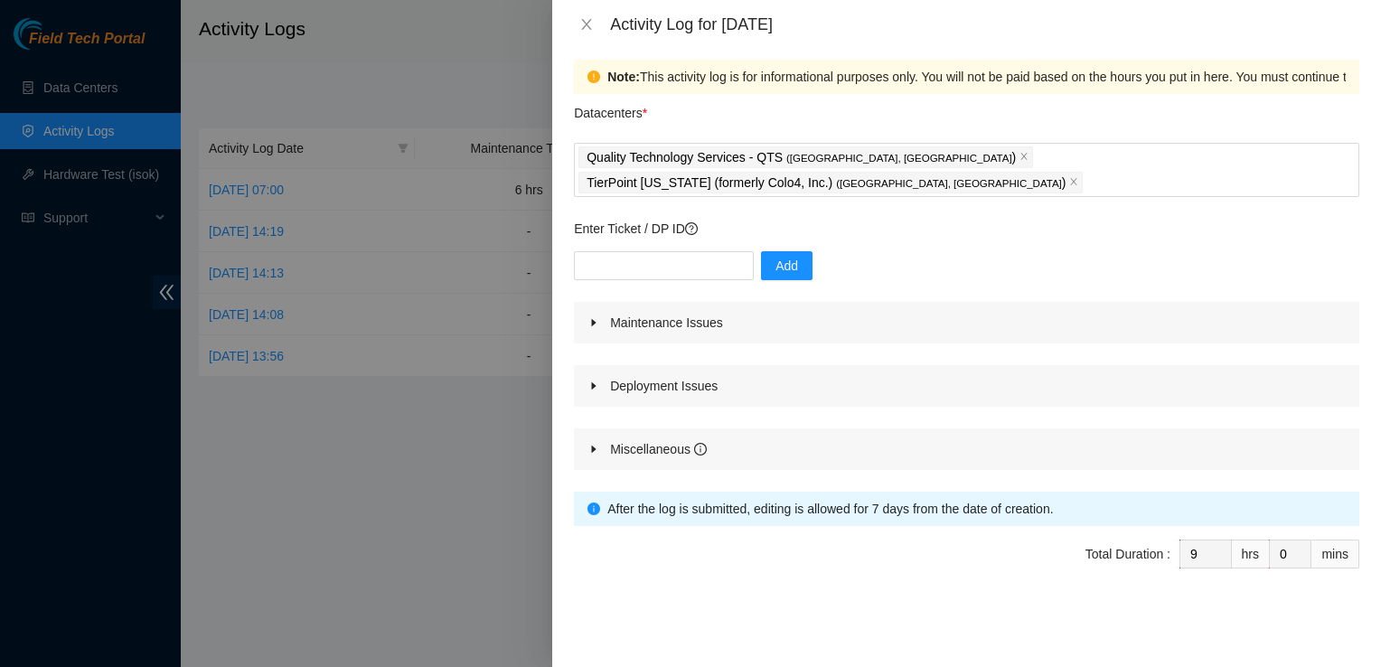
scroll to position [0, 0]
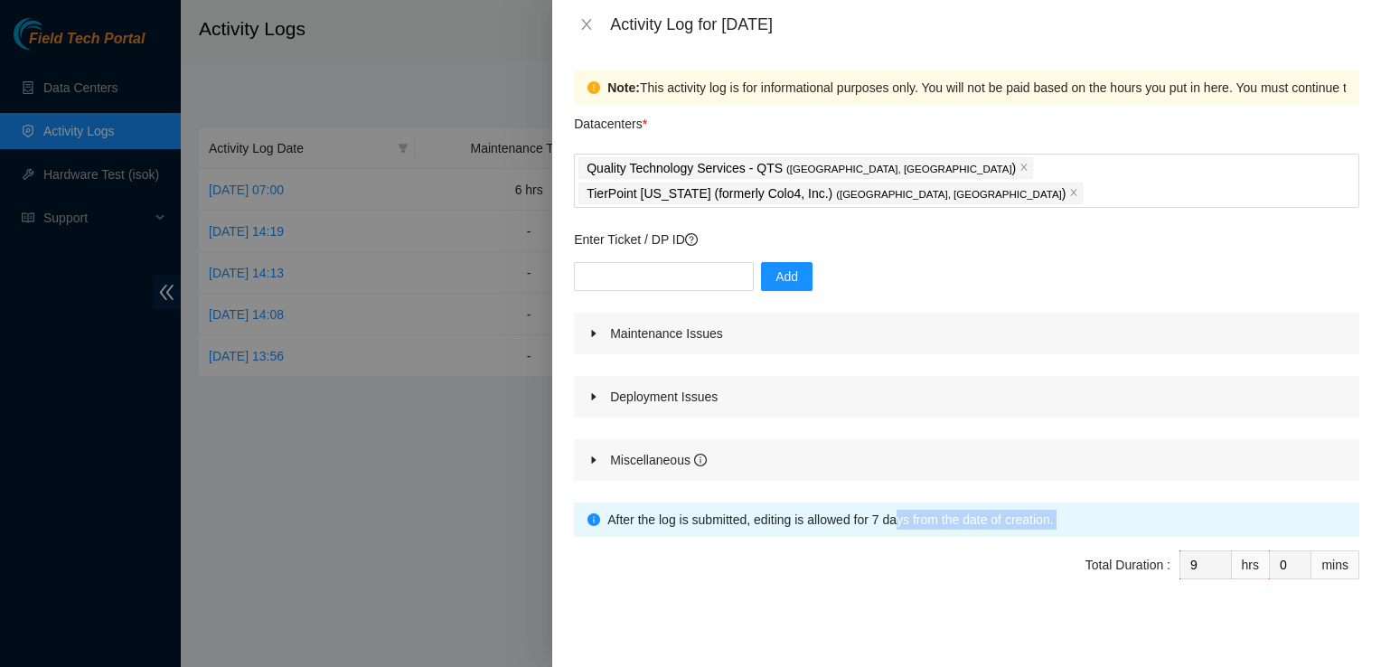
drag, startPoint x: 822, startPoint y: 563, endPoint x: 844, endPoint y: 497, distance: 69.5
click at [844, 497] on form "Datacenters * Quality Technology Services - QTS ( [GEOGRAPHIC_DATA], [GEOGRAPHI…" at bounding box center [966, 370] width 785 height 531
click at [863, 625] on div "Note: This activity log is for informational purposes only. You will not be pai…" at bounding box center [966, 358] width 829 height 618
click at [588, 450] on div at bounding box center [599, 460] width 22 height 20
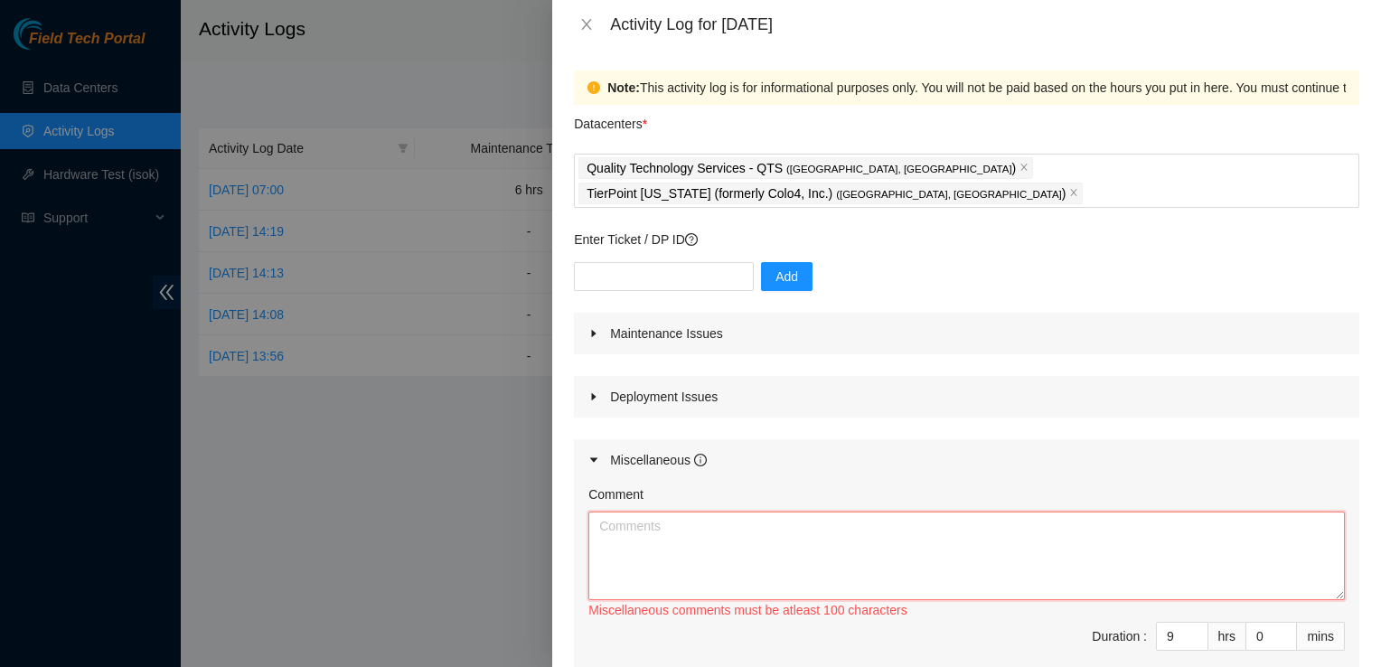
click at [651, 512] on textarea "Comment" at bounding box center [966, 556] width 756 height 89
click at [803, 512] on textarea "picked up ID badge at QTS picked up ID badge for TP" at bounding box center [966, 556] width 756 height 89
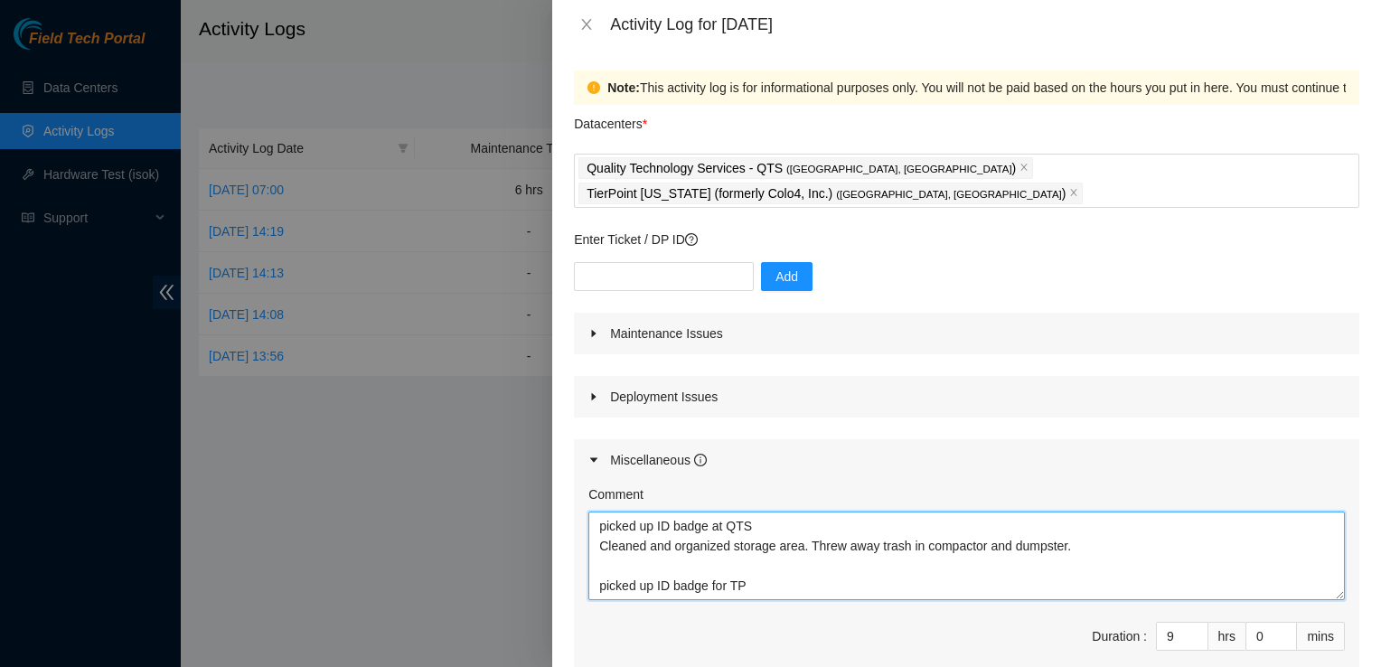
click at [601, 561] on textarea "picked up ID badge at QTS Cleaned and organized storage area. Threw away trash …" at bounding box center [966, 556] width 756 height 89
click at [902, 564] on textarea "picked up ID badge at QTS Cleaned and organized storage area. Threw away trash …" at bounding box center [966, 556] width 756 height 89
click at [804, 557] on textarea "picked up ID badge at QTS Cleaned and organized storage area. Threw away trash …" at bounding box center [966, 556] width 756 height 89
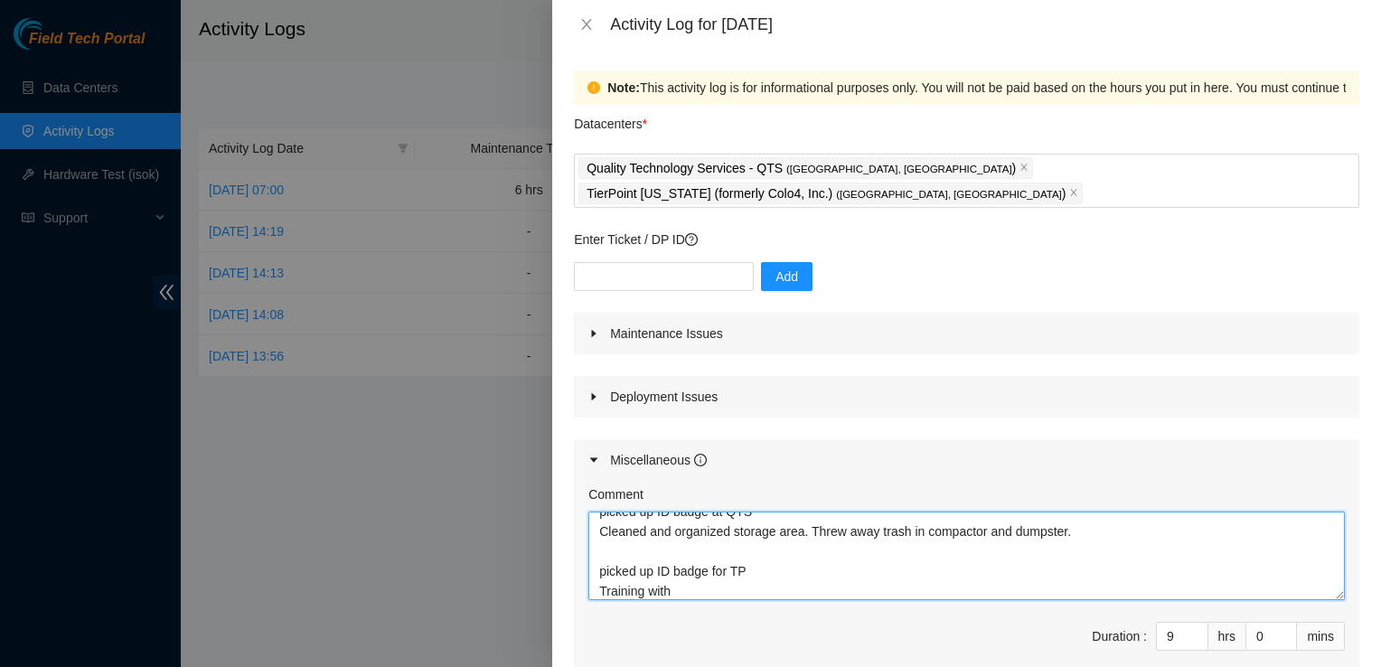
type textarea "picked up ID badge at QTS Cleaned and organized storage area. Threw away trash …"
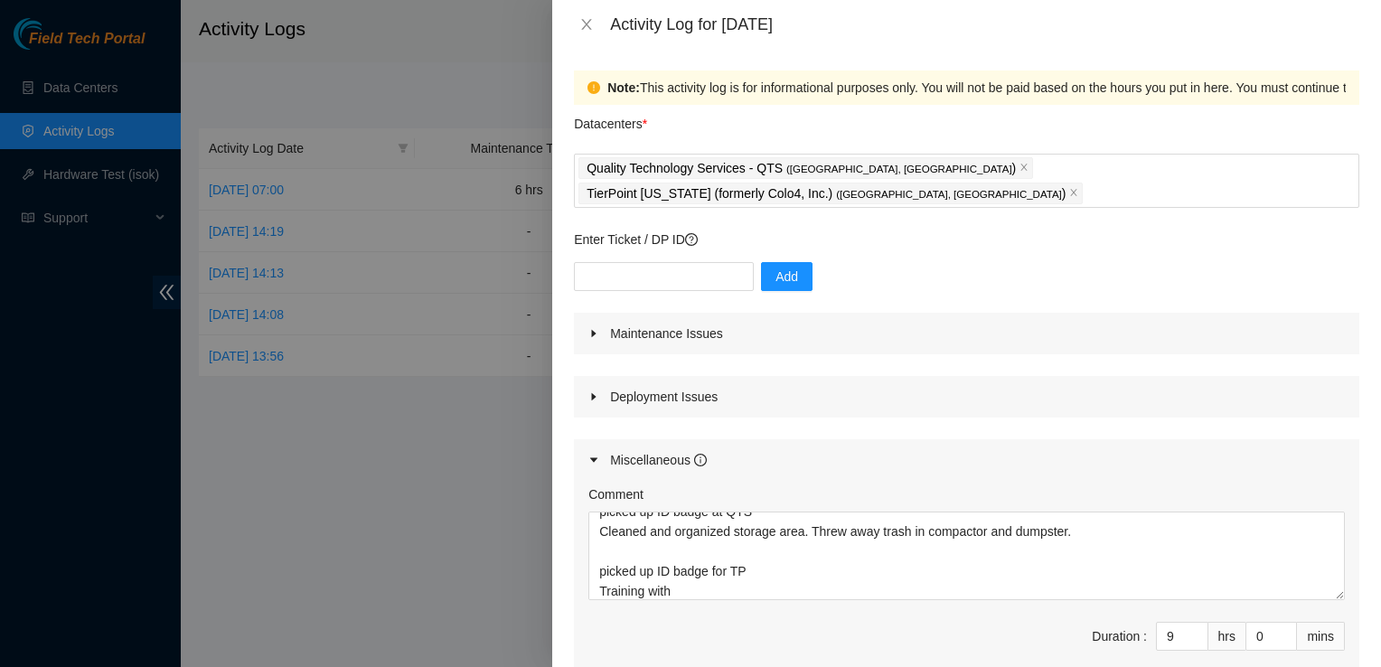
click at [1291, 327] on div "Maintenance Issues" at bounding box center [966, 334] width 785 height 42
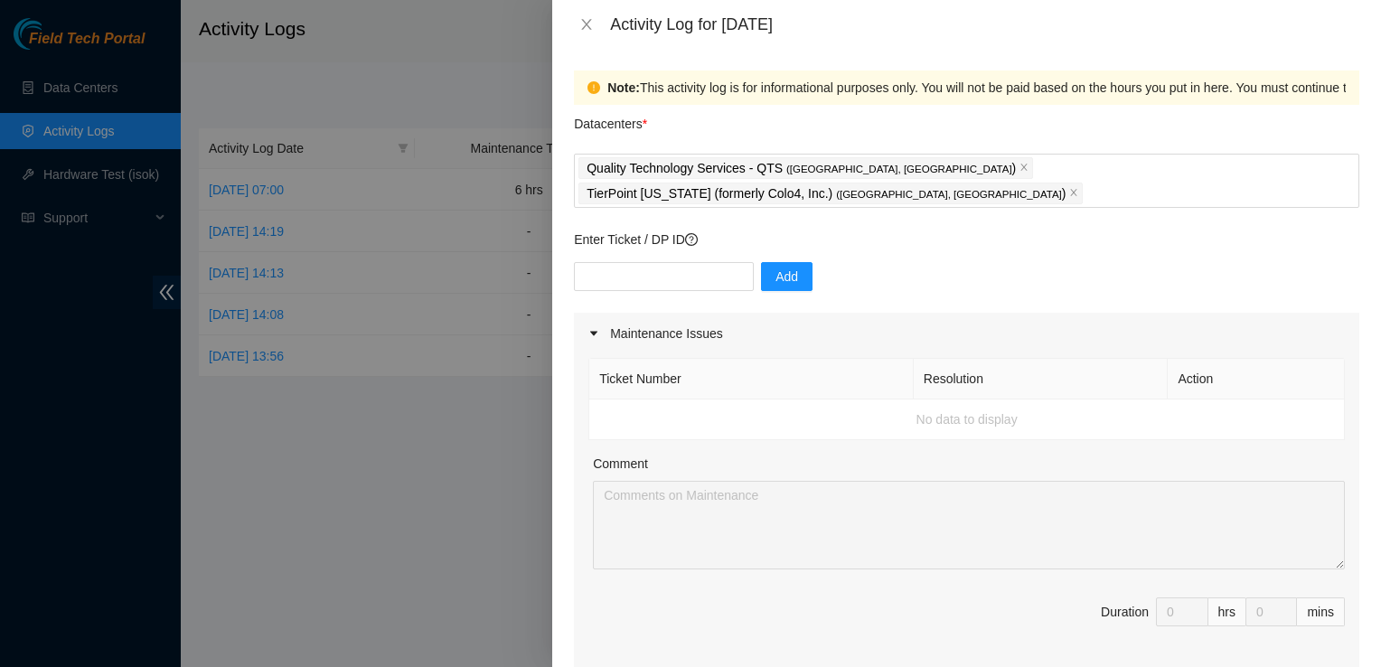
click at [813, 562] on div "Ticket Number Resolution Action No data to display Comment Duration 0 hrs 0 mins" at bounding box center [966, 511] width 785 height 314
click at [1135, 597] on span "Duration 0 hrs 0 mins" at bounding box center [966, 622] width 756 height 51
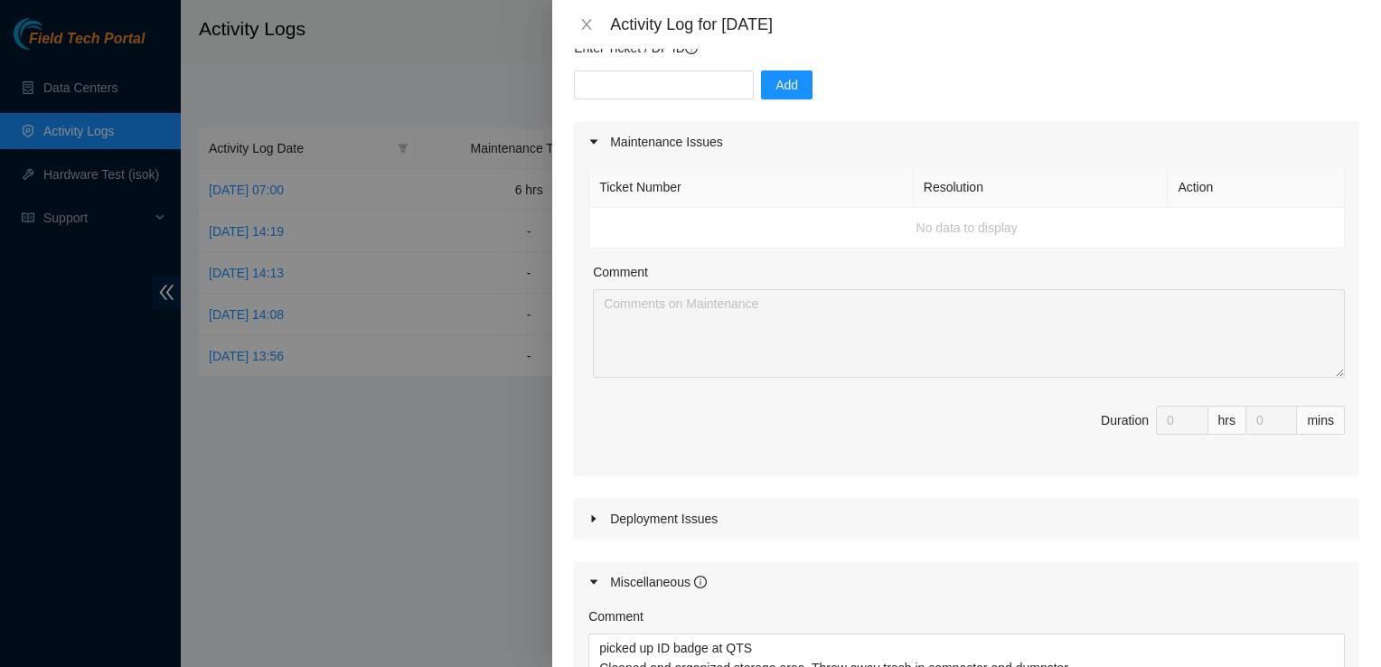
scroll to position [177, 0]
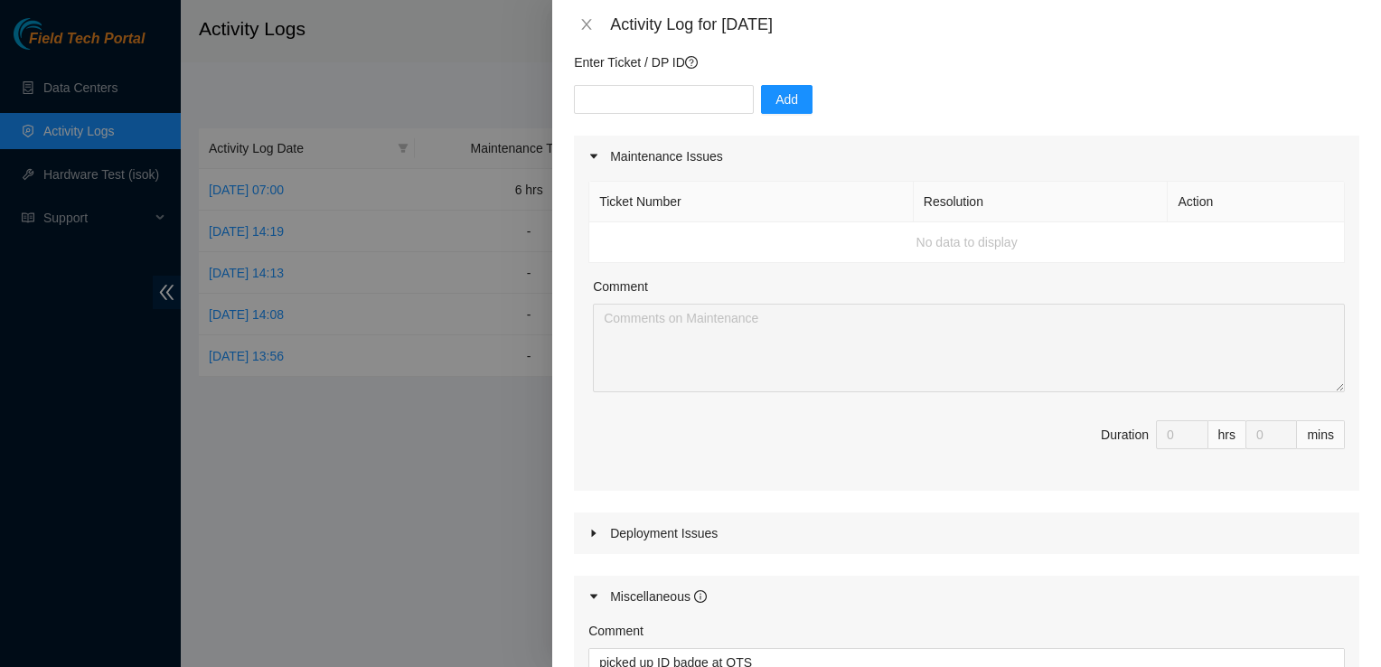
click at [596, 151] on icon "caret-right" at bounding box center [593, 156] width 11 height 11
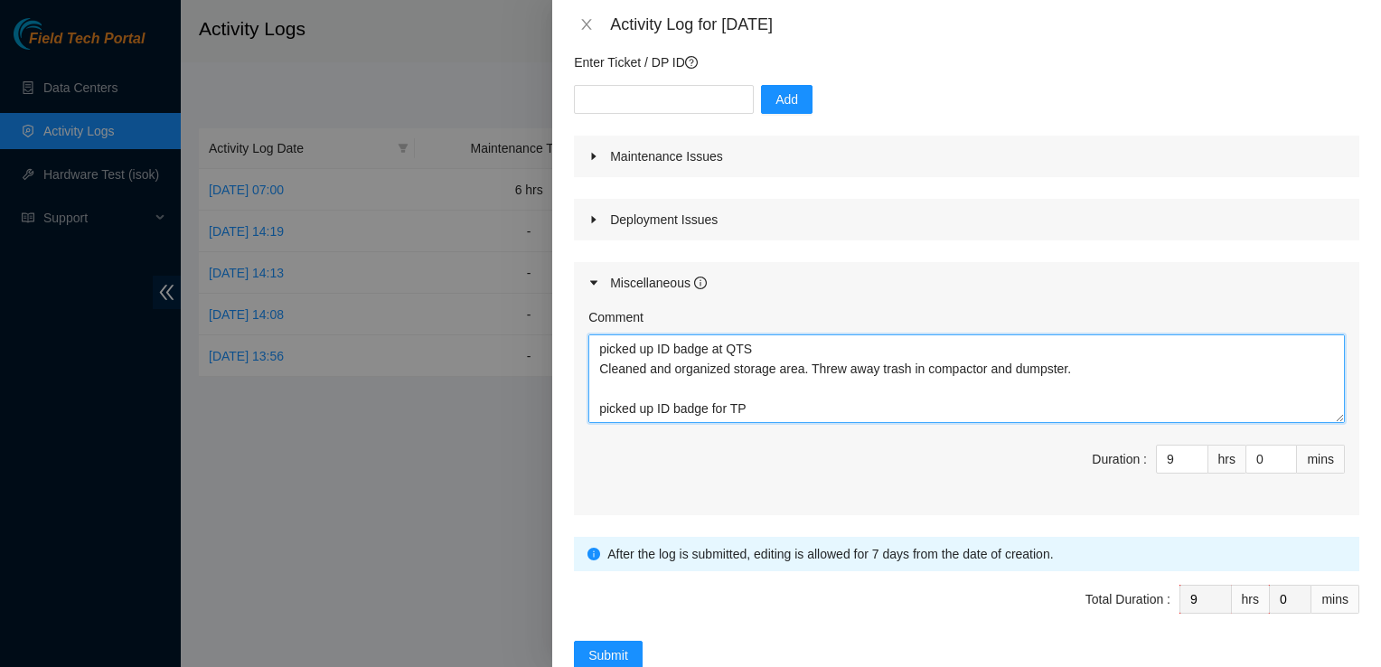
click at [683, 379] on textarea "picked up ID badge at QTS Cleaned and organized storage area. Threw away trash …" at bounding box center [966, 378] width 756 height 89
click at [771, 385] on textarea "picked up ID badge at QTS Cleaned and organized storage area. Threw away trash …" at bounding box center [966, 378] width 756 height 89
drag, startPoint x: 761, startPoint y: 379, endPoint x: 507, endPoint y: 262, distance: 279.4
click at [507, 262] on div "Activity Log for [DATE] Note: This activity log is for informational purposes o…" at bounding box center [690, 333] width 1381 height 667
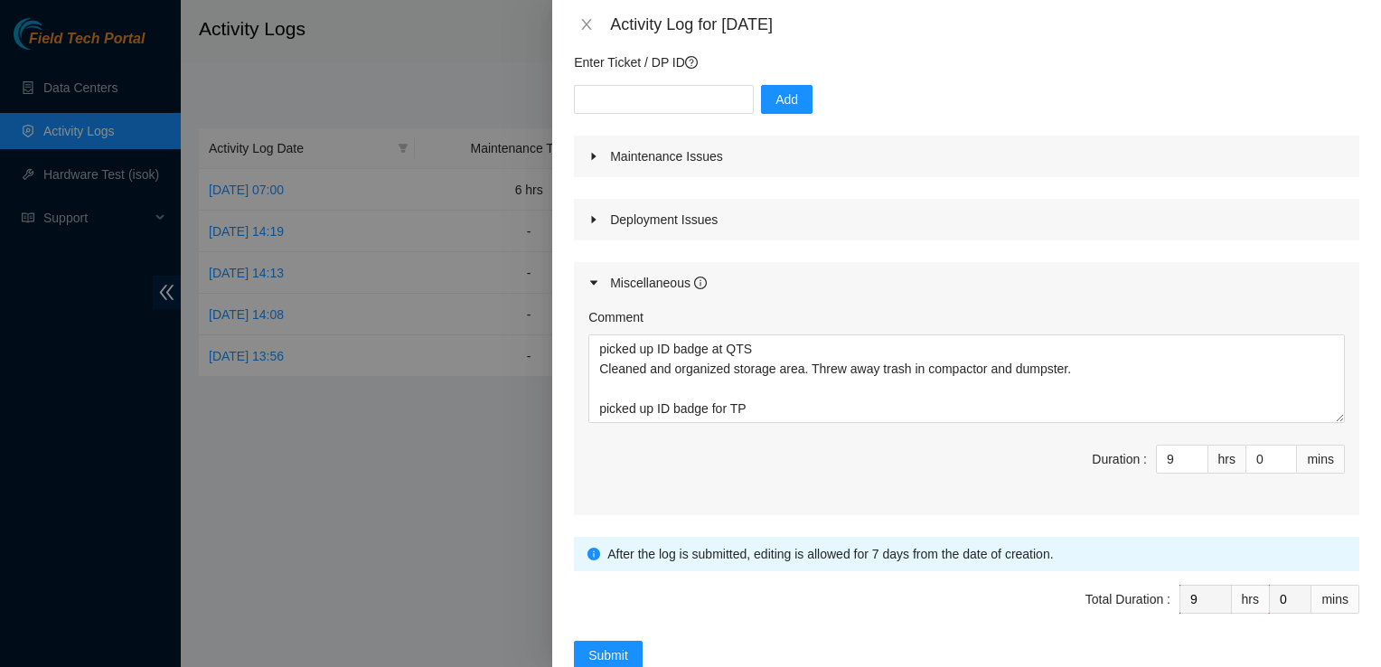
click at [507, 262] on div at bounding box center [690, 333] width 1381 height 667
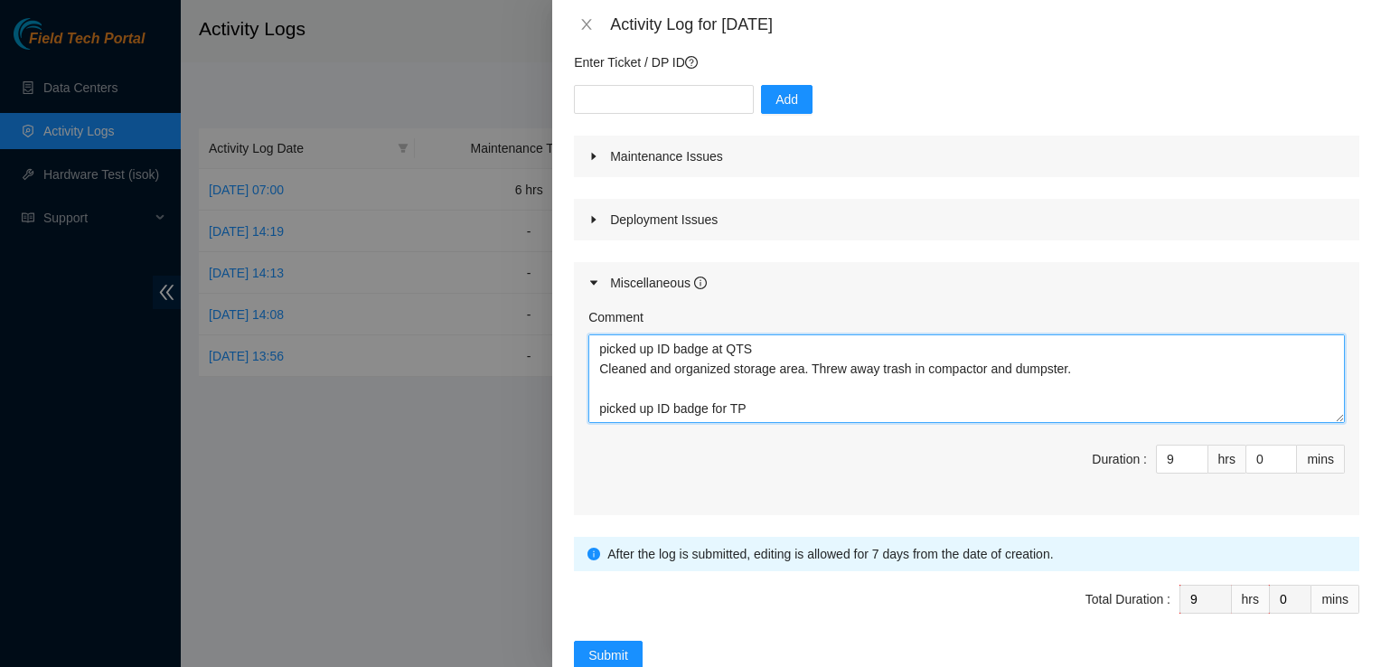
click at [698, 360] on textarea "picked up ID badge at QTS Cleaned and organized storage area. Threw away trash …" at bounding box center [966, 378] width 756 height 89
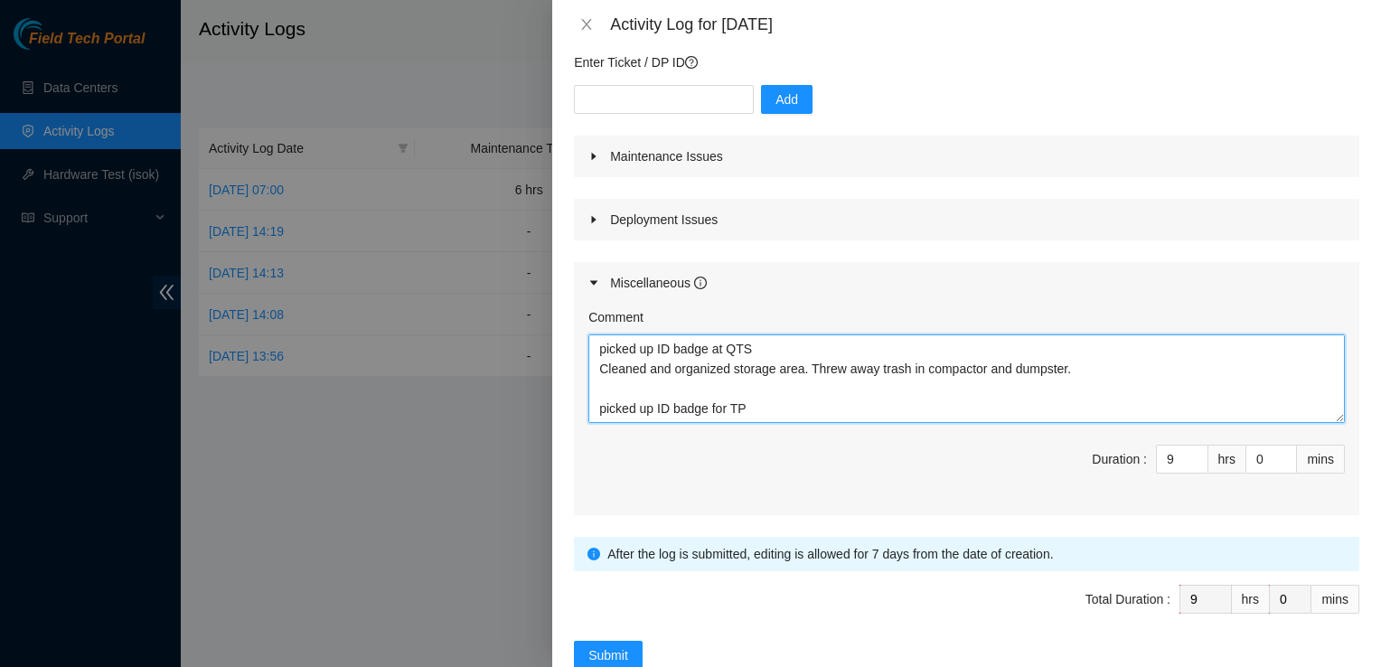
drag, startPoint x: 779, startPoint y: 391, endPoint x: 575, endPoint y: 271, distance: 237.0
click at [575, 271] on div "Miscellaneous Comment picked up ID badge at QTS Cleaned and organized storage a…" at bounding box center [966, 388] width 785 height 253
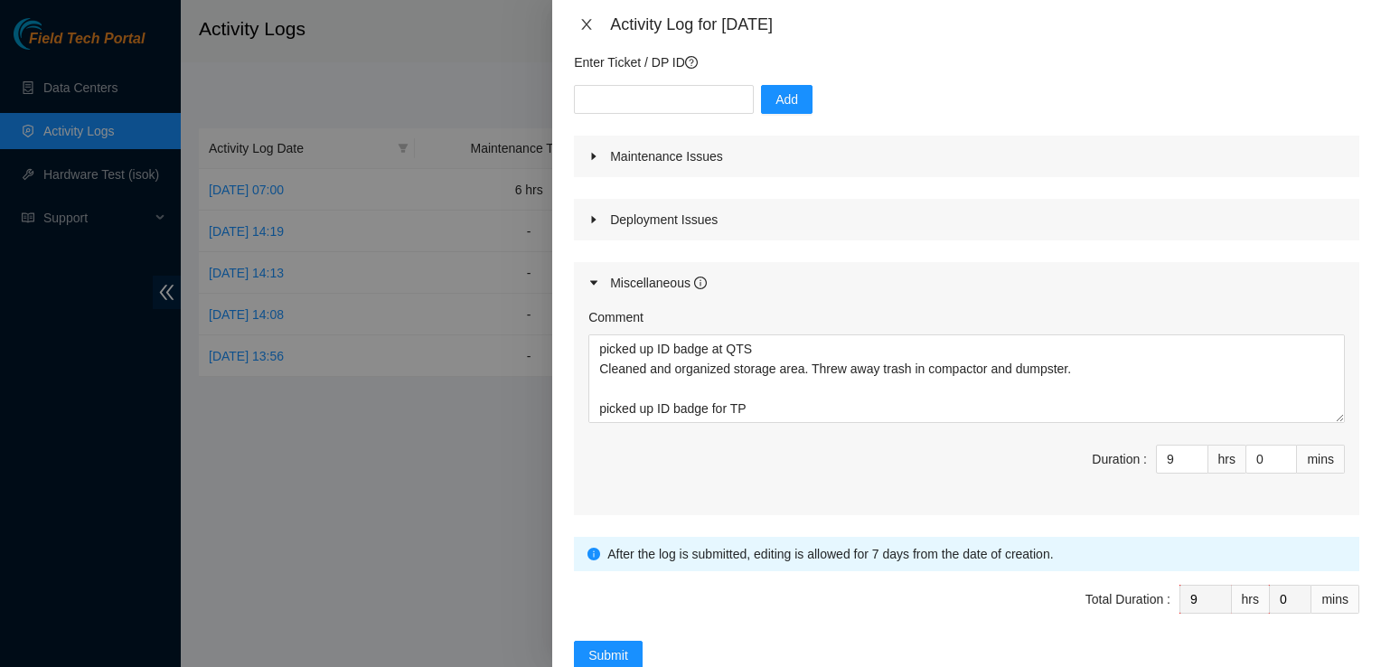
click at [594, 31] on button "Close" at bounding box center [586, 24] width 25 height 17
